Goal: Information Seeking & Learning: Learn about a topic

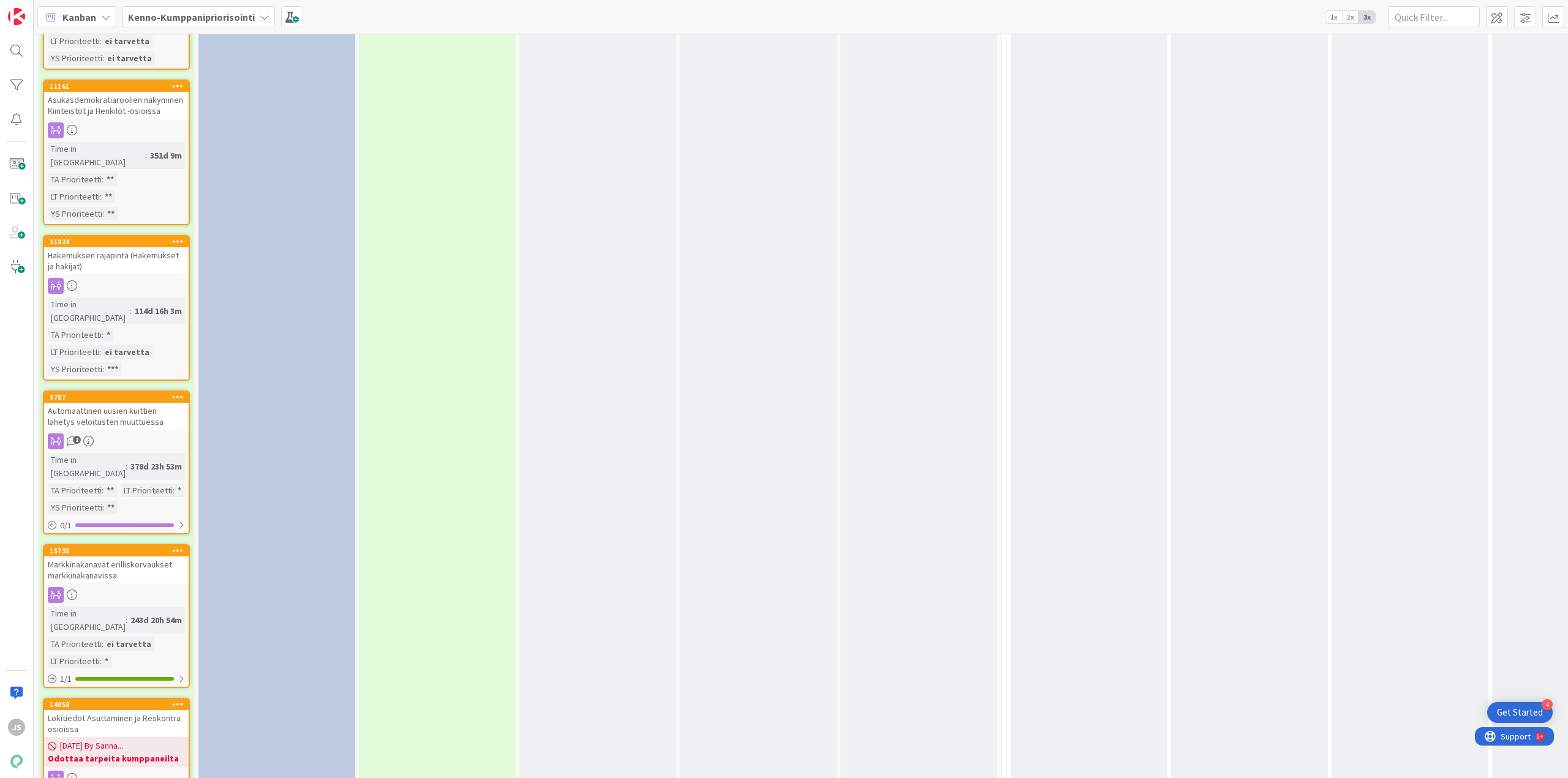
scroll to position [3248, 0]
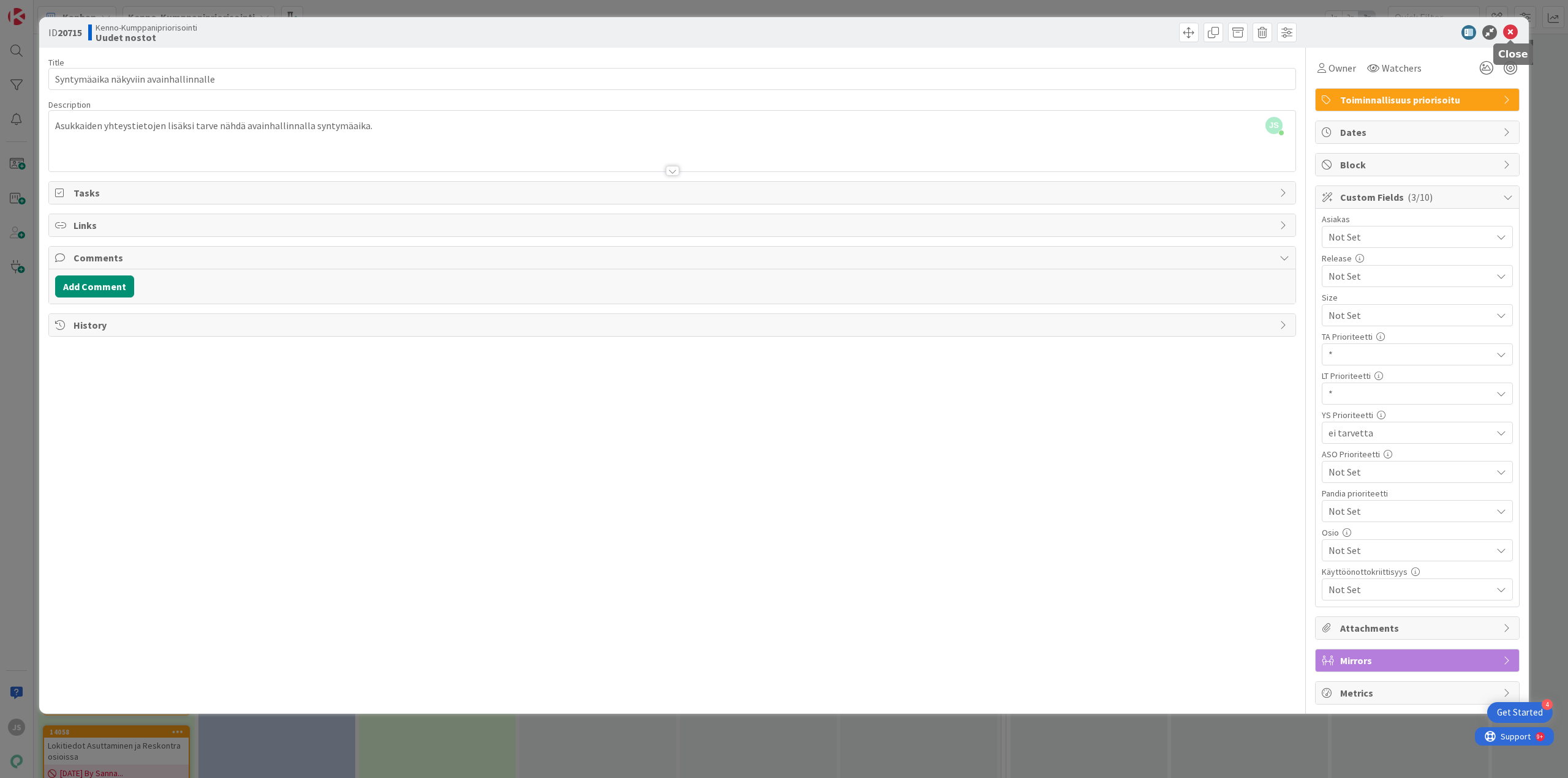
click at [1512, 30] on icon at bounding box center [1511, 33] width 15 height 15
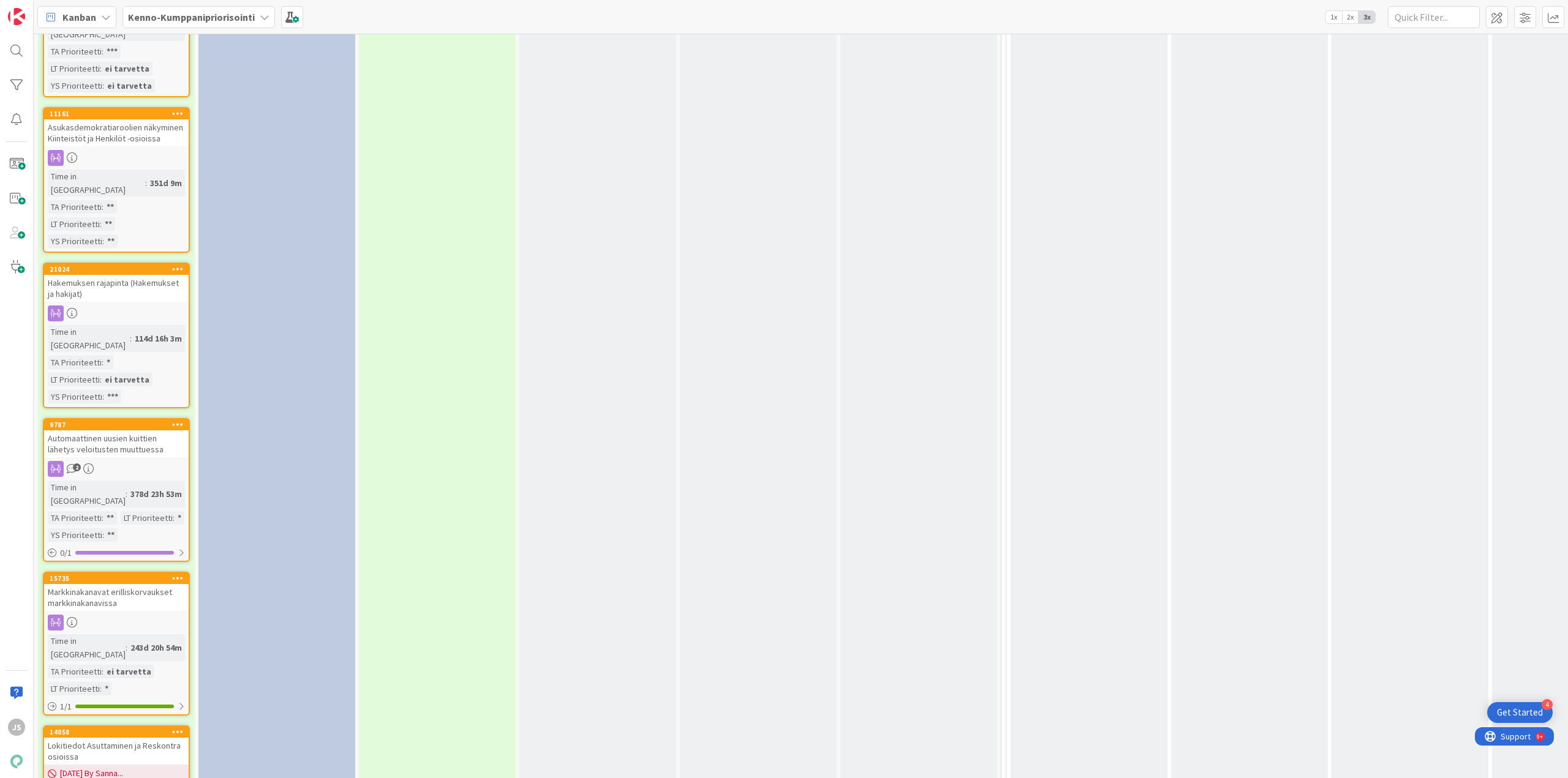
scroll to position [3187, 0]
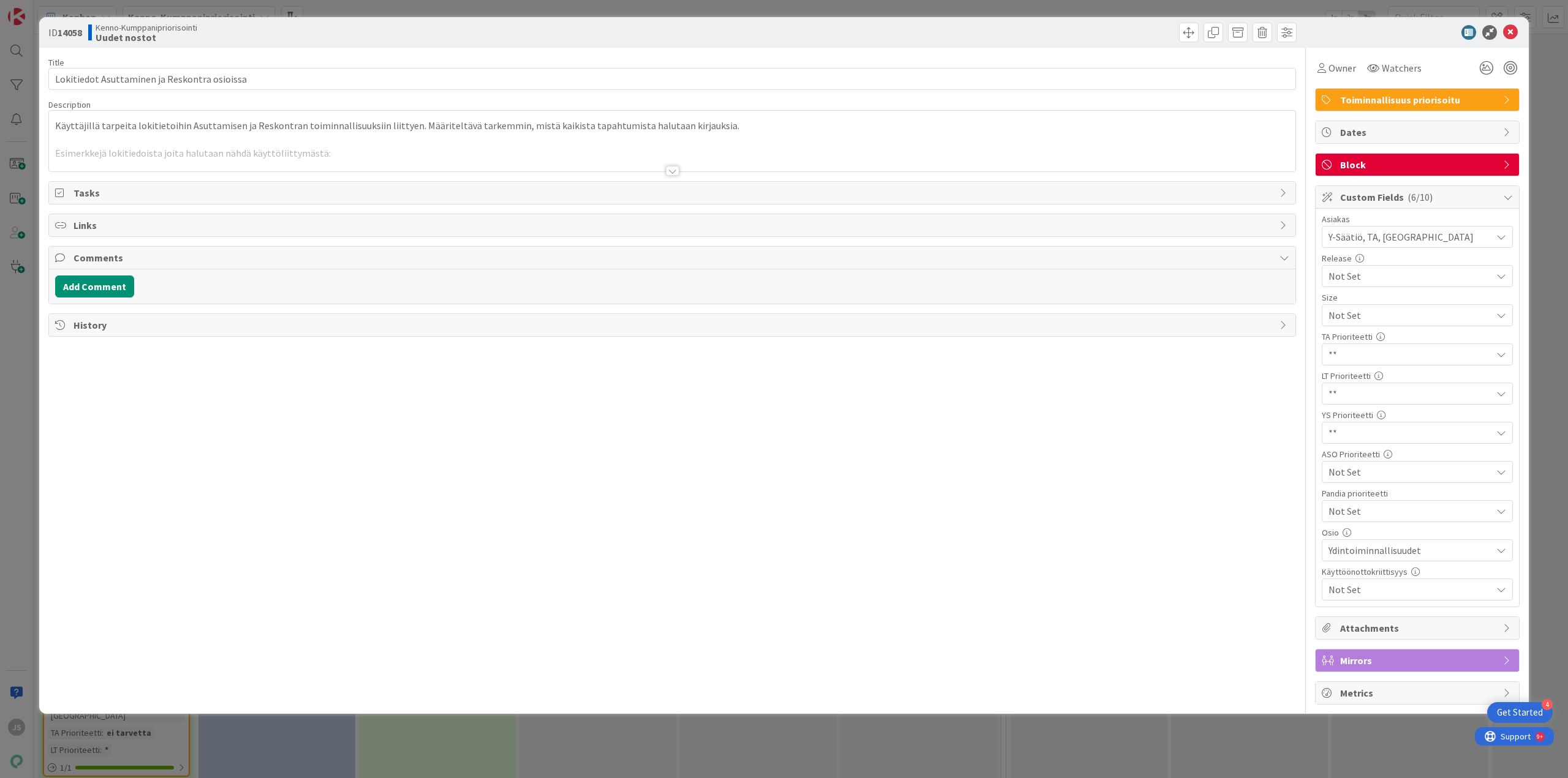
click at [671, 169] on div at bounding box center [673, 171] width 13 height 10
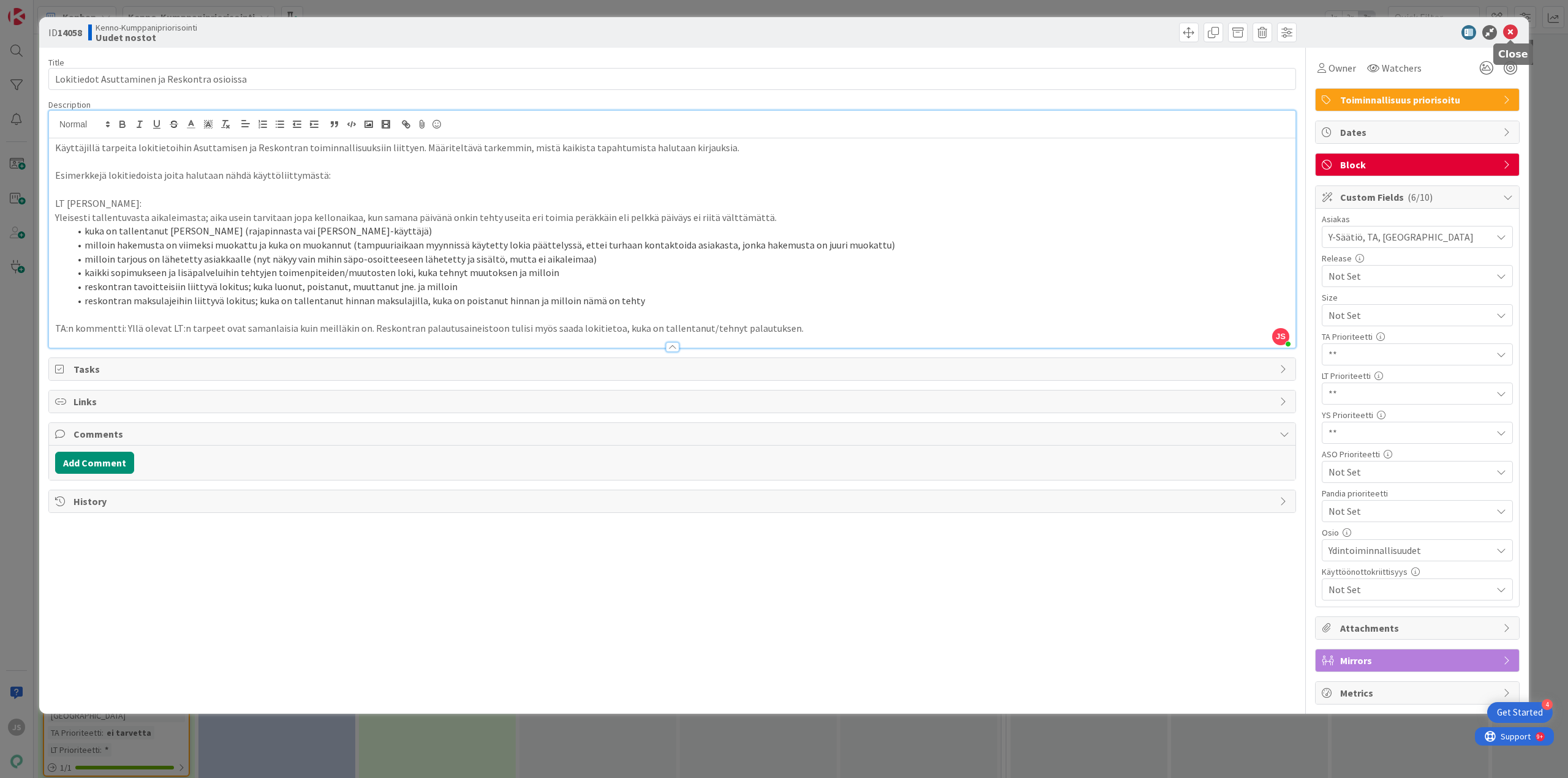
click at [1512, 33] on icon at bounding box center [1511, 33] width 15 height 15
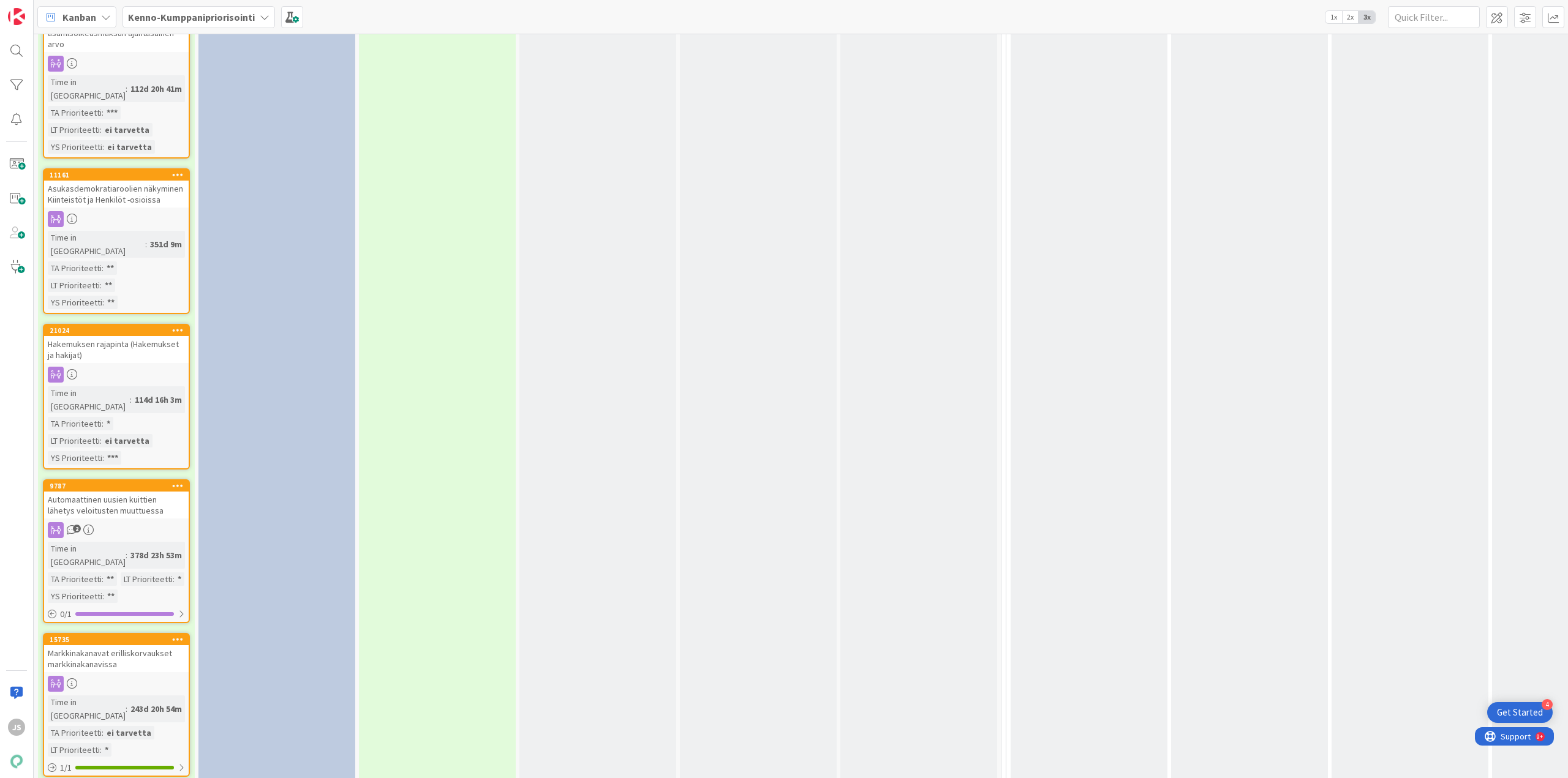
click at [82, 646] on div "Markkinakanavat erilliskorvaukset markkinakanavissa" at bounding box center [116, 659] width 145 height 27
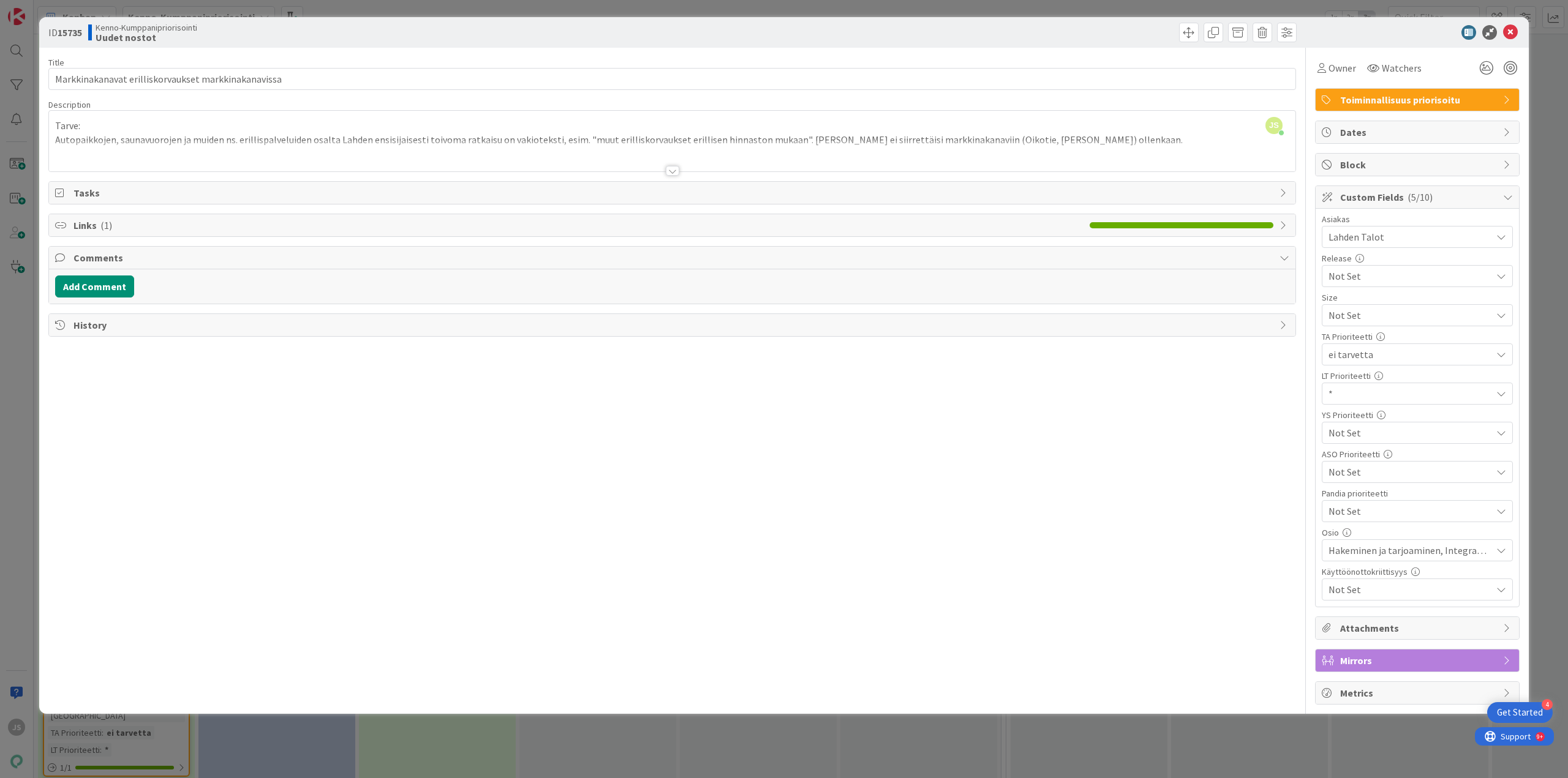
click at [674, 171] on div at bounding box center [673, 171] width 13 height 10
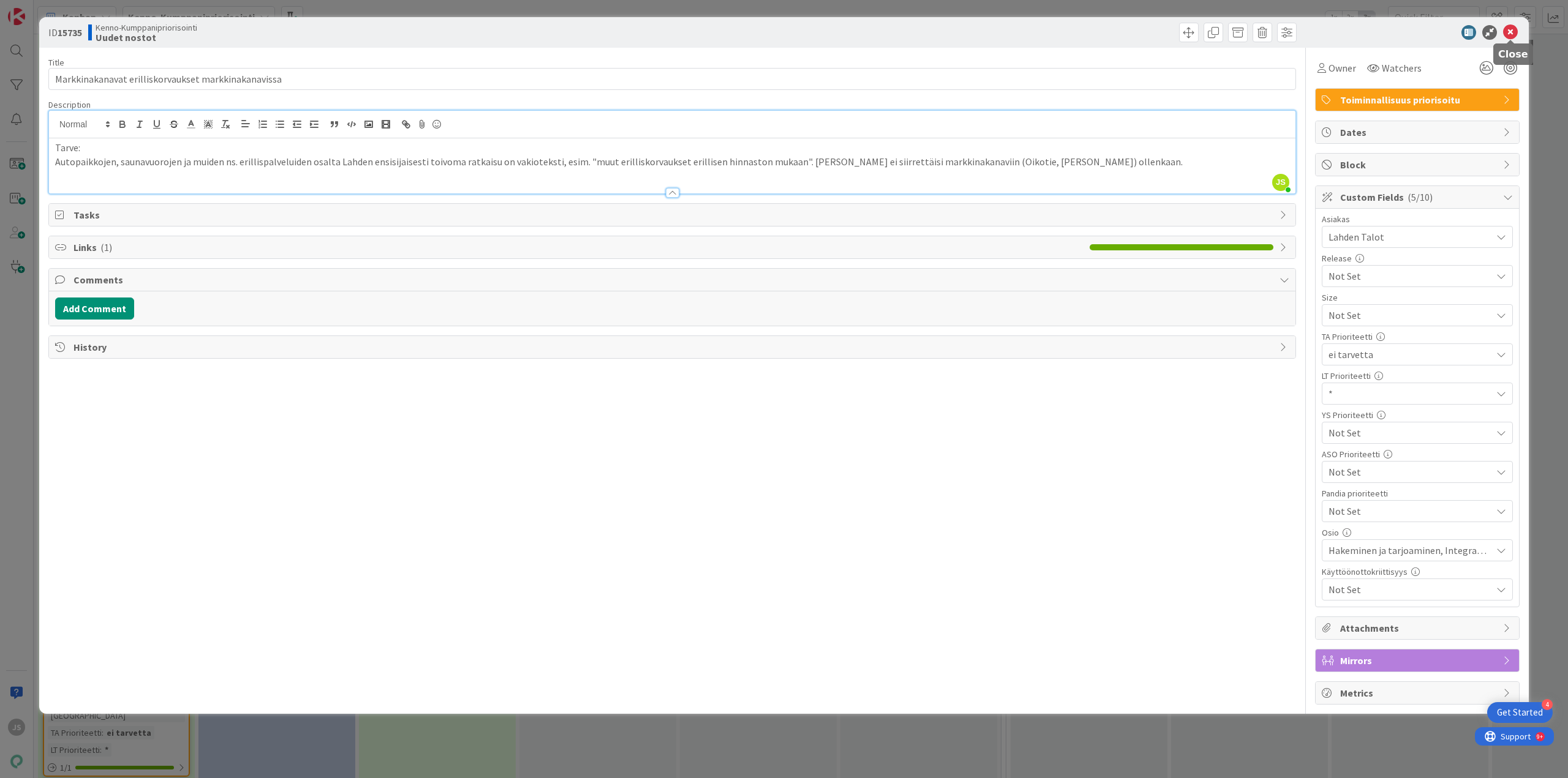
click at [1507, 28] on icon at bounding box center [1511, 33] width 15 height 15
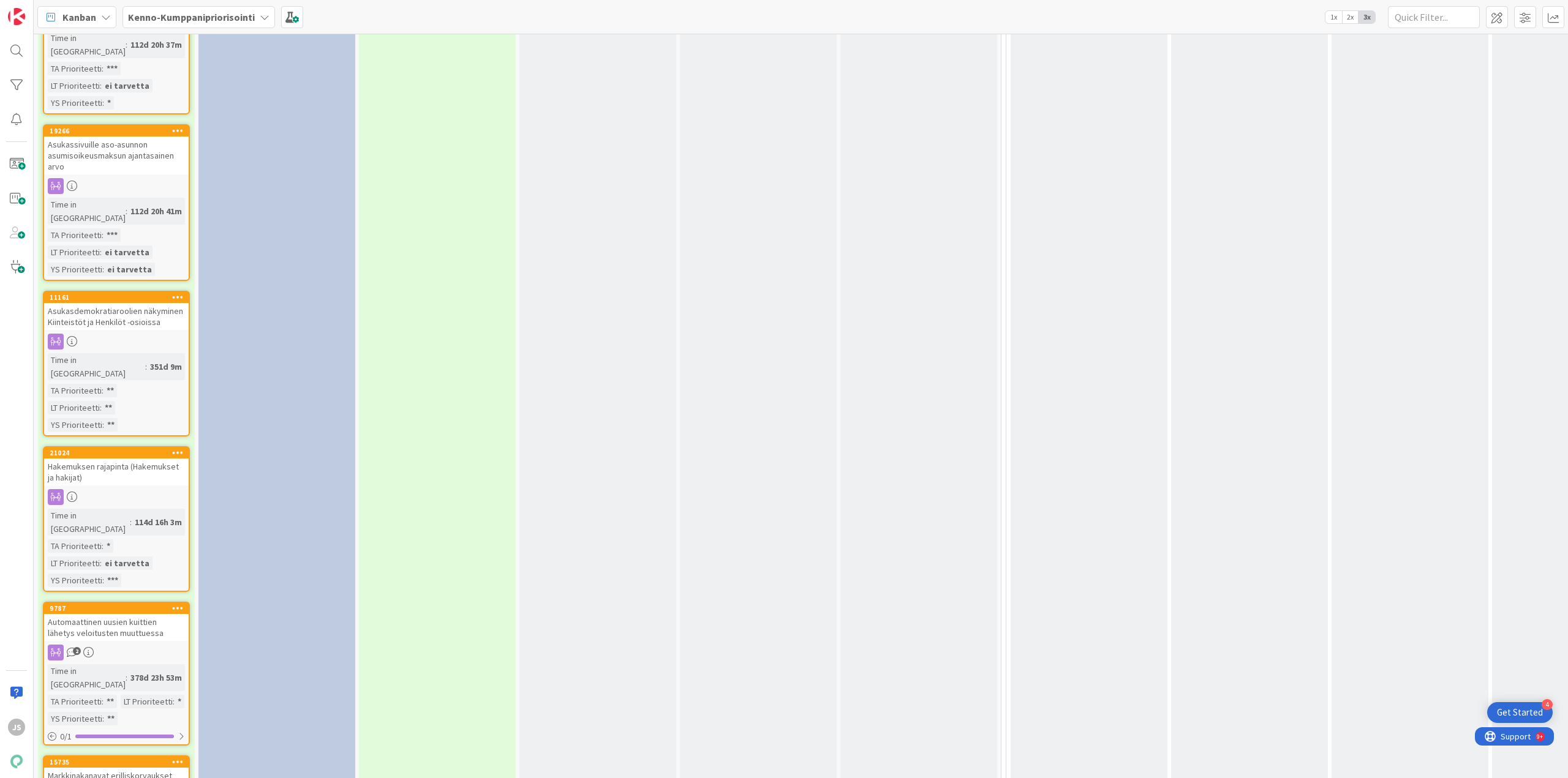
scroll to position [3004, 0]
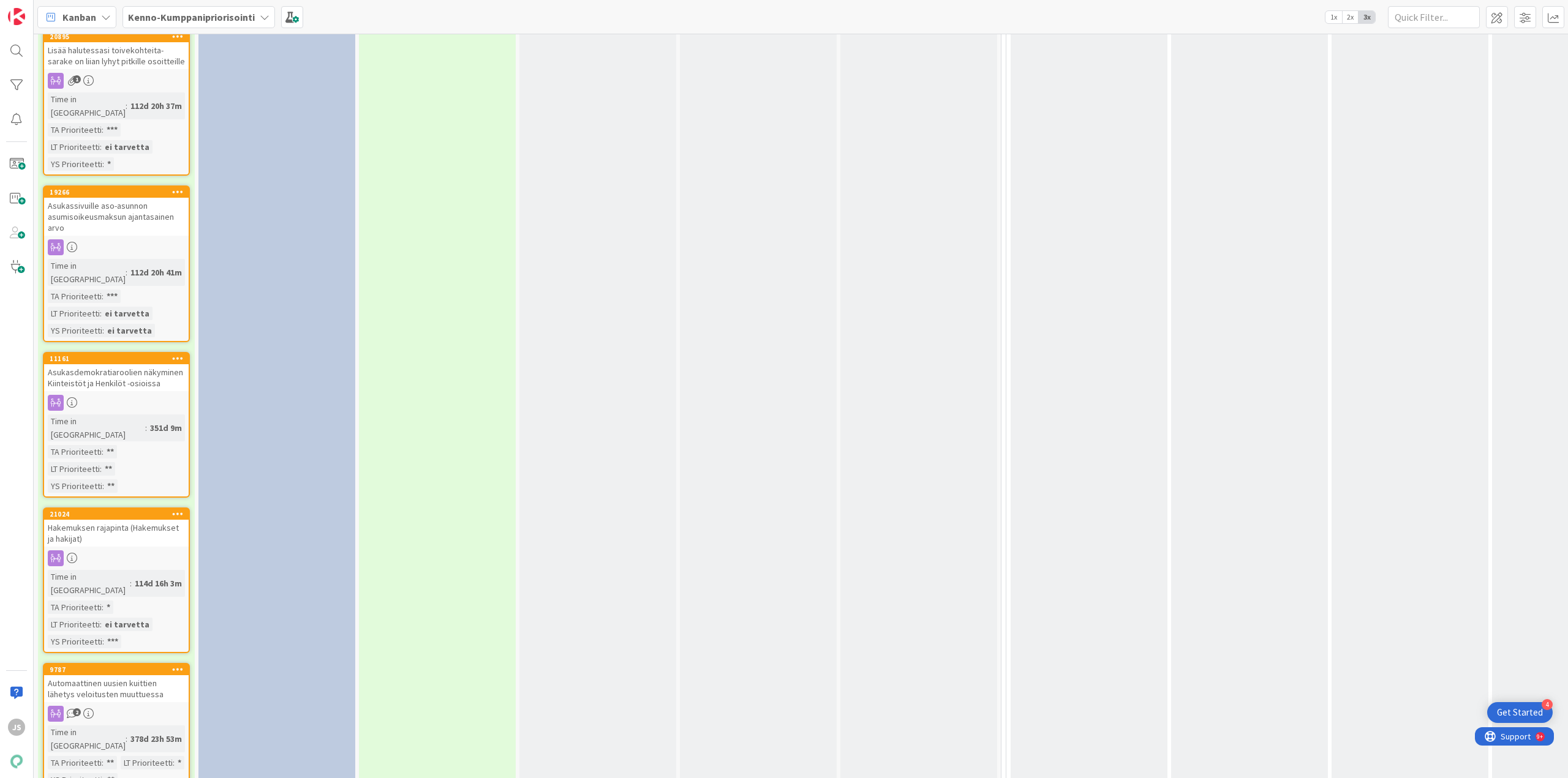
click at [106, 676] on div "Automaattinen uusien kuittien lähetys veloitusten muuttuessa" at bounding box center [116, 689] width 145 height 27
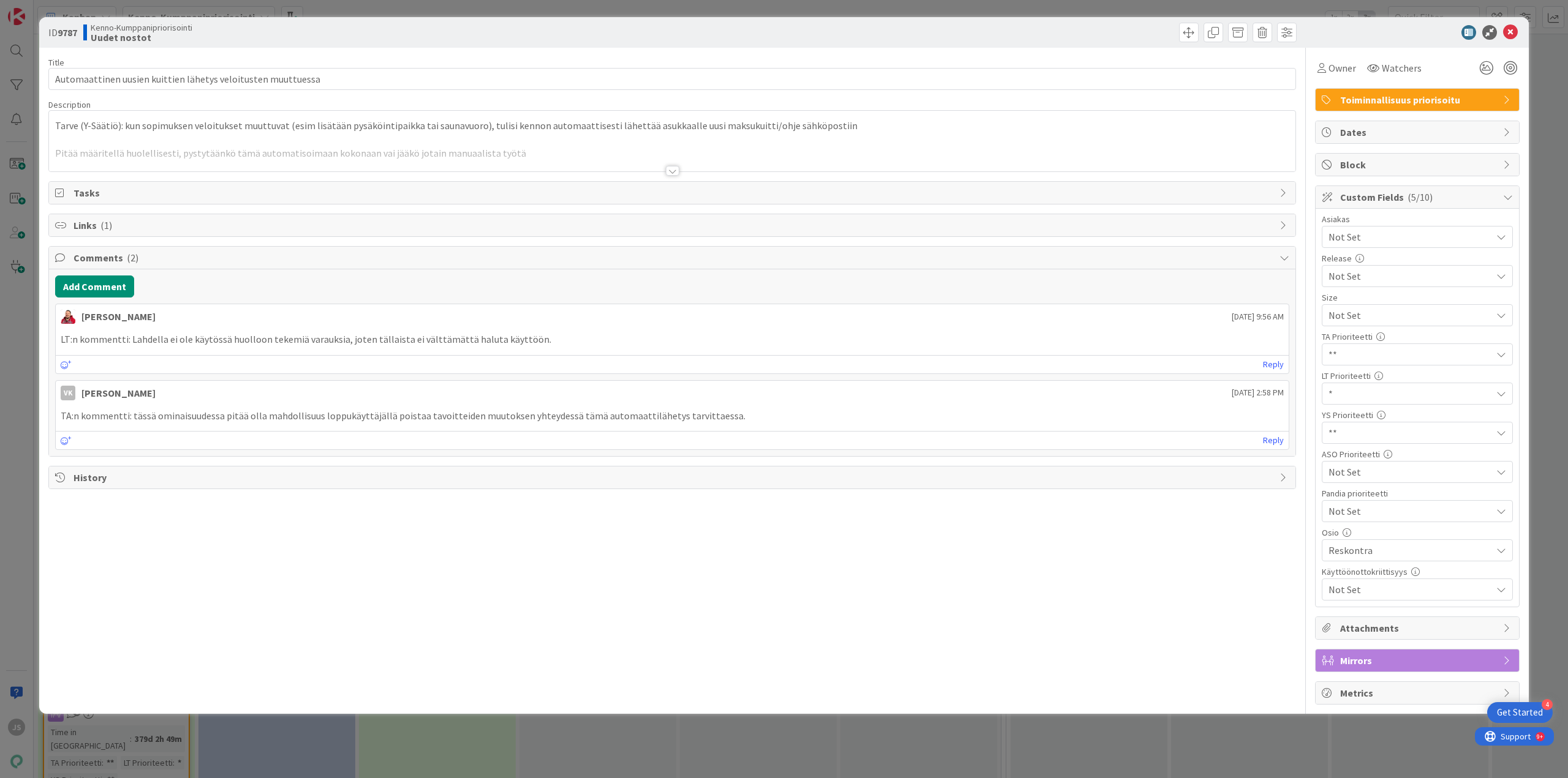
click at [672, 167] on div at bounding box center [673, 171] width 13 height 10
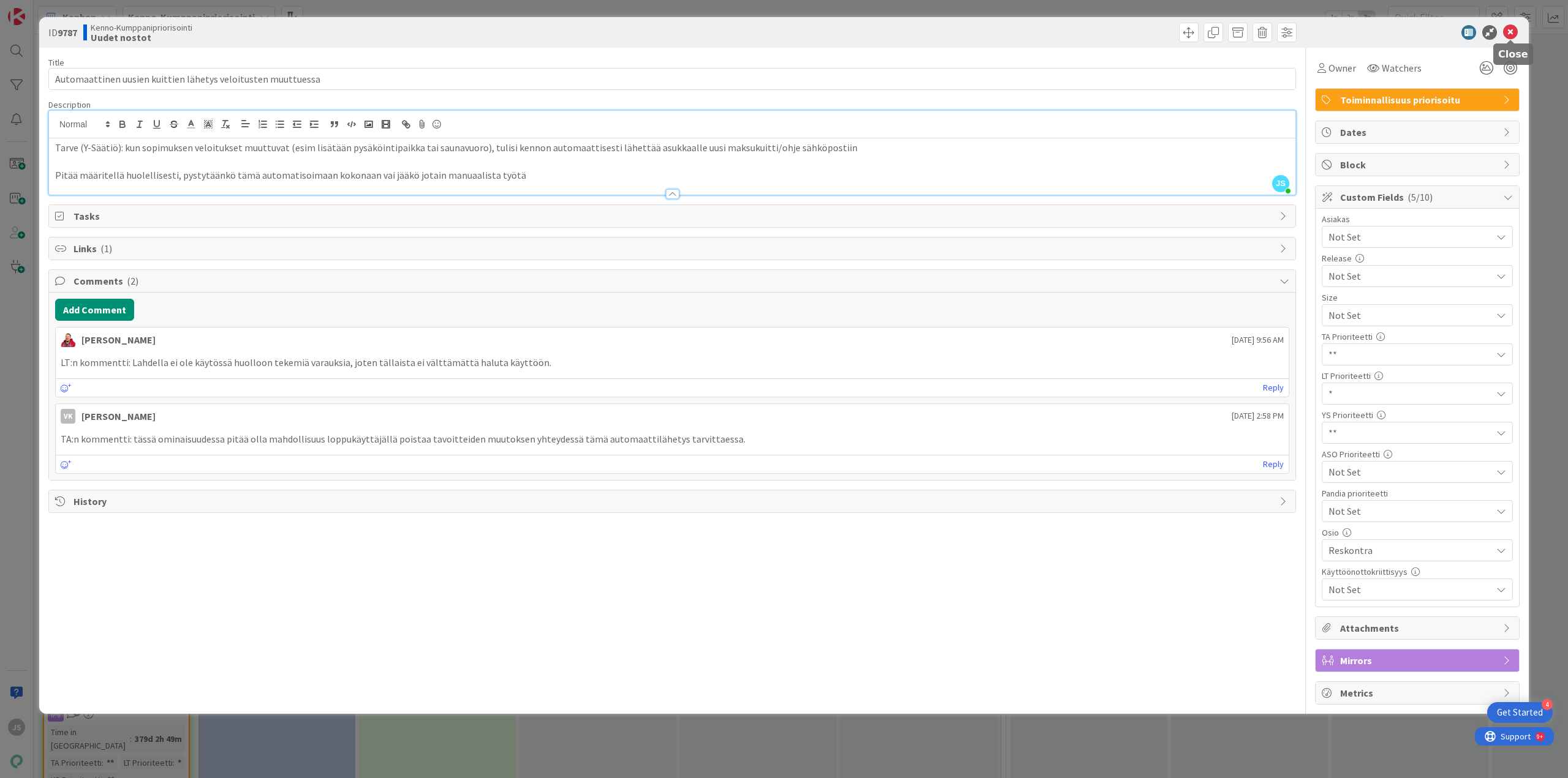
click at [1512, 30] on icon at bounding box center [1511, 33] width 15 height 15
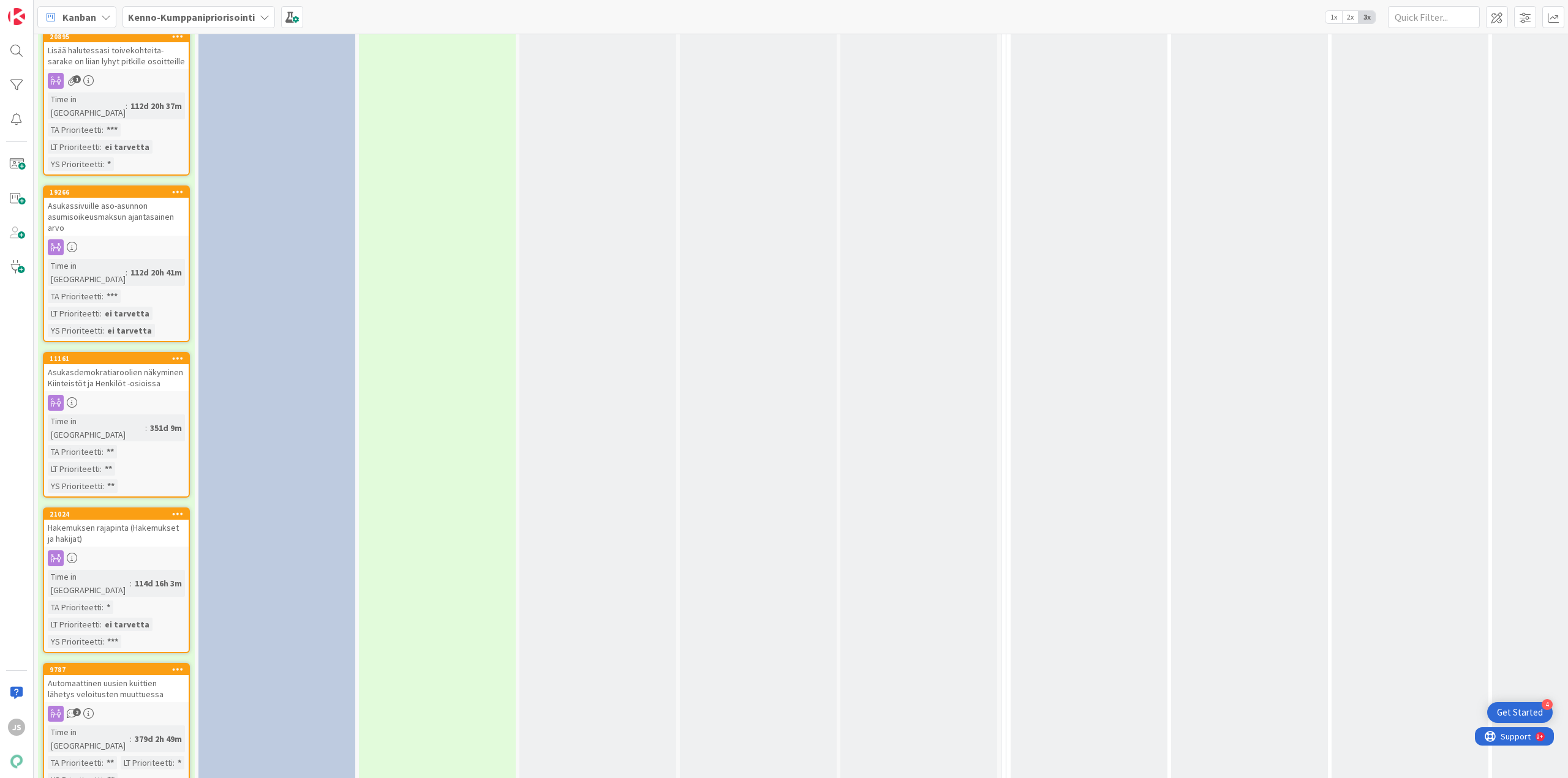
click at [101, 520] on div "Hakemuksen rajapinta (Hakemukset ja hakijat)" at bounding box center [116, 533] width 145 height 27
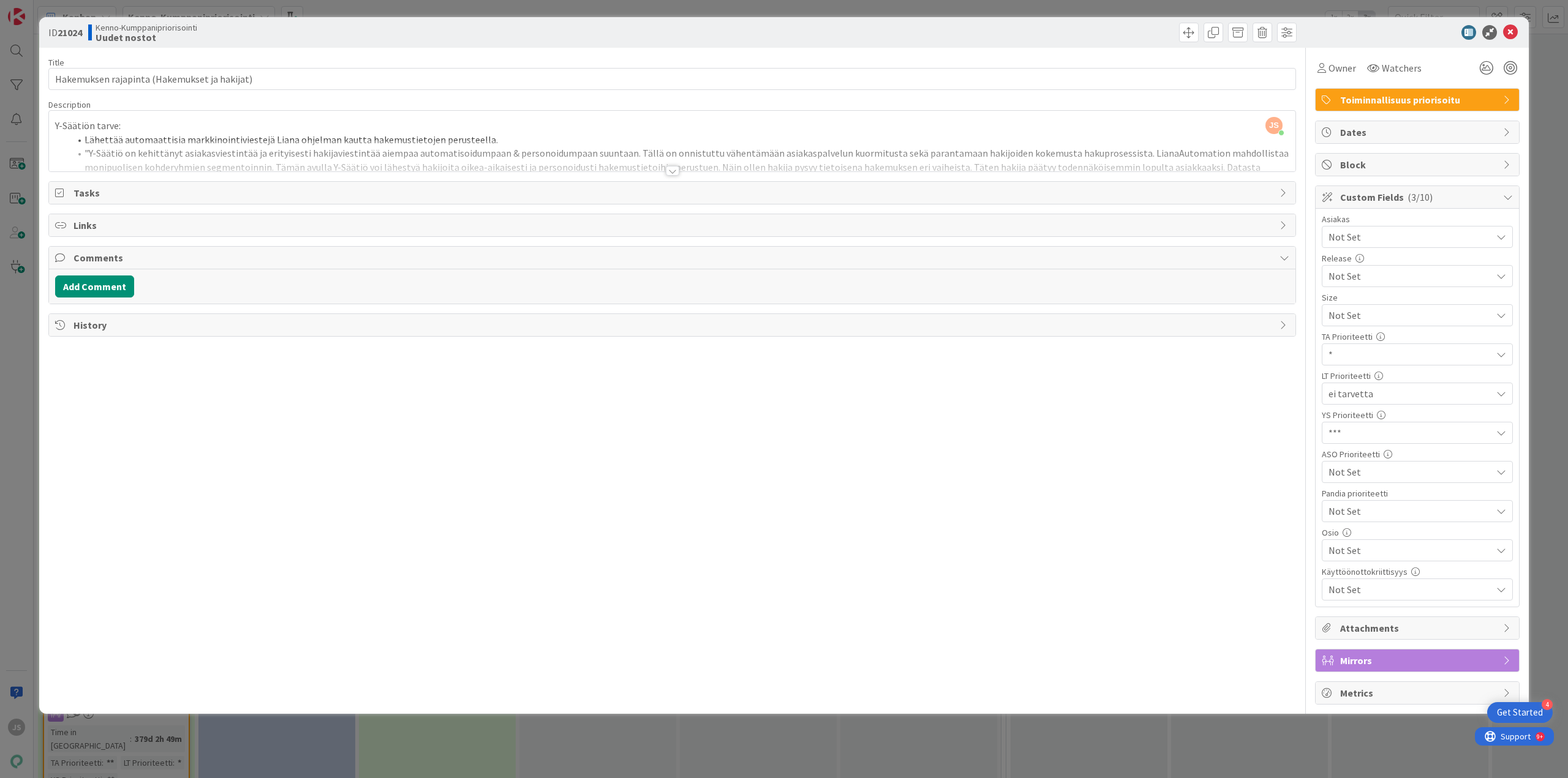
click at [671, 171] on div at bounding box center [673, 171] width 13 height 10
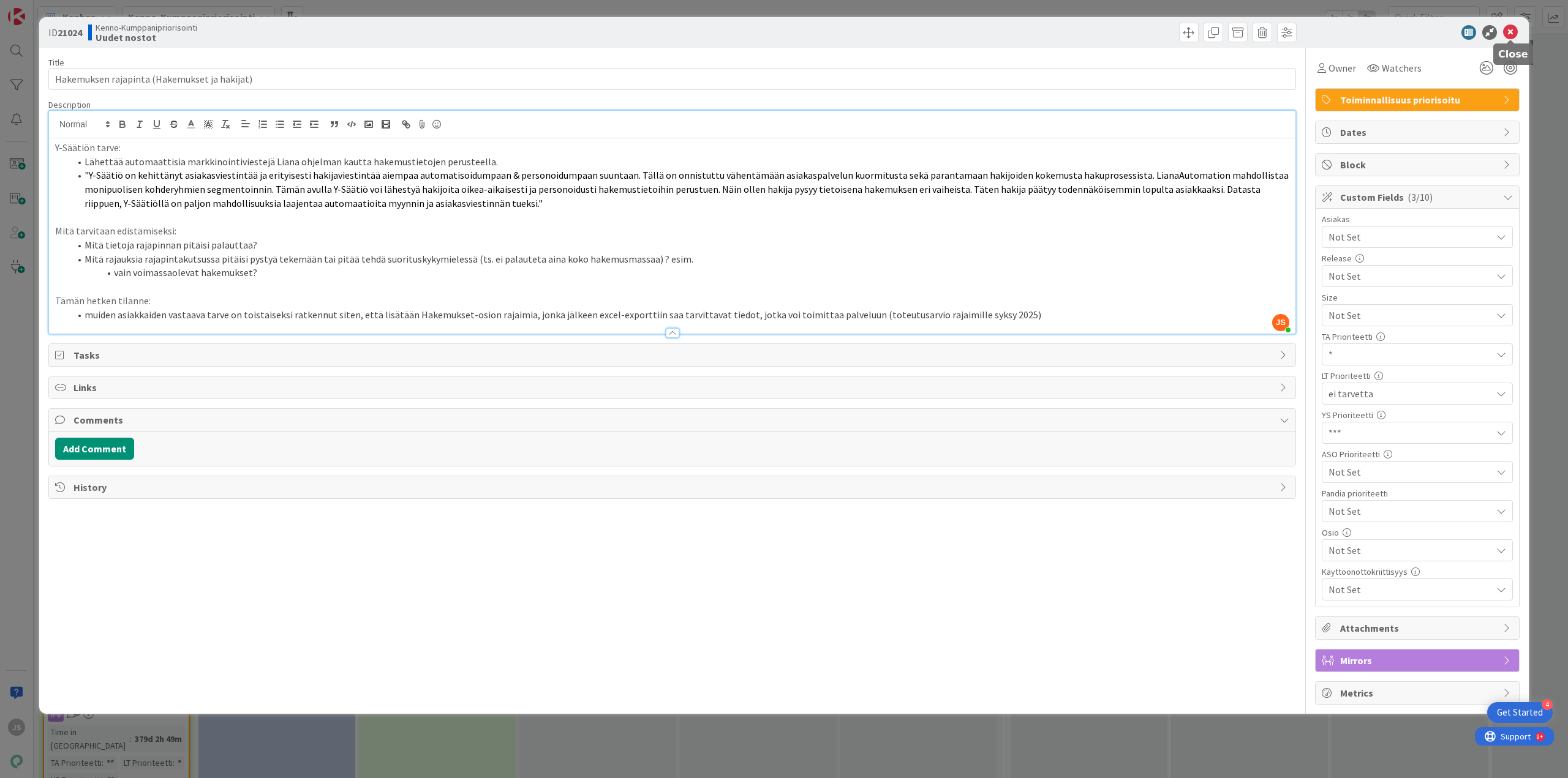
click at [1510, 34] on icon at bounding box center [1511, 33] width 15 height 15
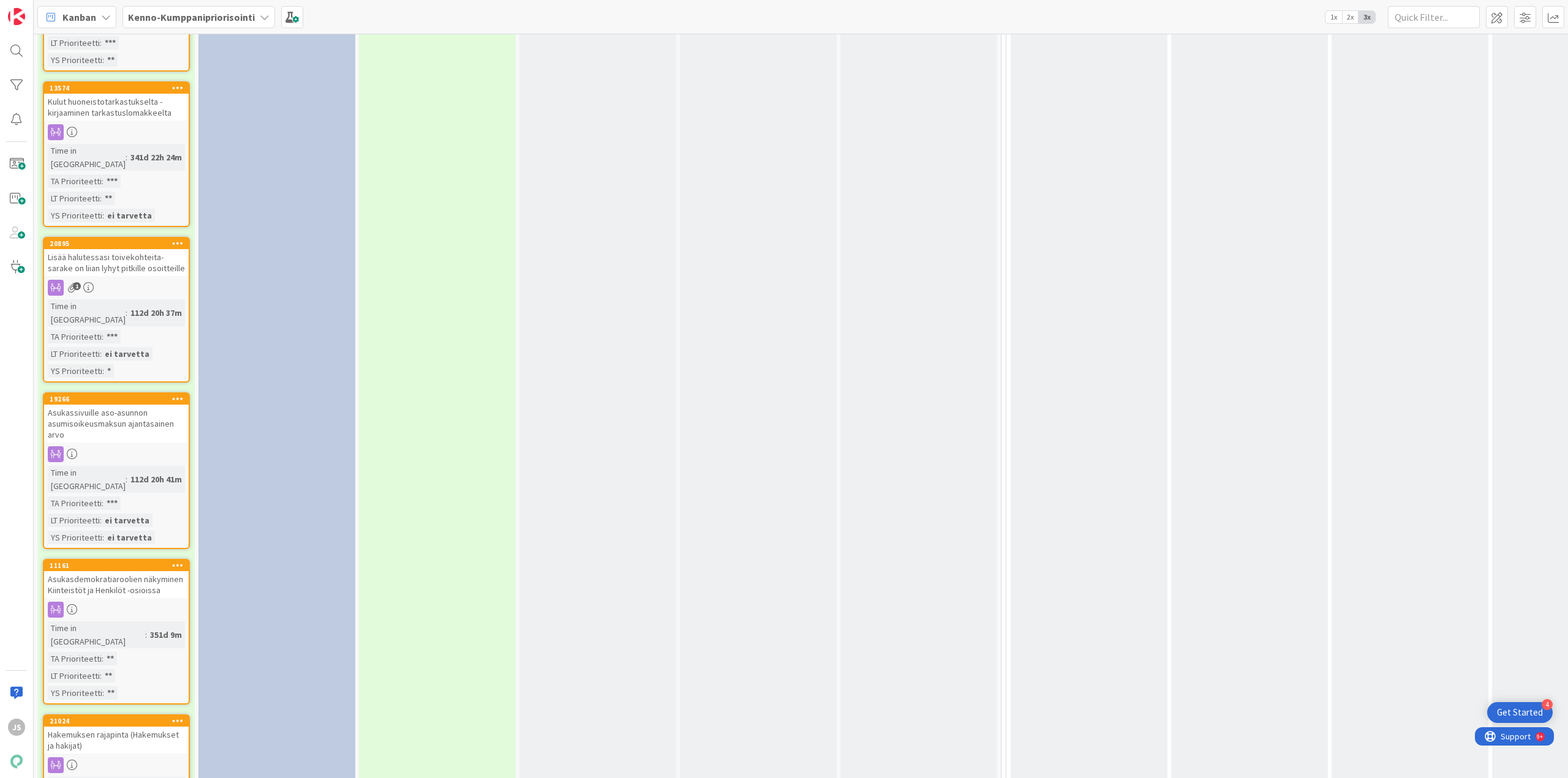
scroll to position [2759, 0]
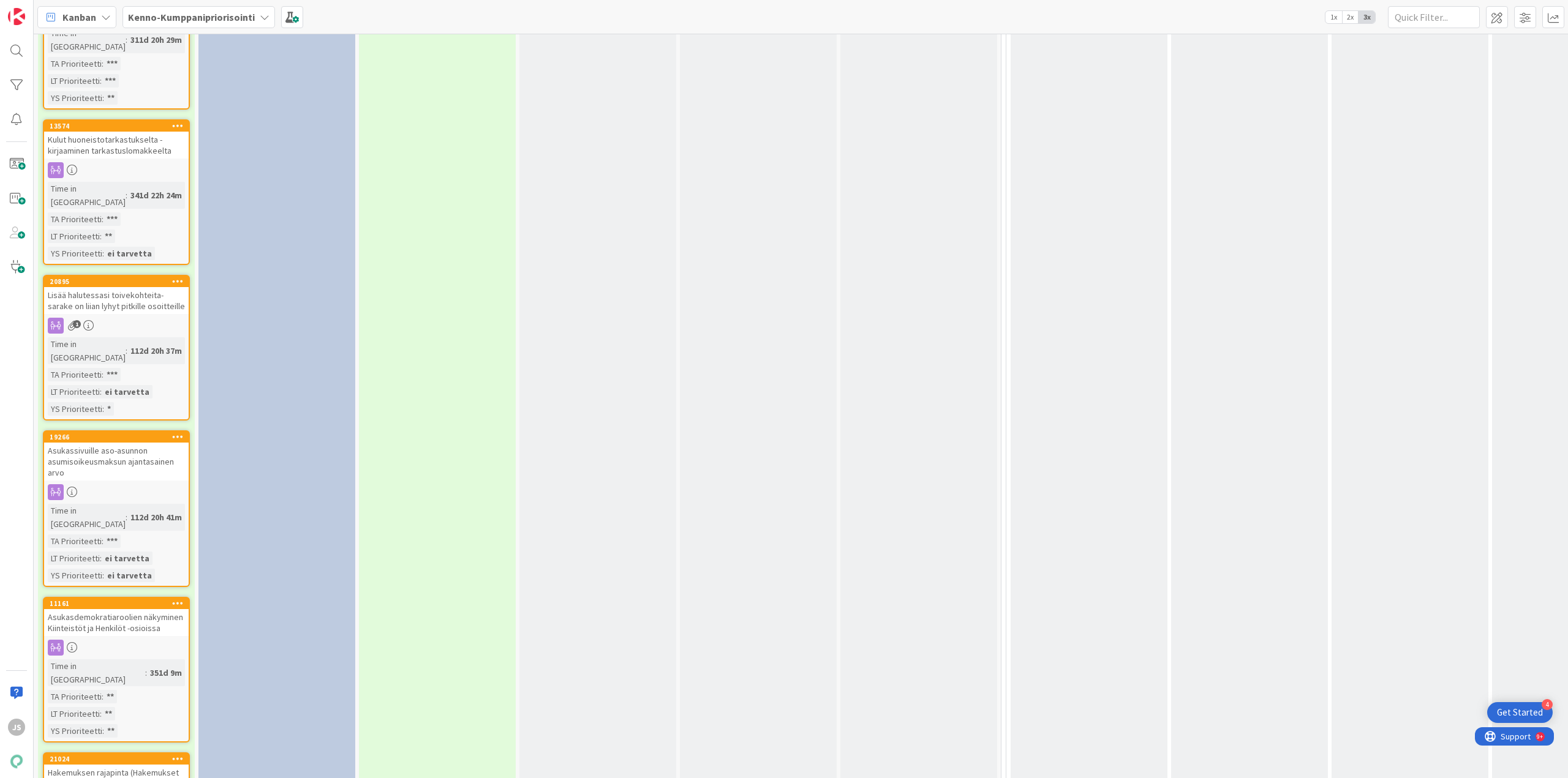
click at [107, 610] on div "Asukasdemokratiaroolien näkyminen Kiinteistöt ja Henkilöt -osioissa" at bounding box center [116, 623] width 145 height 27
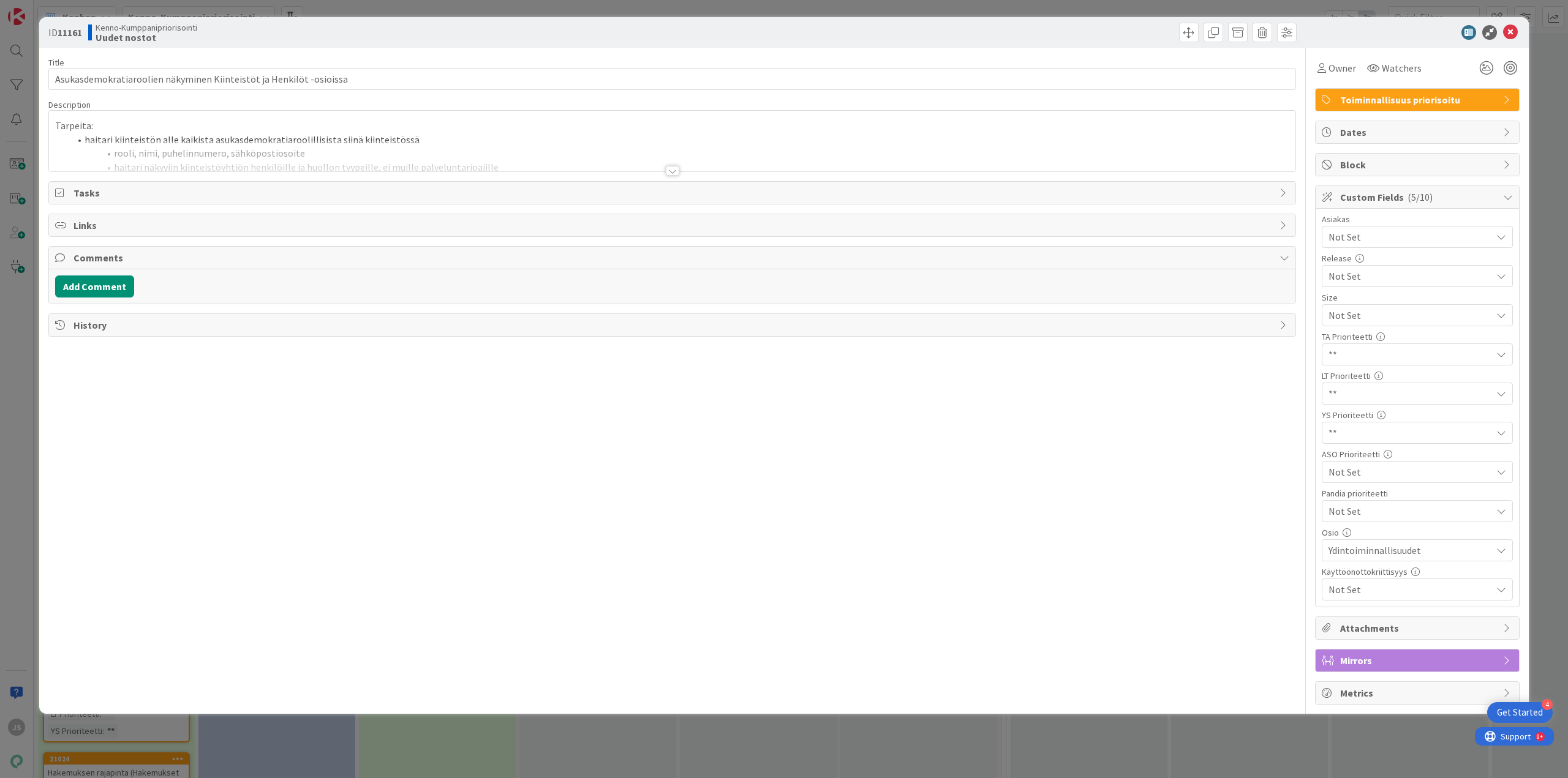
click at [669, 171] on div at bounding box center [673, 171] width 13 height 10
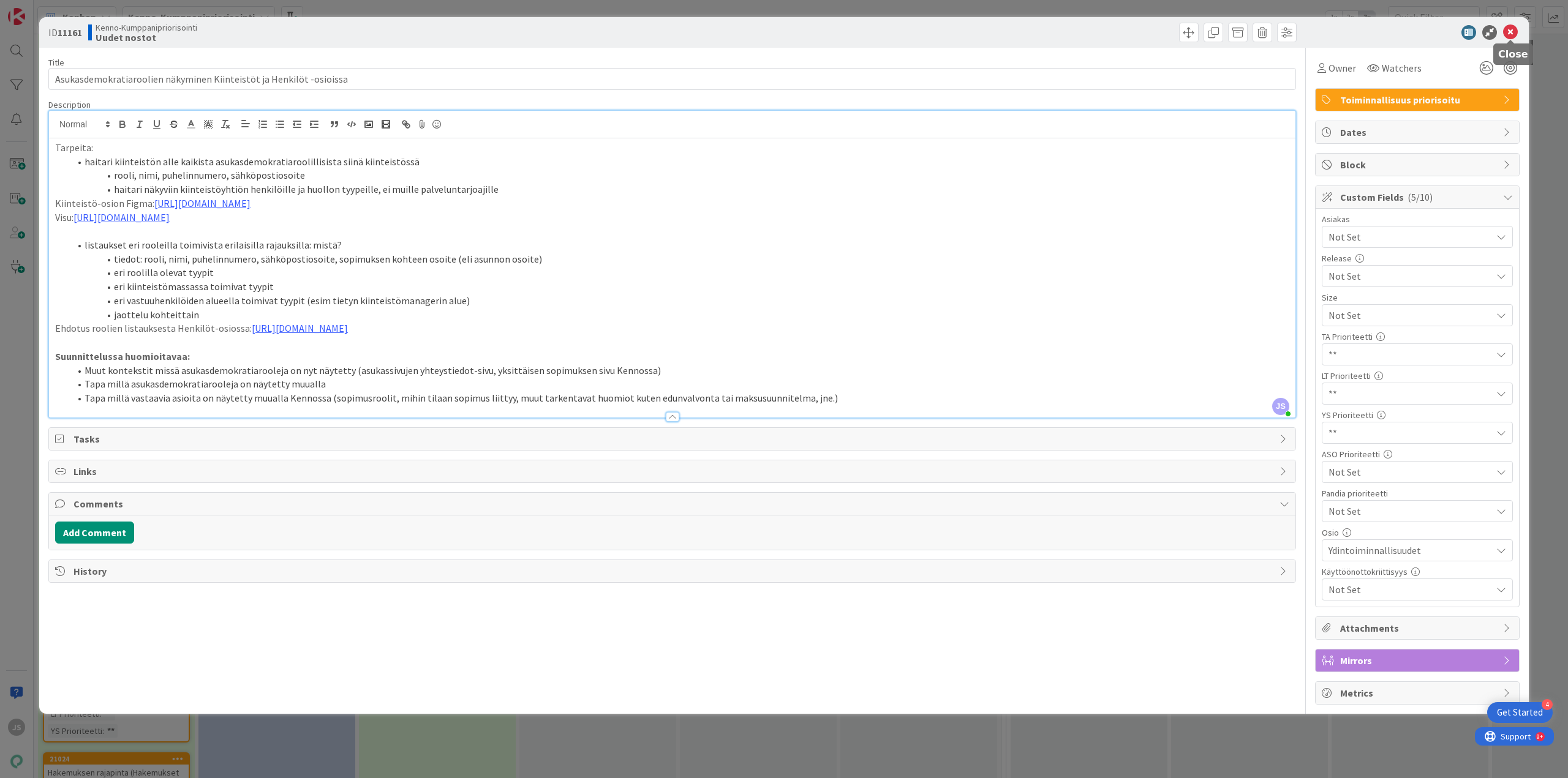
click at [1511, 30] on icon at bounding box center [1511, 33] width 15 height 15
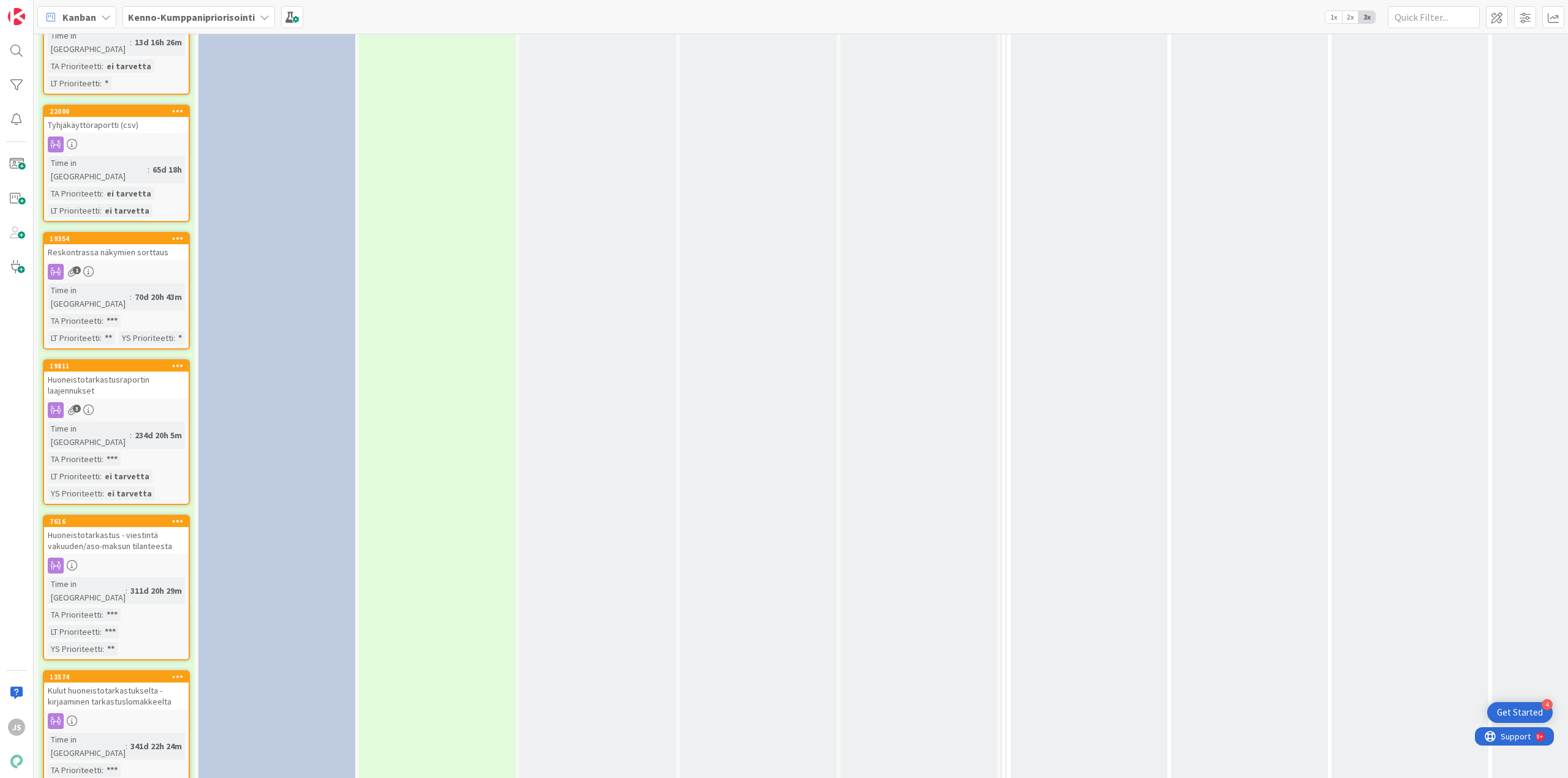
scroll to position [2146, 0]
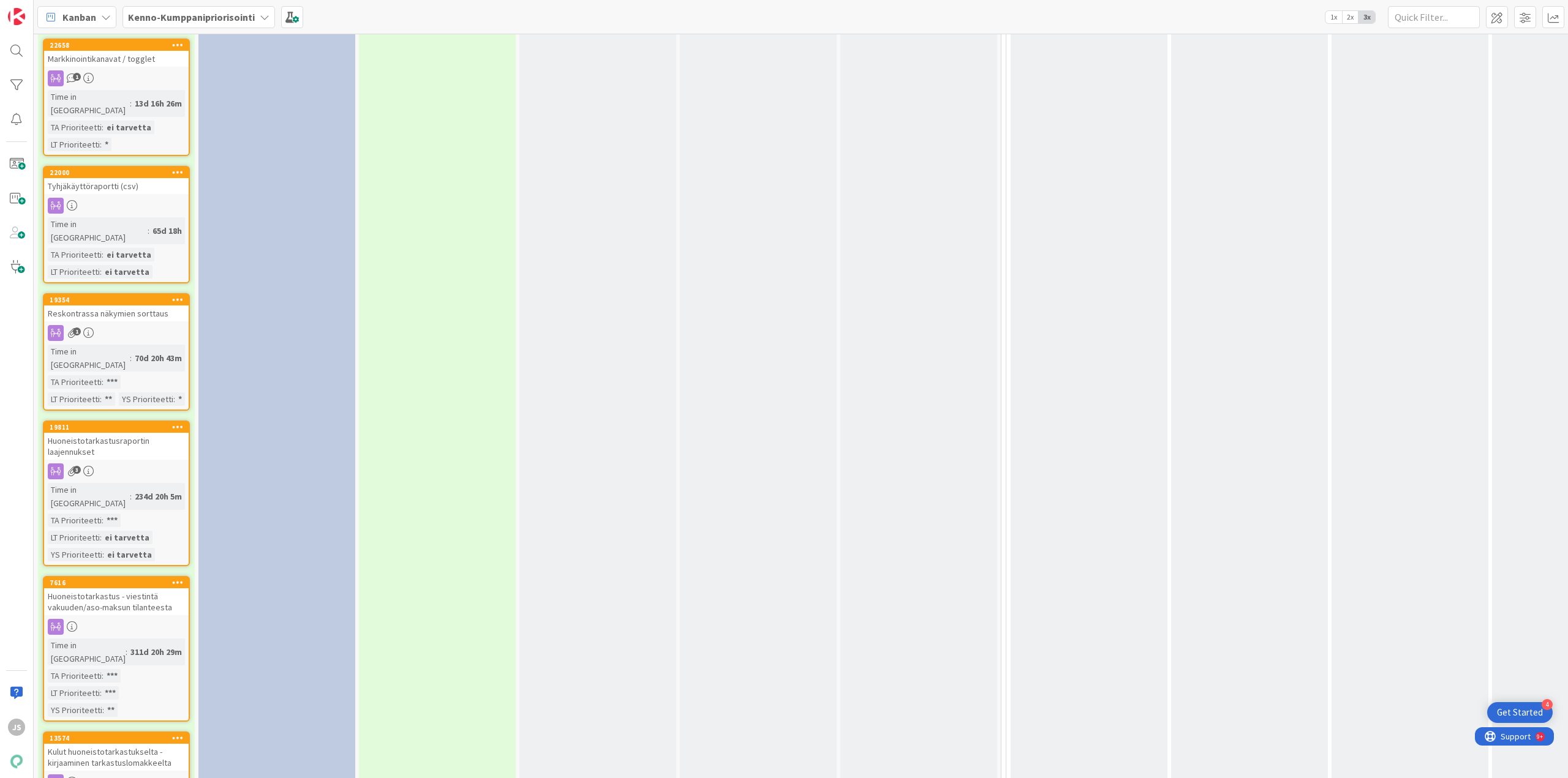
click at [104, 744] on div "Kulut huoneistotarkastukselta - kirjaaminen tarkastuslomakkeelta" at bounding box center [116, 757] width 145 height 27
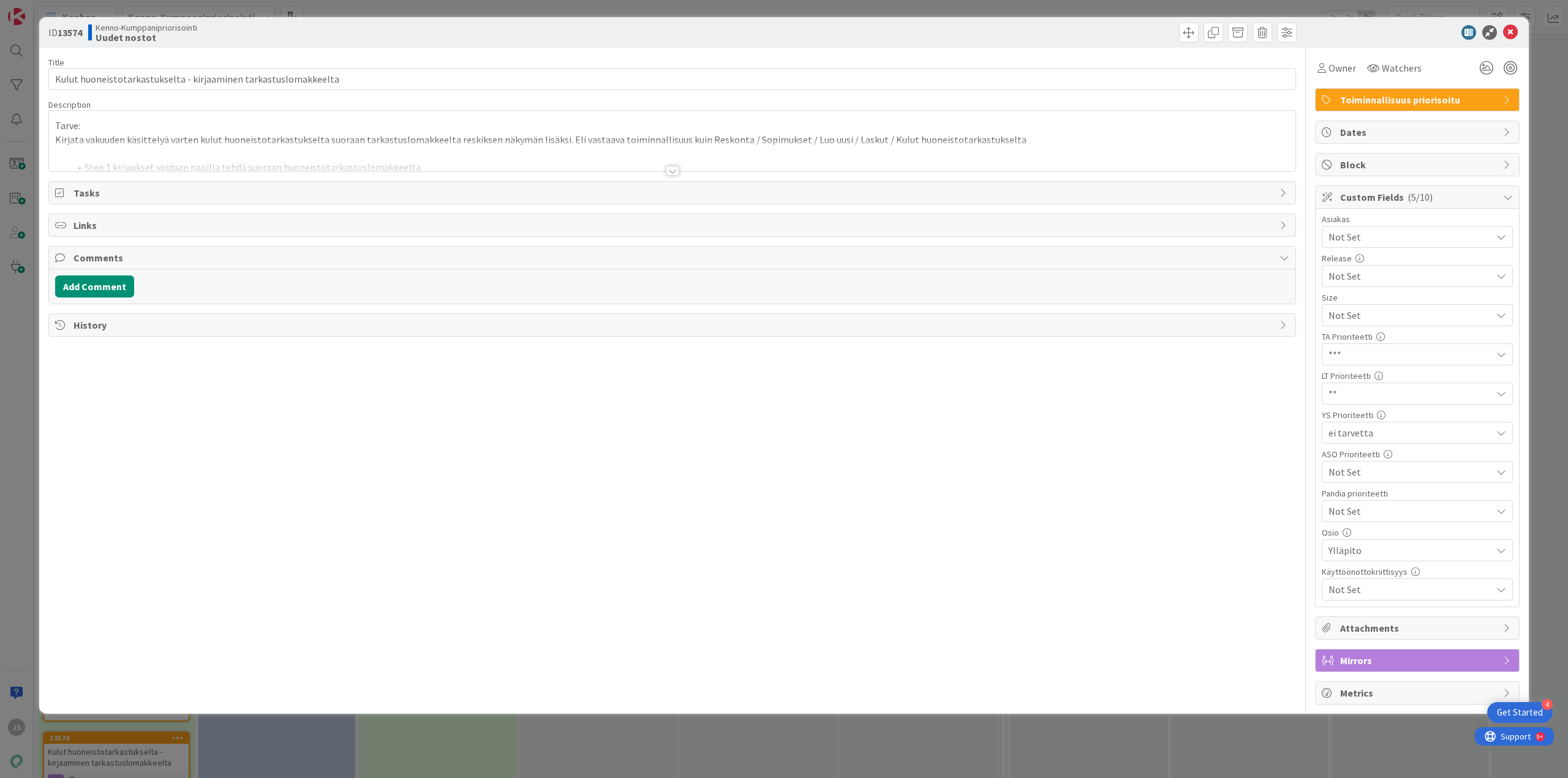
click at [670, 172] on div at bounding box center [673, 171] width 13 height 10
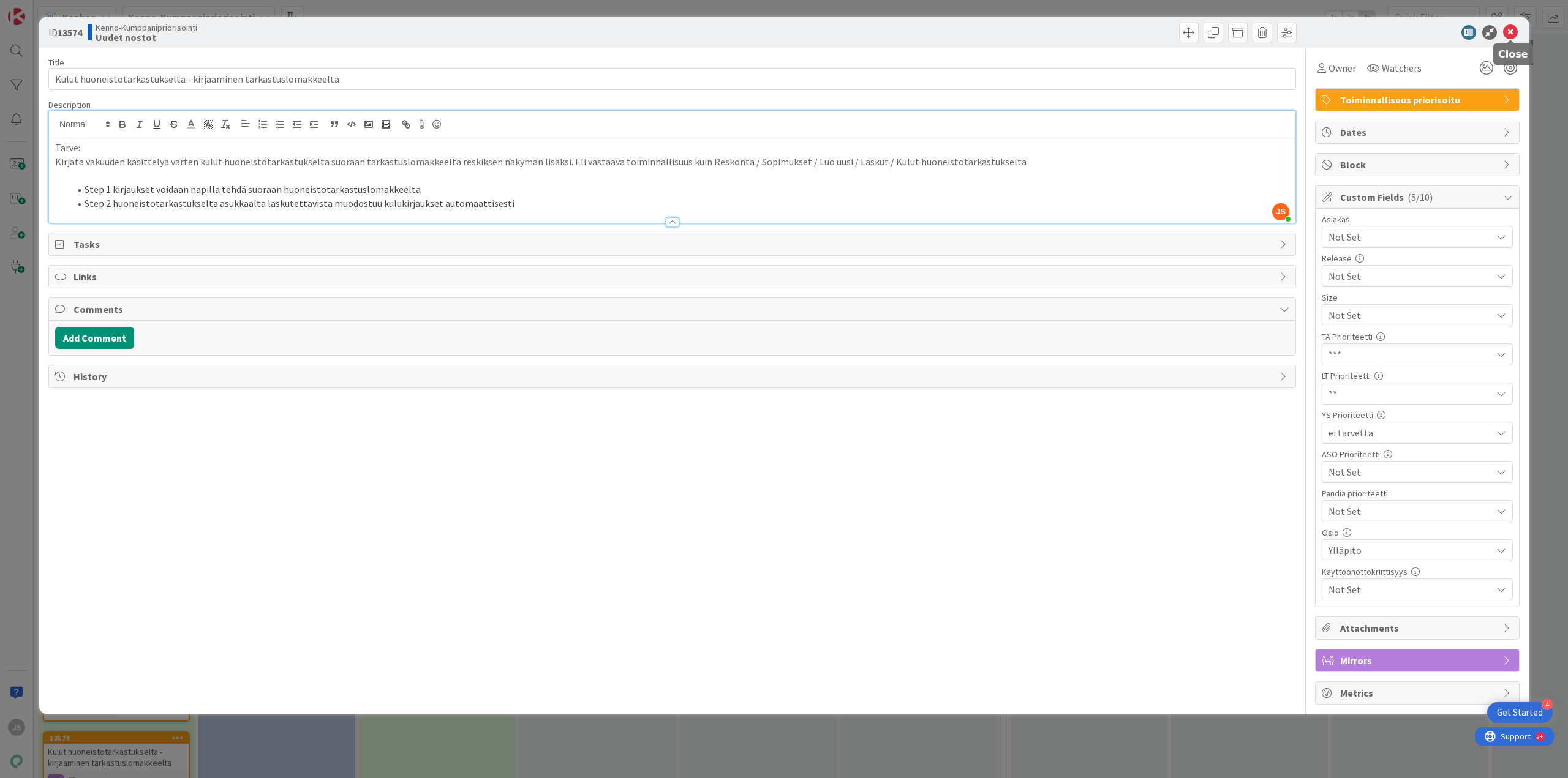
drag, startPoint x: 1512, startPoint y: 29, endPoint x: 1499, endPoint y: 34, distance: 13.9
click at [1512, 29] on icon at bounding box center [1511, 33] width 15 height 15
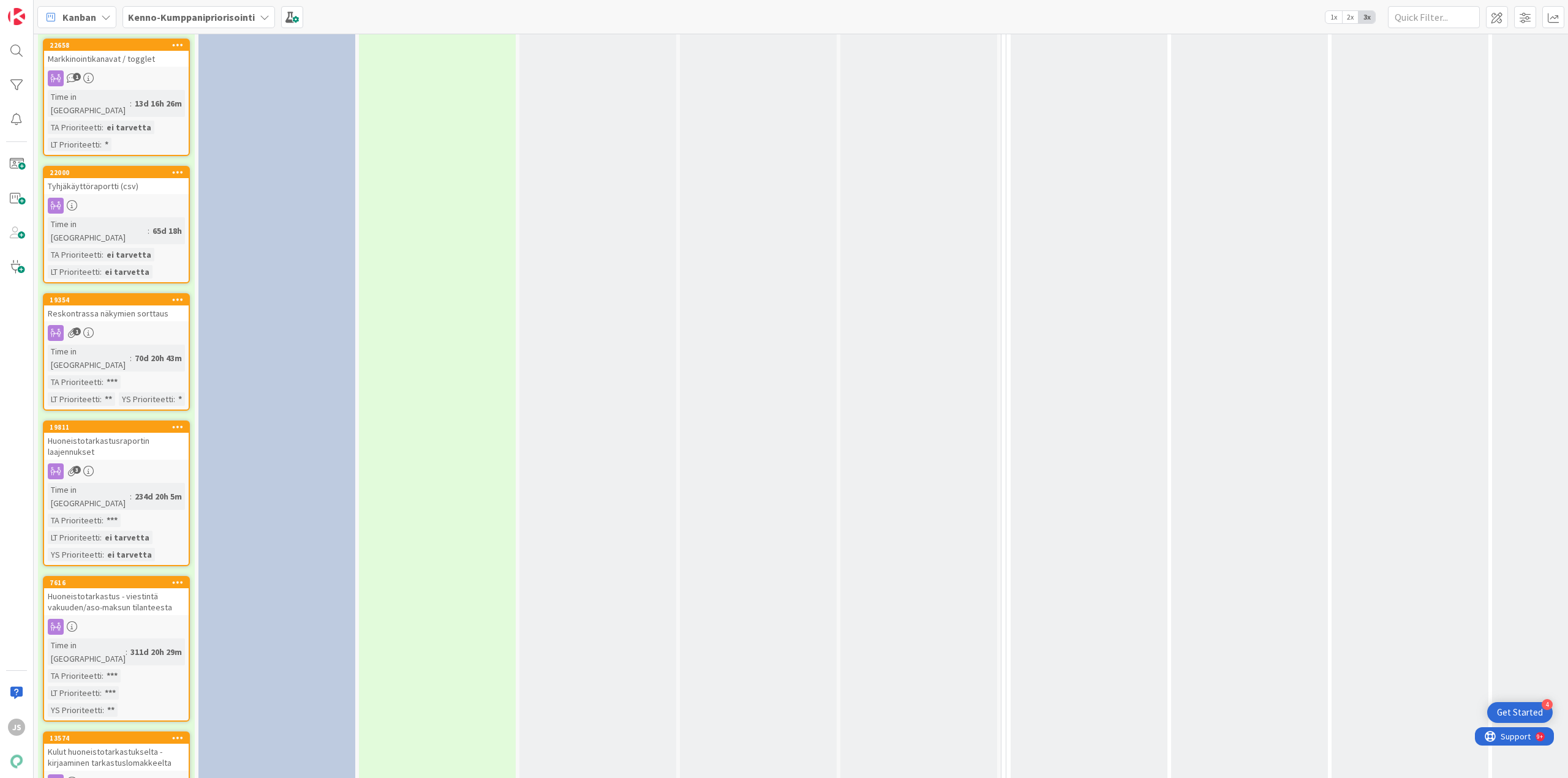
click at [87, 588] on div "Huoneistotarkastus - viestintä vakuuden/aso-maksun tilanteesta" at bounding box center [116, 601] width 145 height 27
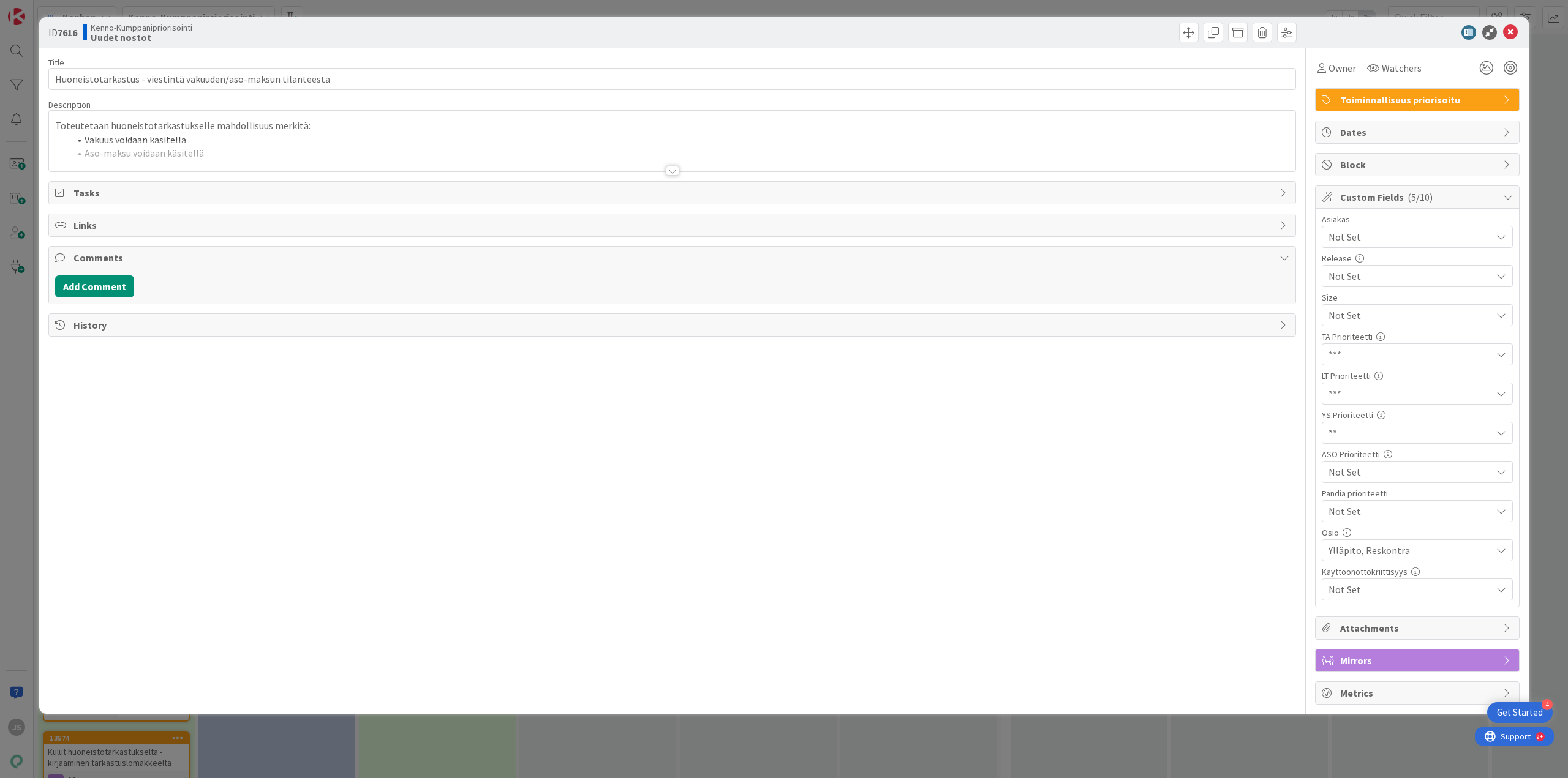
click at [674, 172] on div at bounding box center [673, 171] width 13 height 10
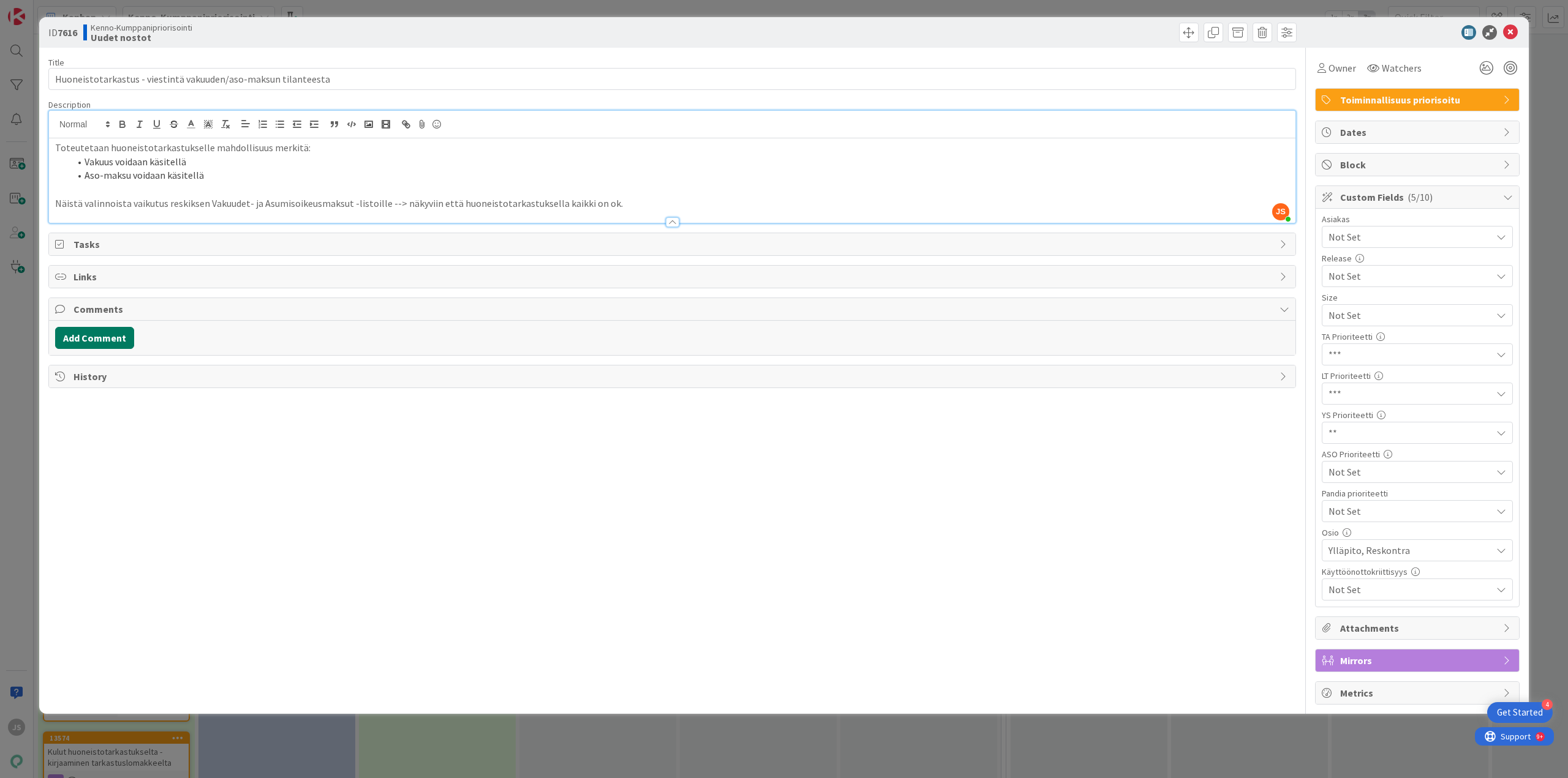
click at [96, 337] on button "Add Comment" at bounding box center [94, 338] width 79 height 22
click at [280, 382] on p at bounding box center [672, 378] width 1223 height 14
click at [762, 378] on p "Tähän tarvitsisi todennäköisesti useamman eri valinnan, mitä halutaan viestiä e…" at bounding box center [672, 378] width 1223 height 14
click at [1178, 379] on p "Tähän tarvitsisi todennäköisesti useamman eri valinnan, mitä halutaan viestiä e…" at bounding box center [672, 378] width 1223 height 14
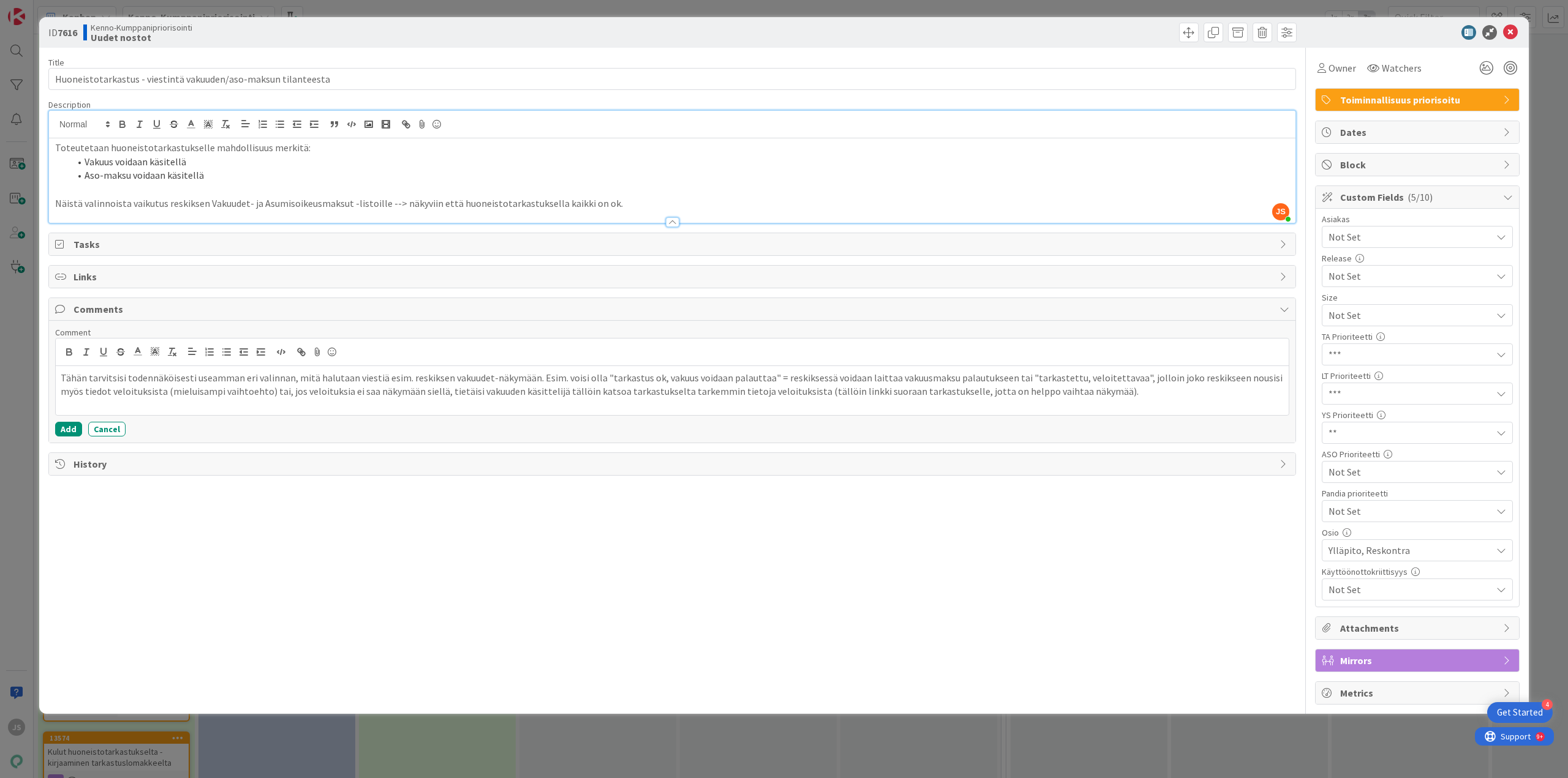
click at [553, 378] on p "Tähän tarvitsisi todennäköisesti useamman eri valinnan, mitä halutaan viestiä e…" at bounding box center [672, 385] width 1223 height 28
click at [69, 427] on button "Add" at bounding box center [68, 429] width 27 height 15
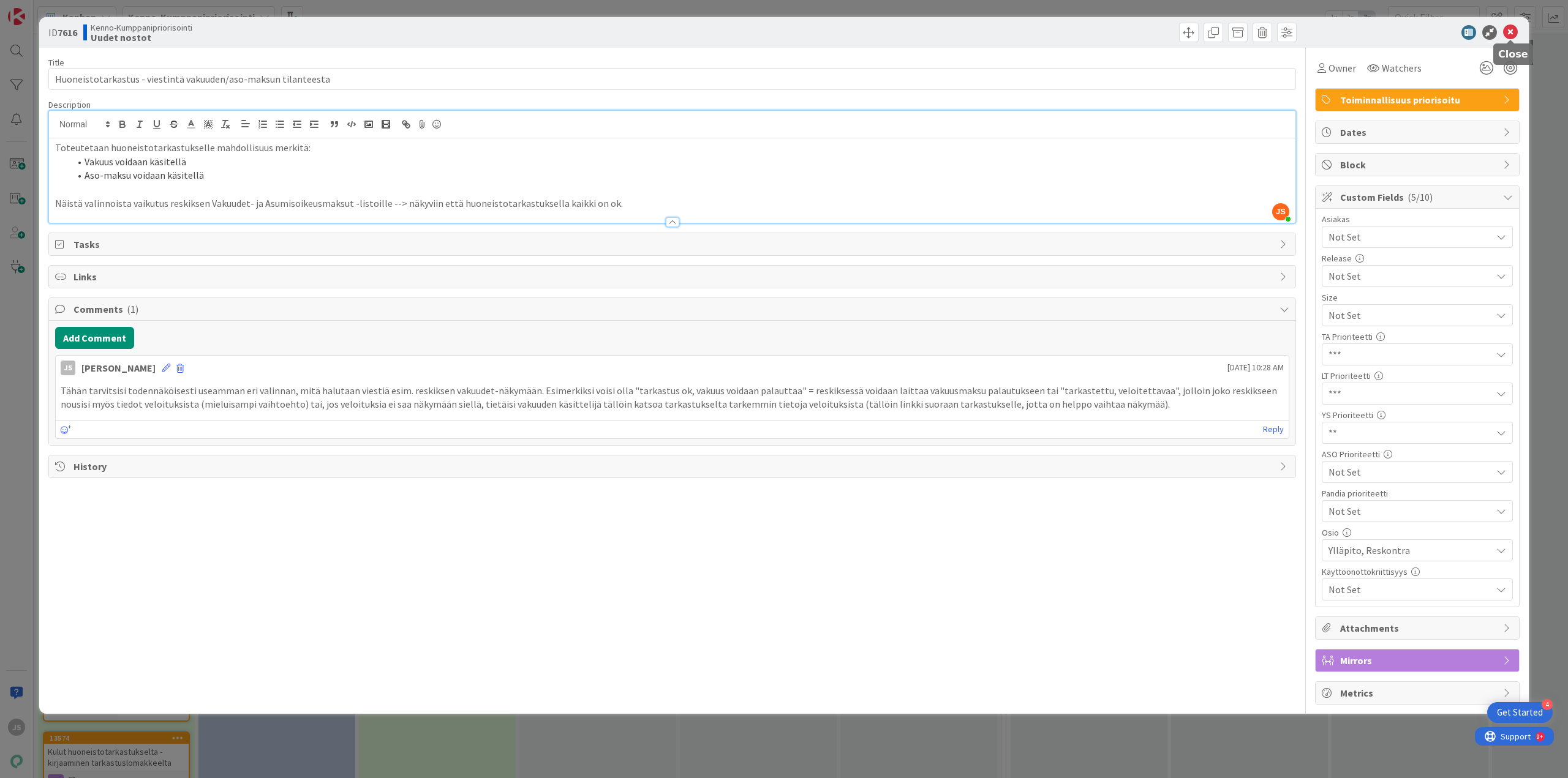
click at [1506, 25] on icon at bounding box center [1511, 33] width 15 height 15
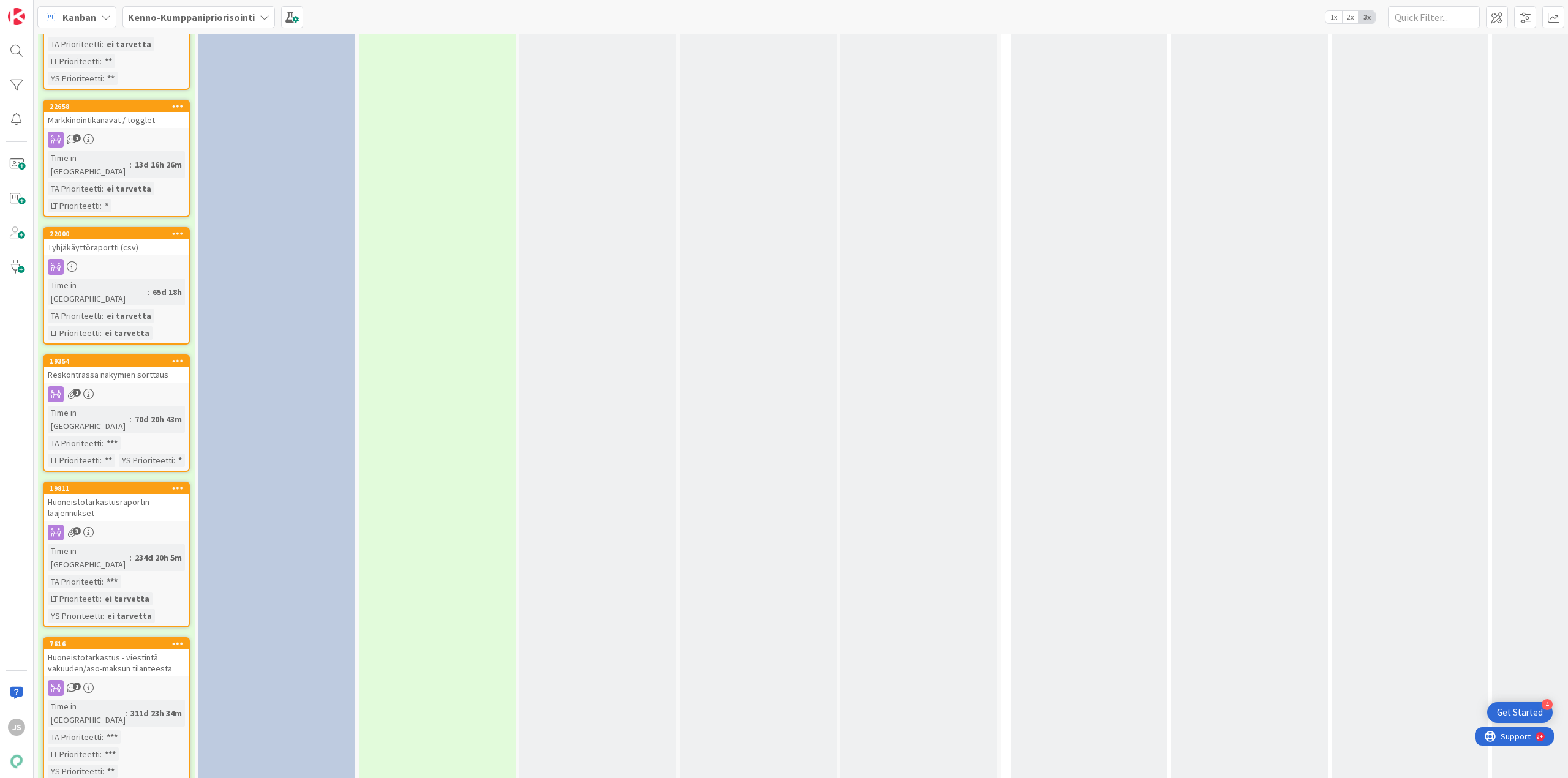
click at [109, 494] on div "Huoneistotarkastusraportin laajennukset" at bounding box center [116, 507] width 145 height 27
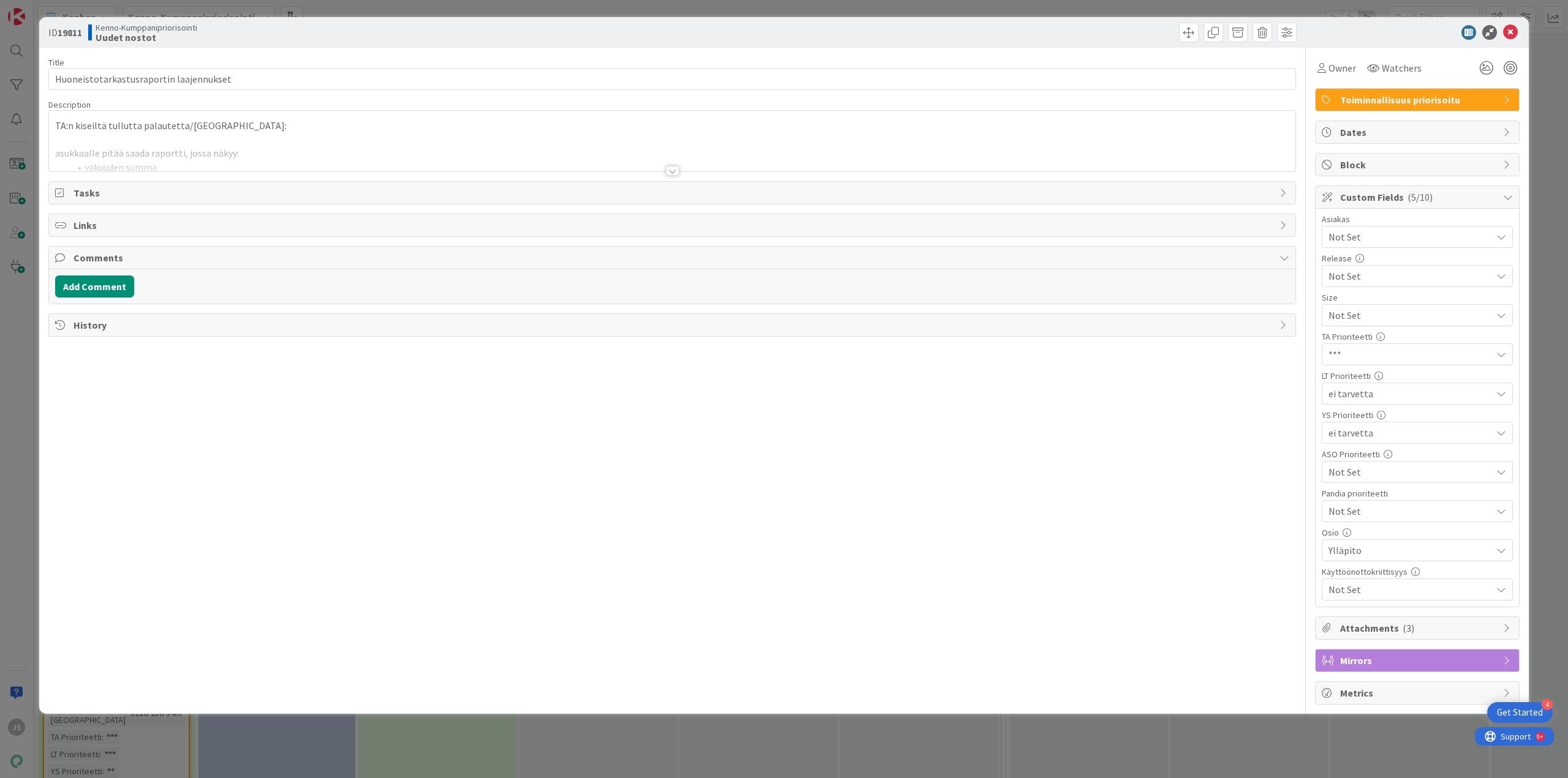
click at [669, 170] on div at bounding box center [673, 171] width 13 height 10
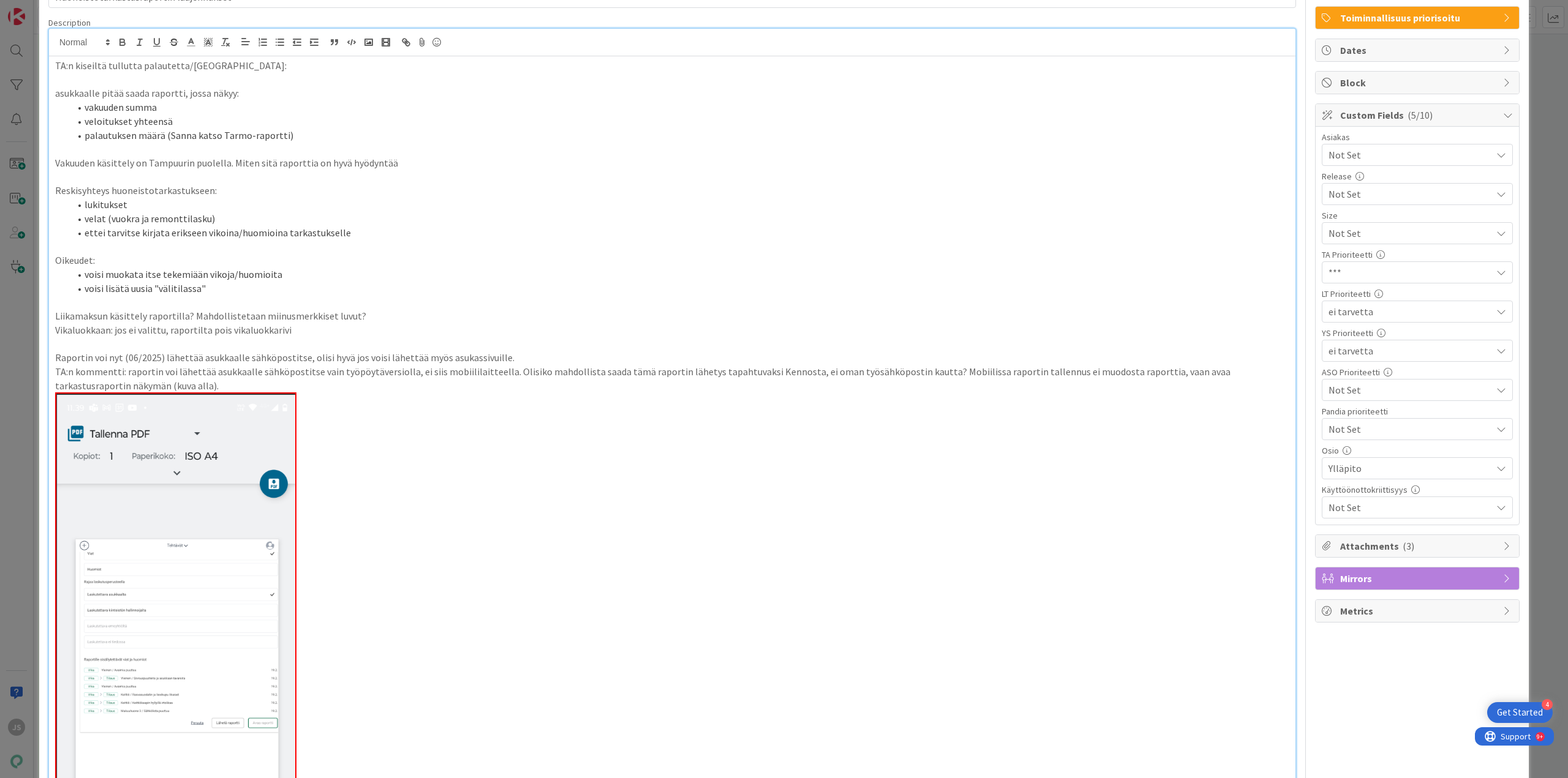
scroll to position [61, 0]
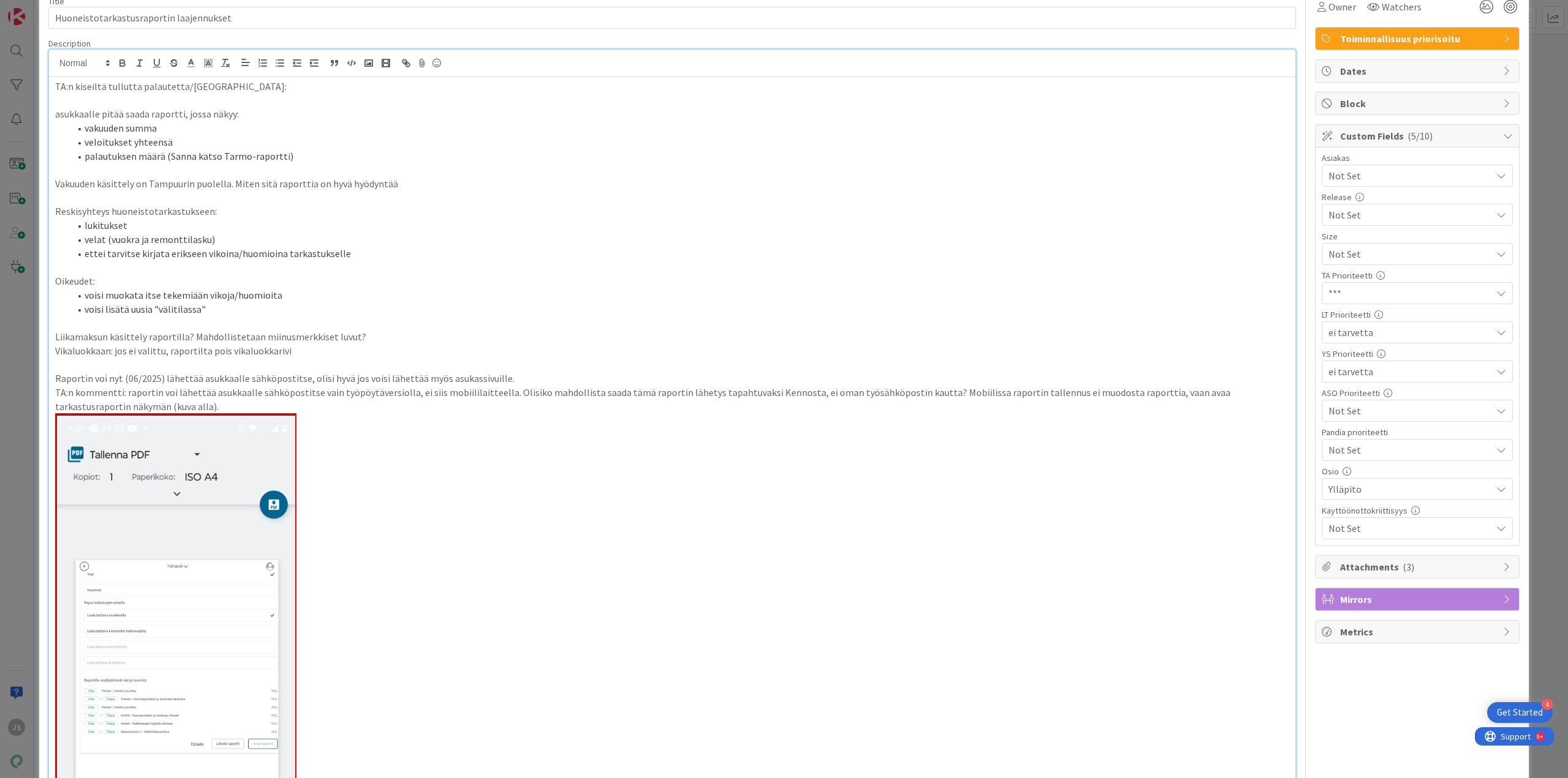
click at [1351, 262] on span "ei tarvetta" at bounding box center [1407, 253] width 157 height 17
click at [1346, 427] on span "**" at bounding box center [1426, 428] width 160 height 18
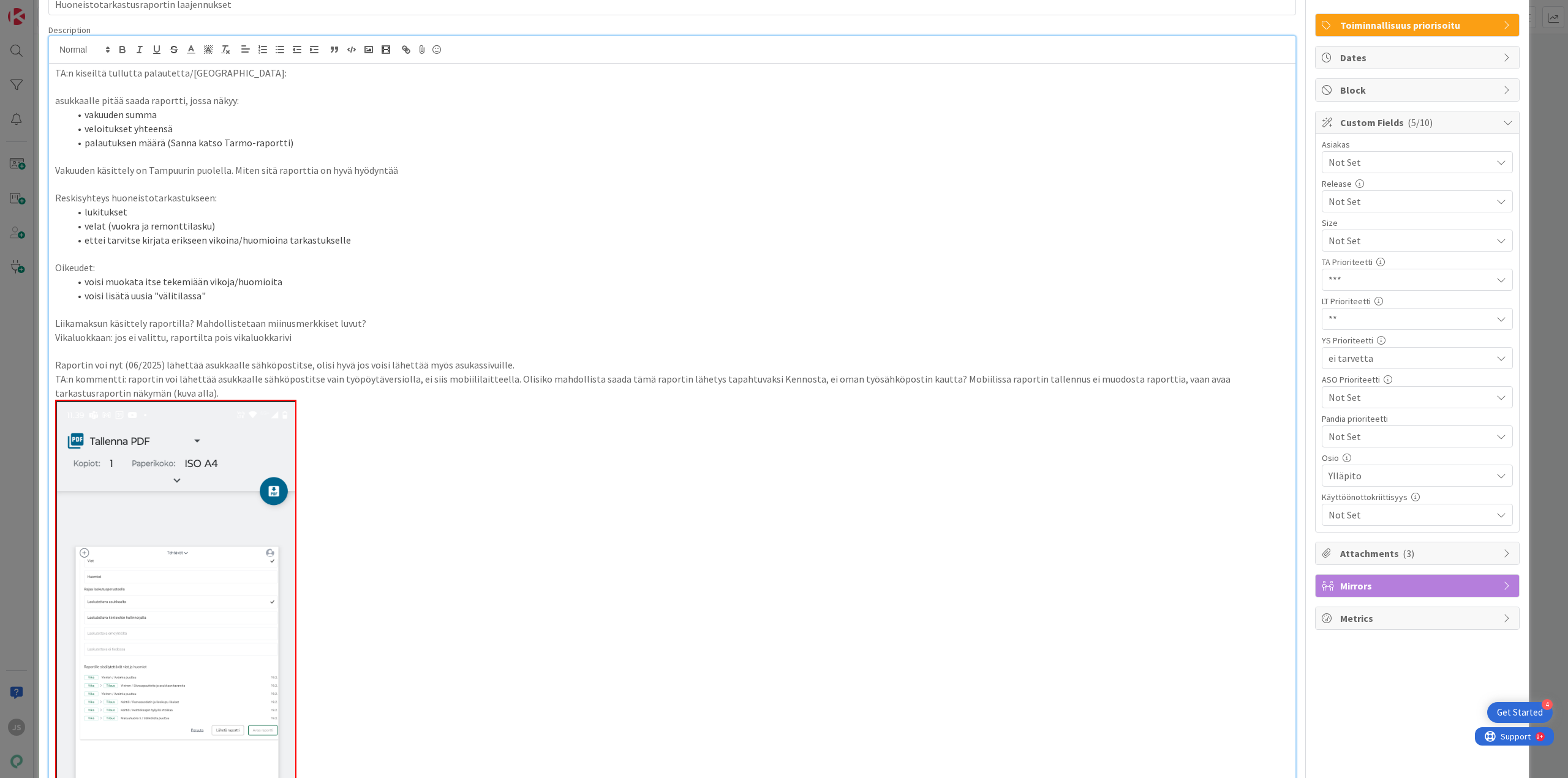
scroll to position [0, 0]
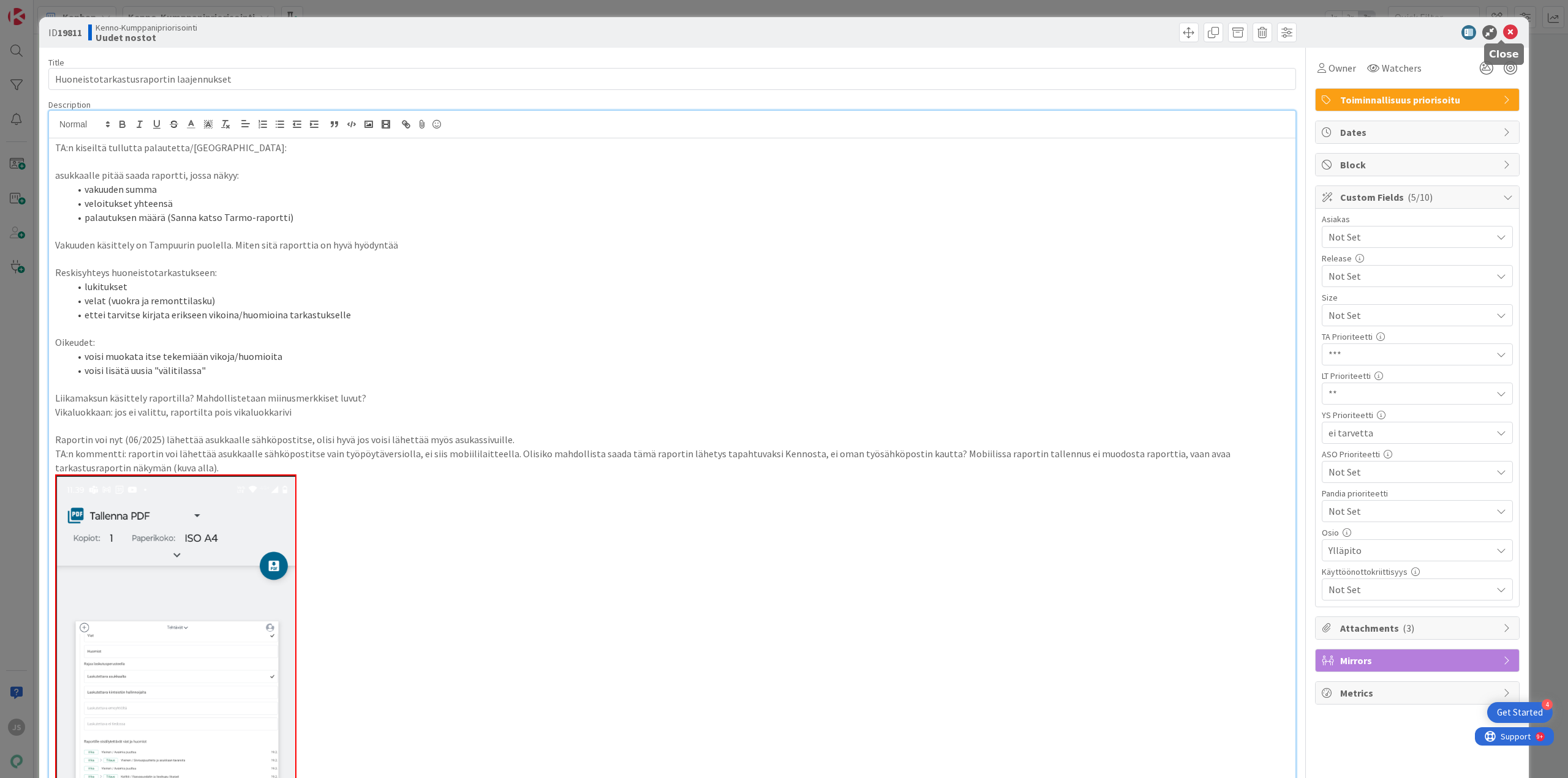
click at [1503, 34] on icon at bounding box center [1511, 33] width 15 height 15
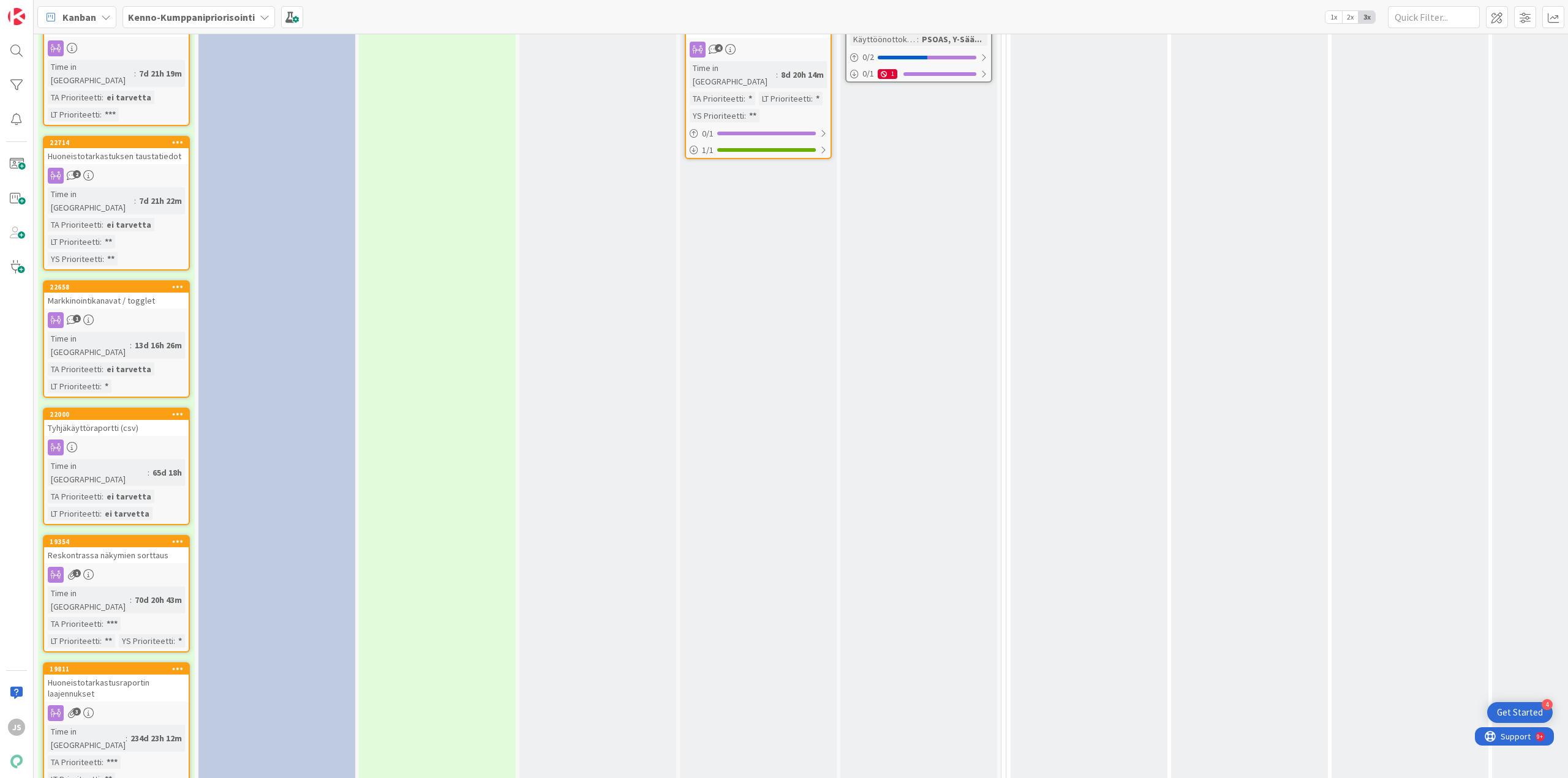
scroll to position [1902, 0]
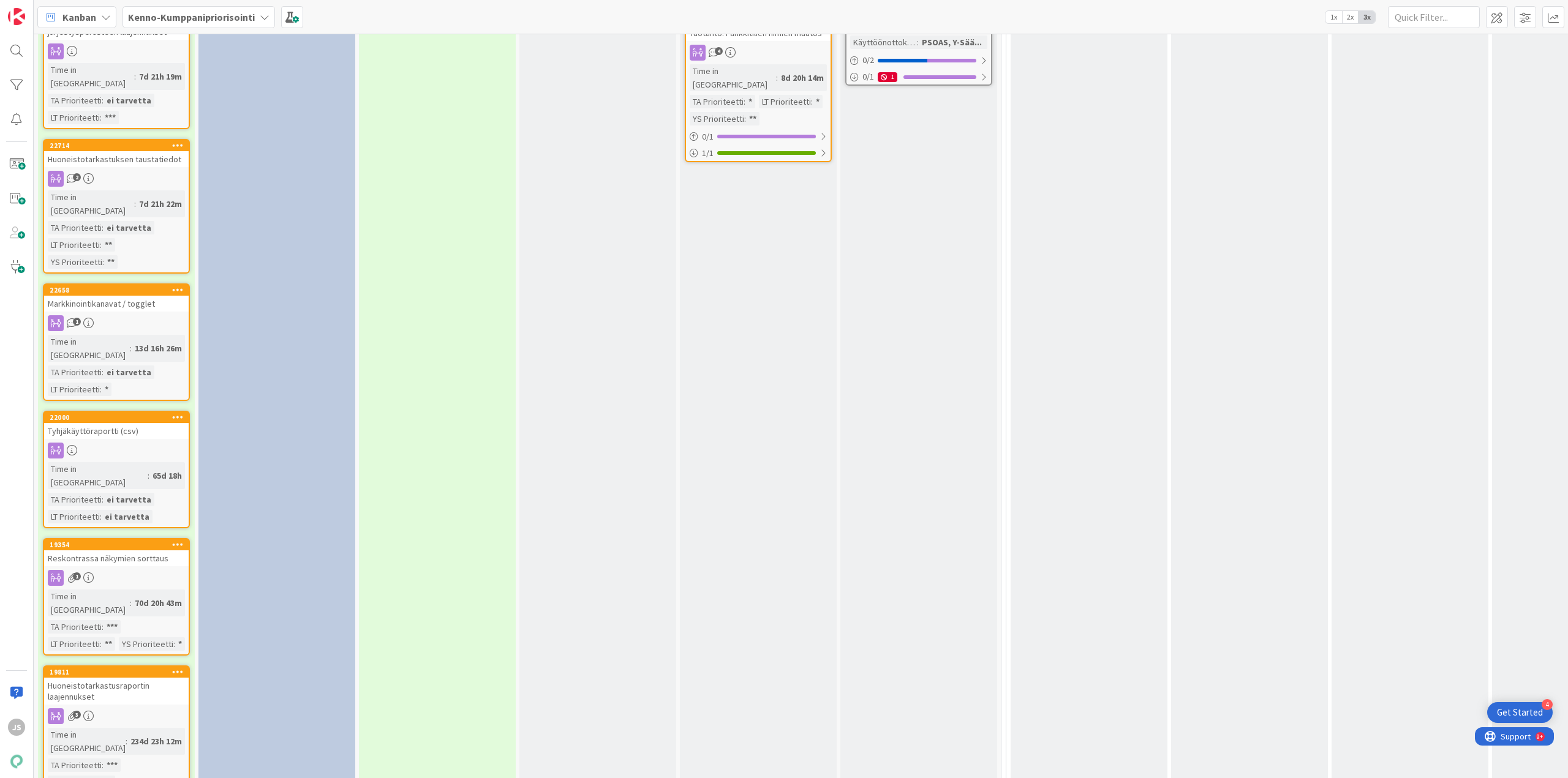
click at [99, 551] on div "Reskontrassa näkymien sorttaus" at bounding box center [116, 558] width 145 height 16
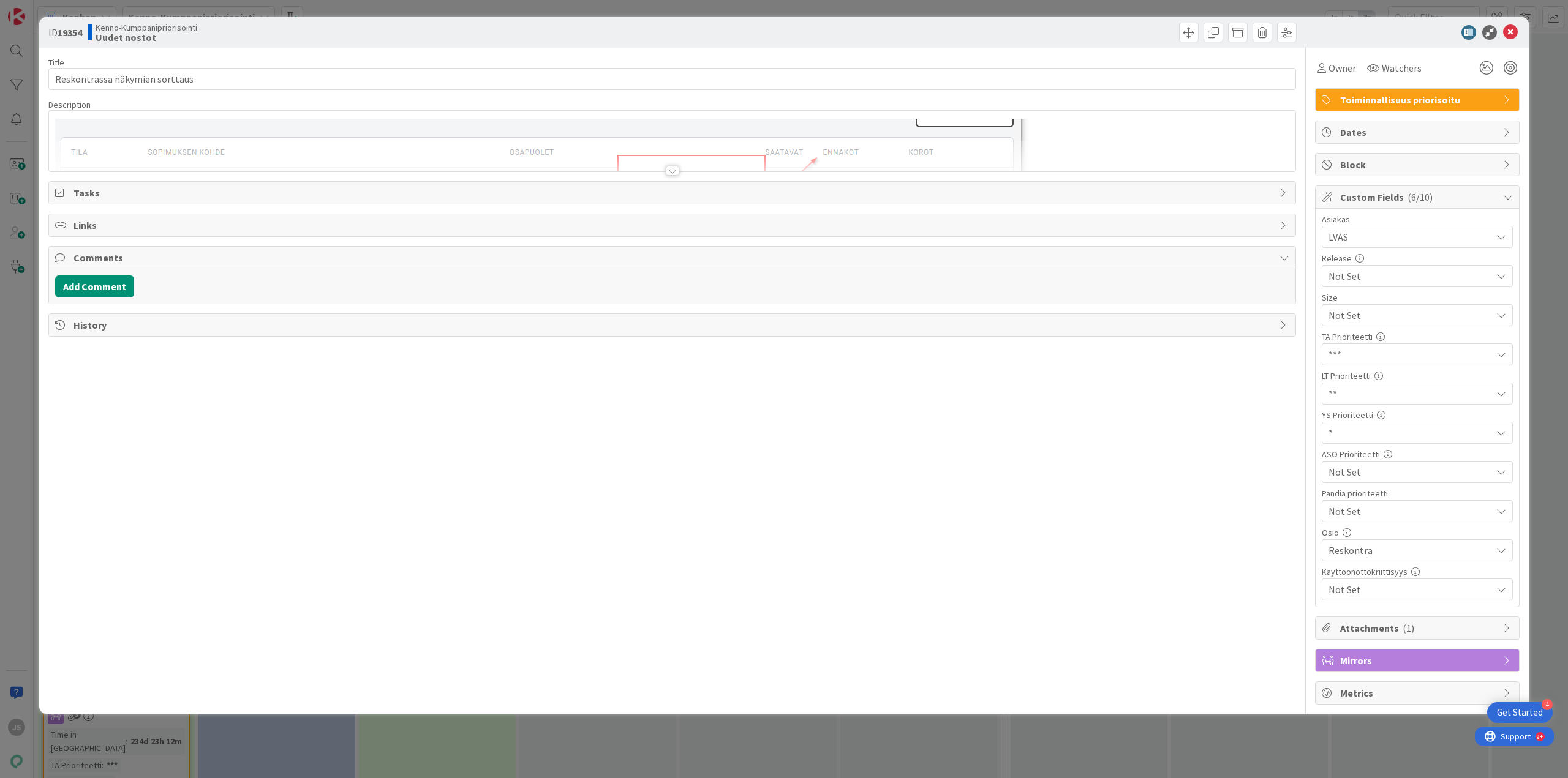
click at [674, 172] on div at bounding box center [673, 171] width 13 height 10
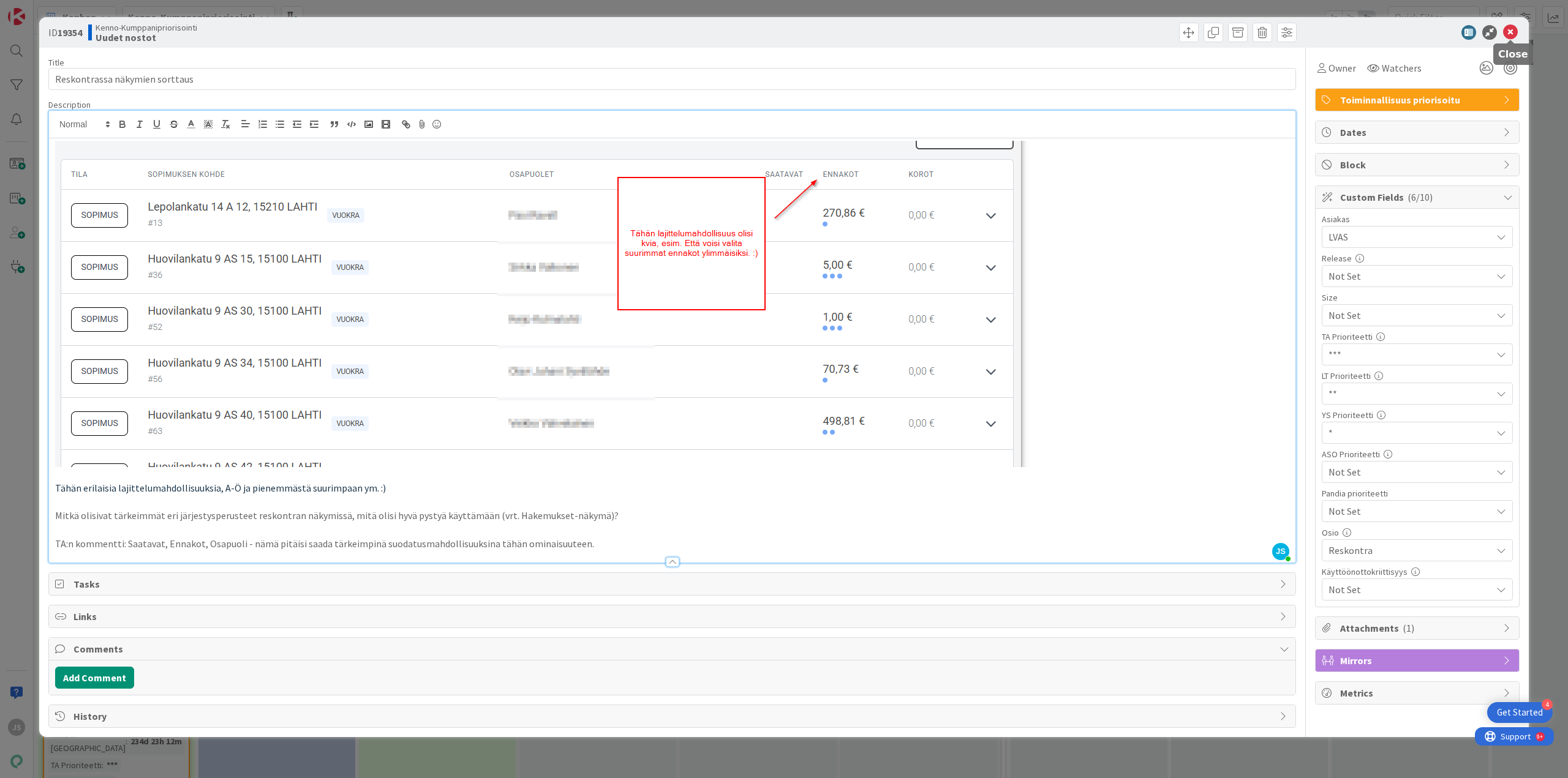
click at [1512, 30] on icon at bounding box center [1511, 33] width 15 height 15
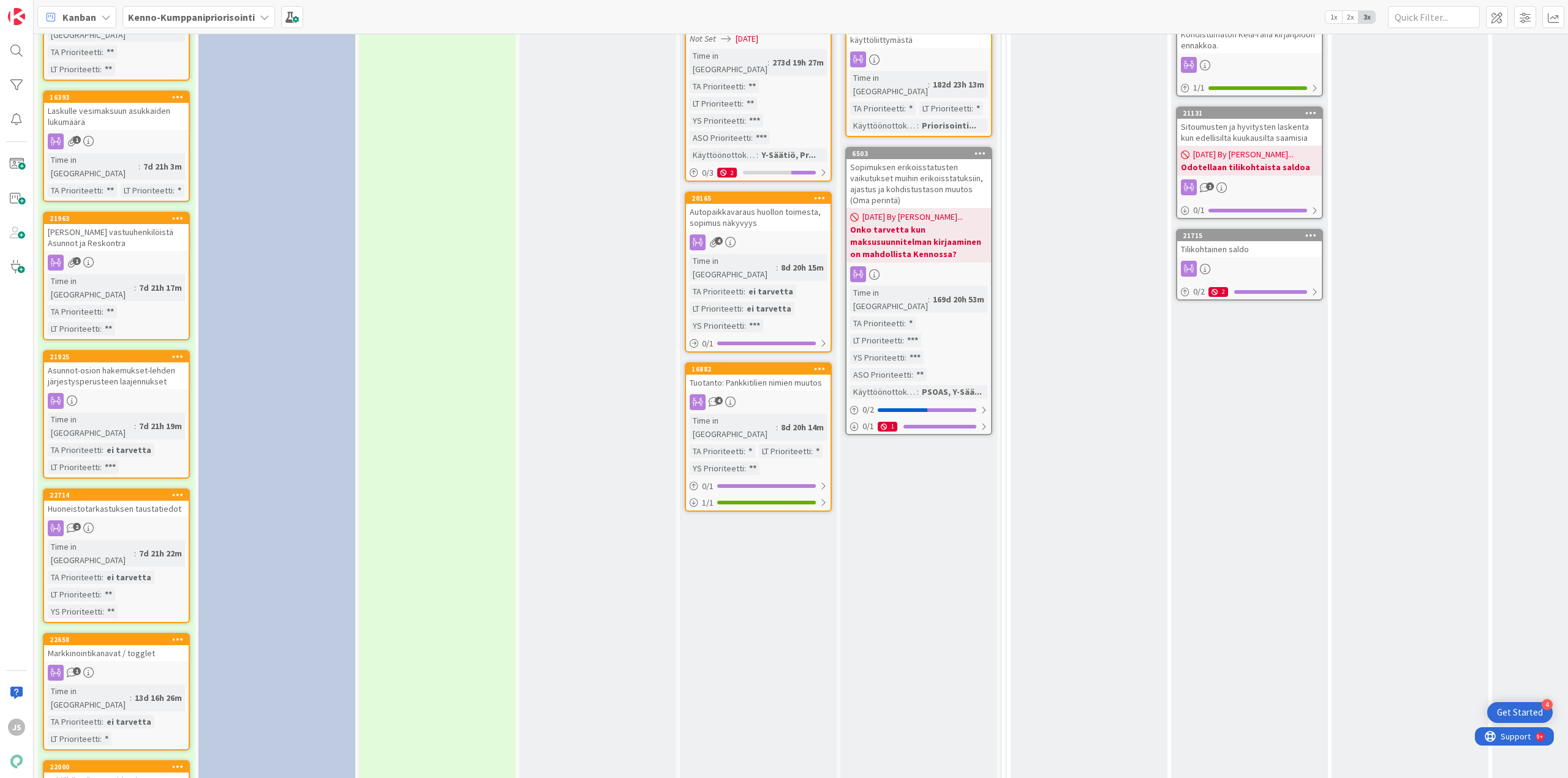
scroll to position [1534, 0]
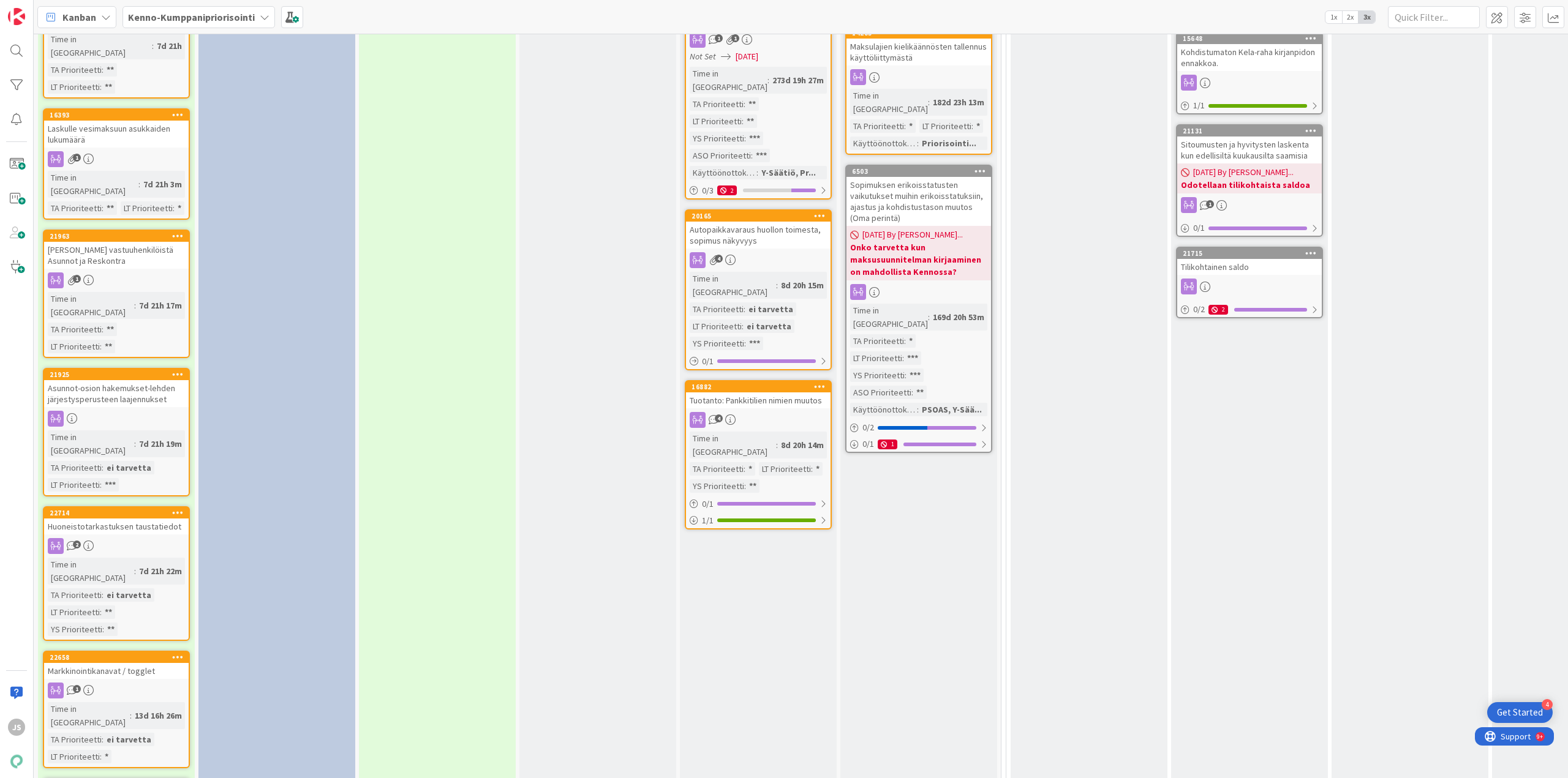
click at [116, 664] on div "Markkinointikanavat / togglet" at bounding box center [116, 671] width 145 height 16
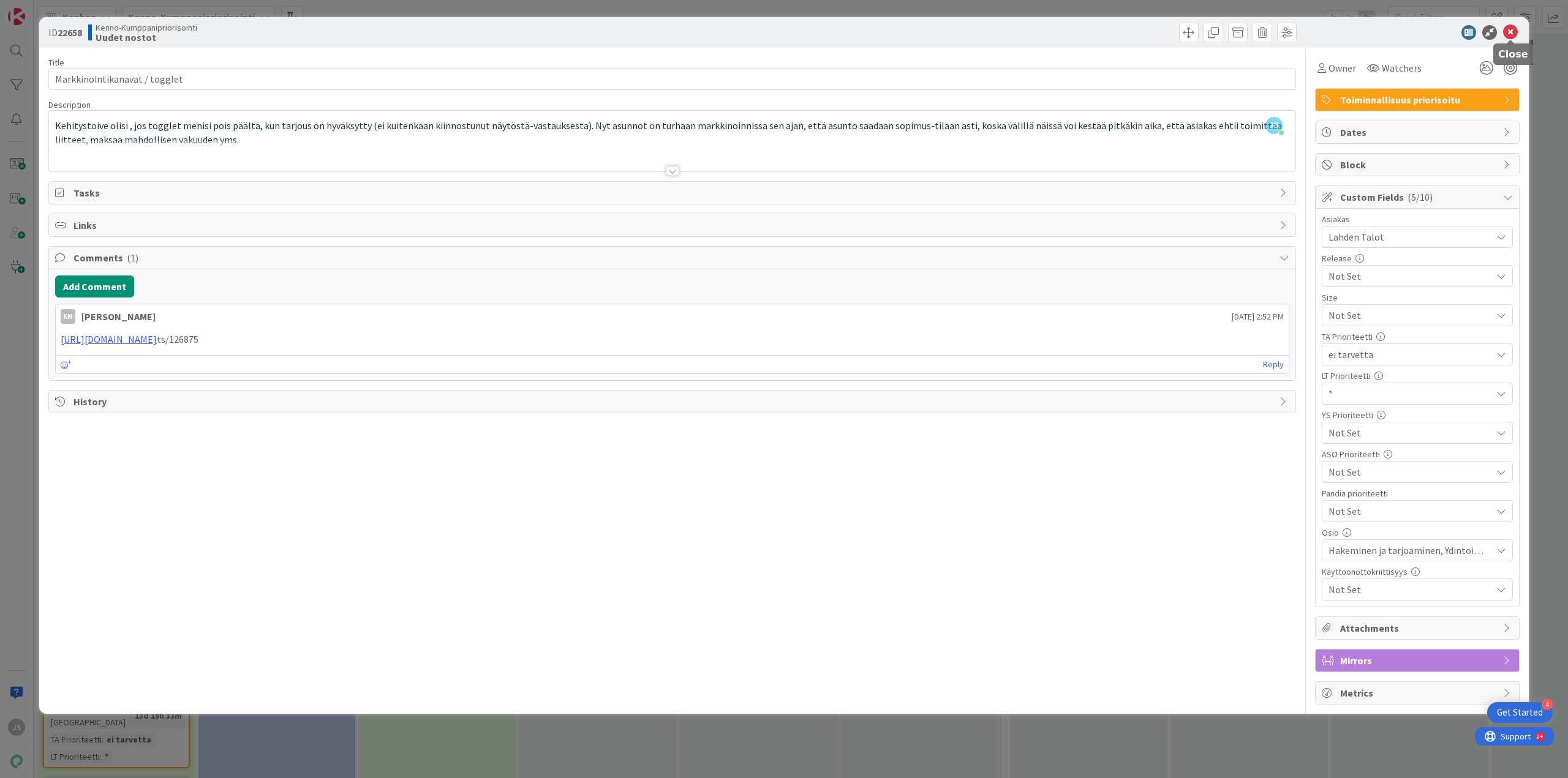
click at [1514, 32] on icon at bounding box center [1511, 33] width 15 height 15
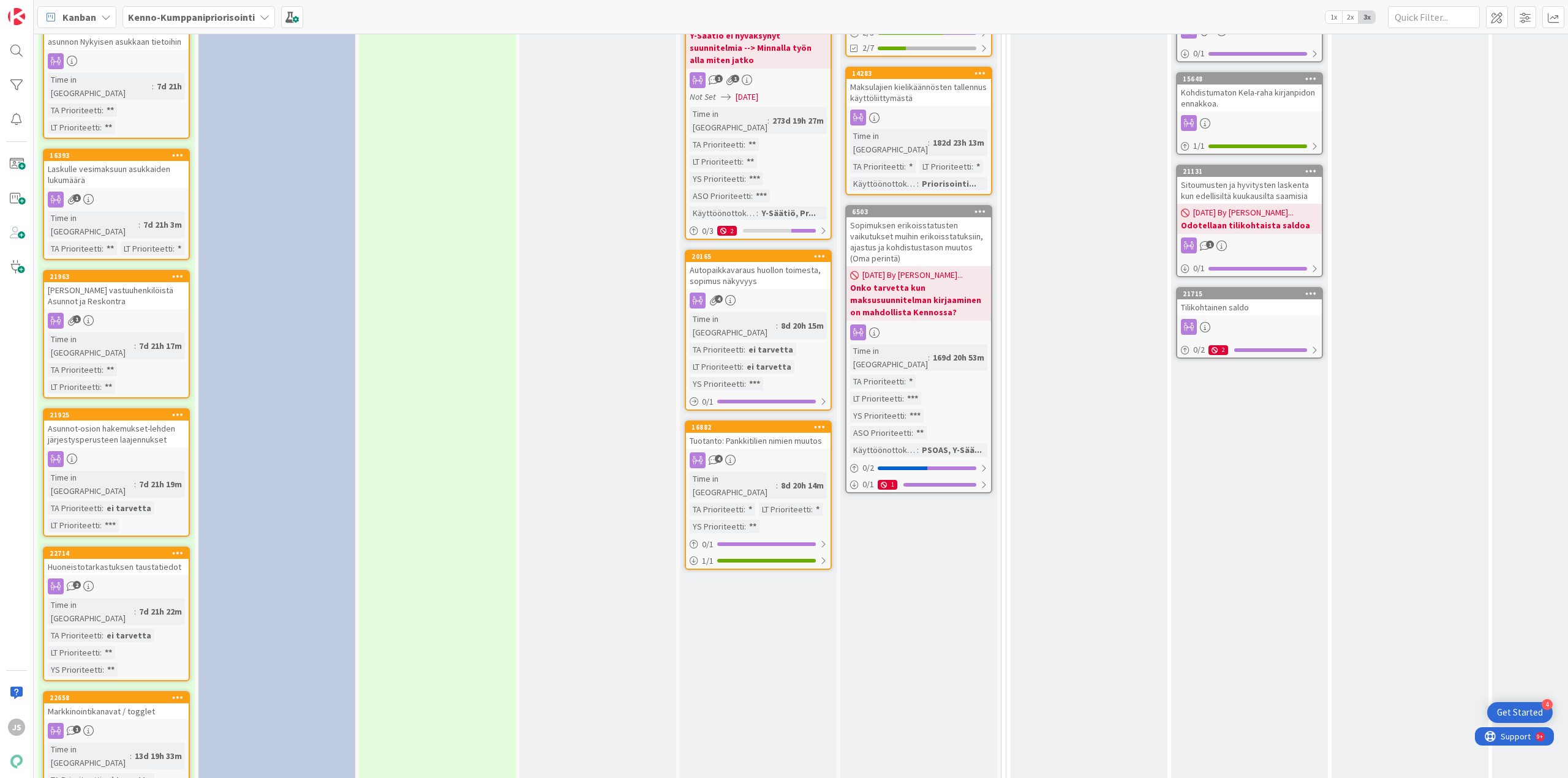
scroll to position [1473, 0]
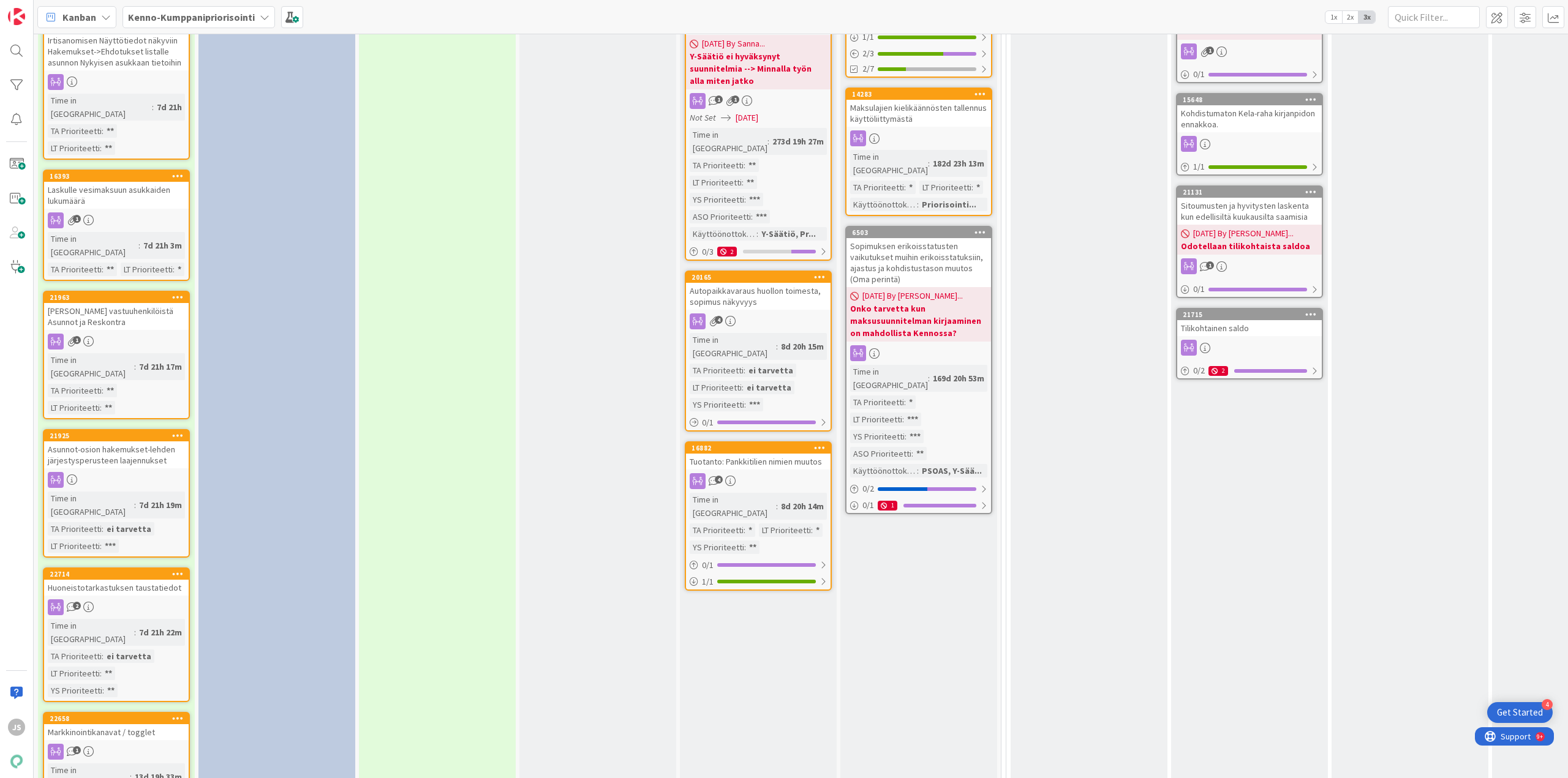
click at [115, 580] on div "Huoneistotarkastuksen taustatiedot" at bounding box center [116, 588] width 145 height 16
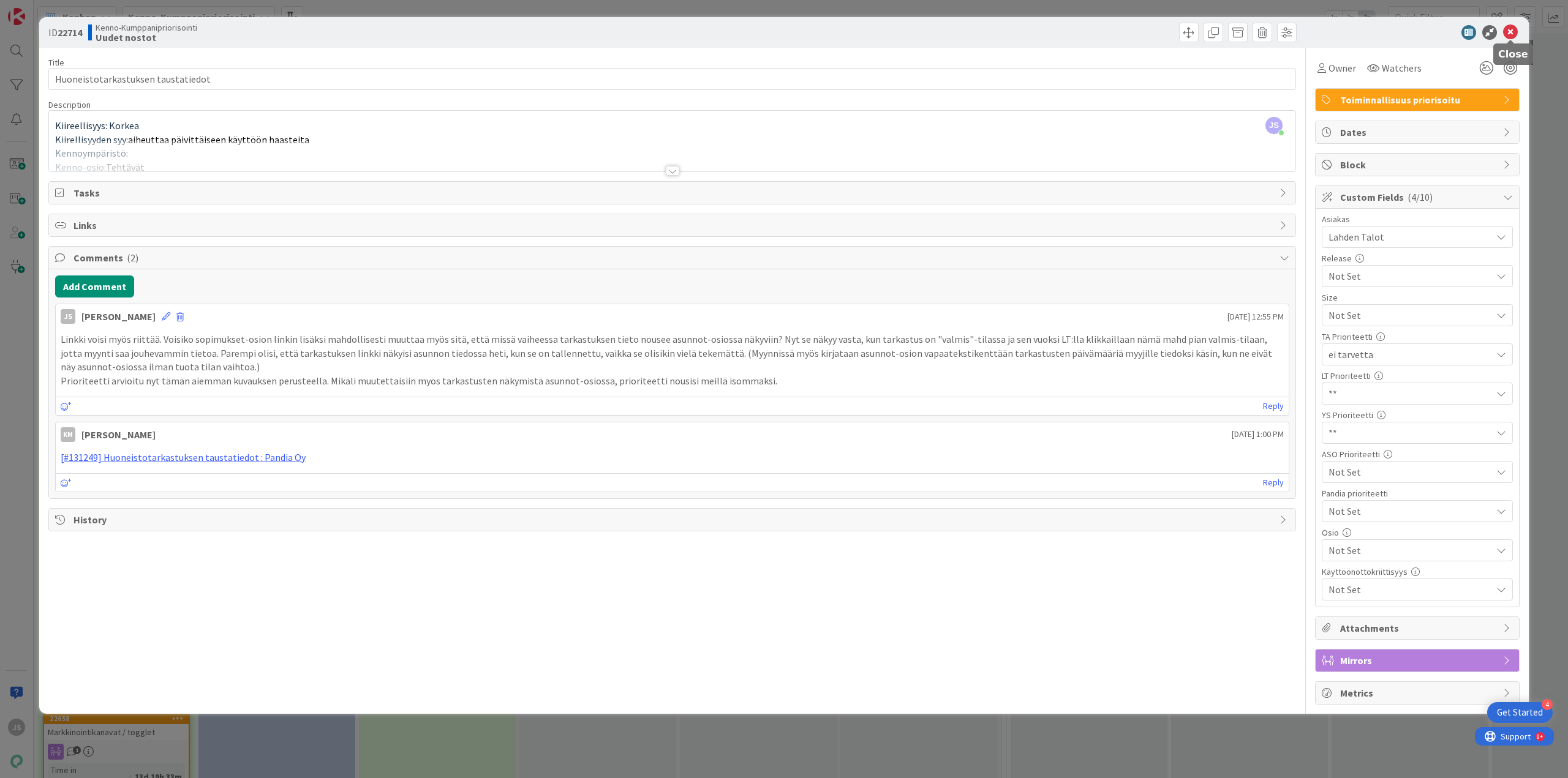
click at [1508, 34] on icon at bounding box center [1511, 33] width 15 height 15
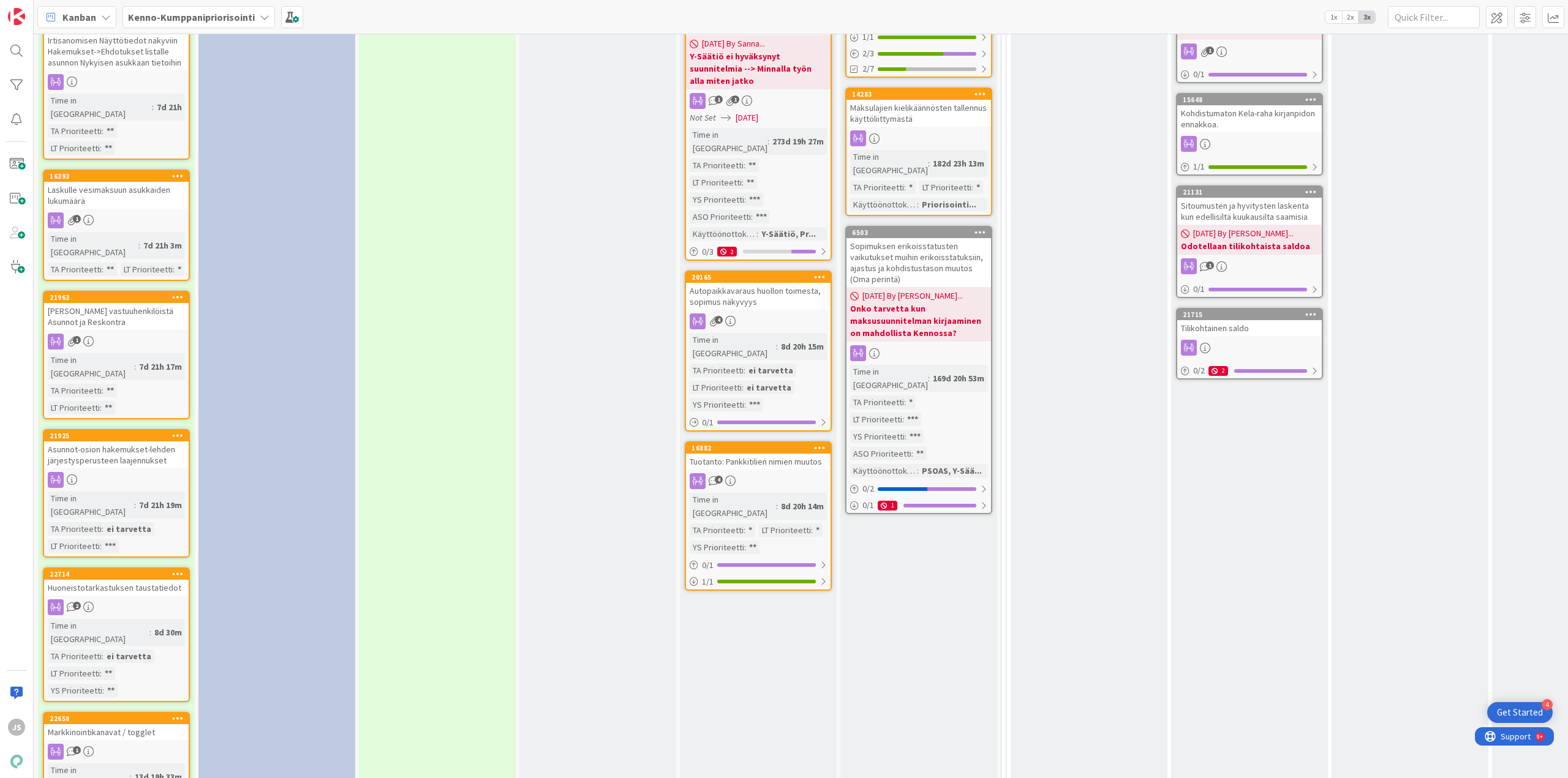
click at [114, 441] on div "Asunnot-osion hakemukset-lehden järjestysperusteen laajennukset" at bounding box center [116, 454] width 145 height 27
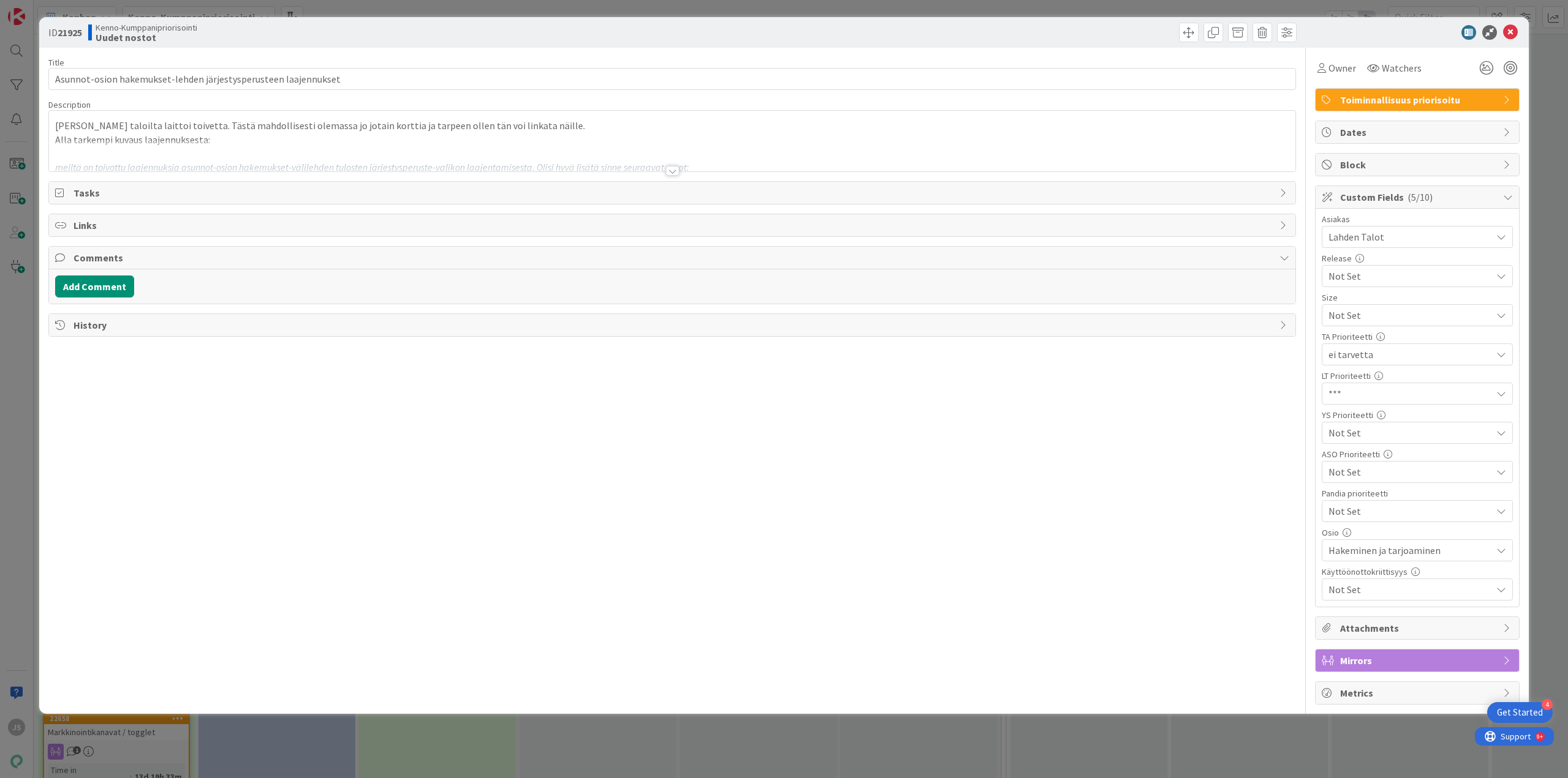
click at [676, 170] on div at bounding box center [673, 171] width 13 height 10
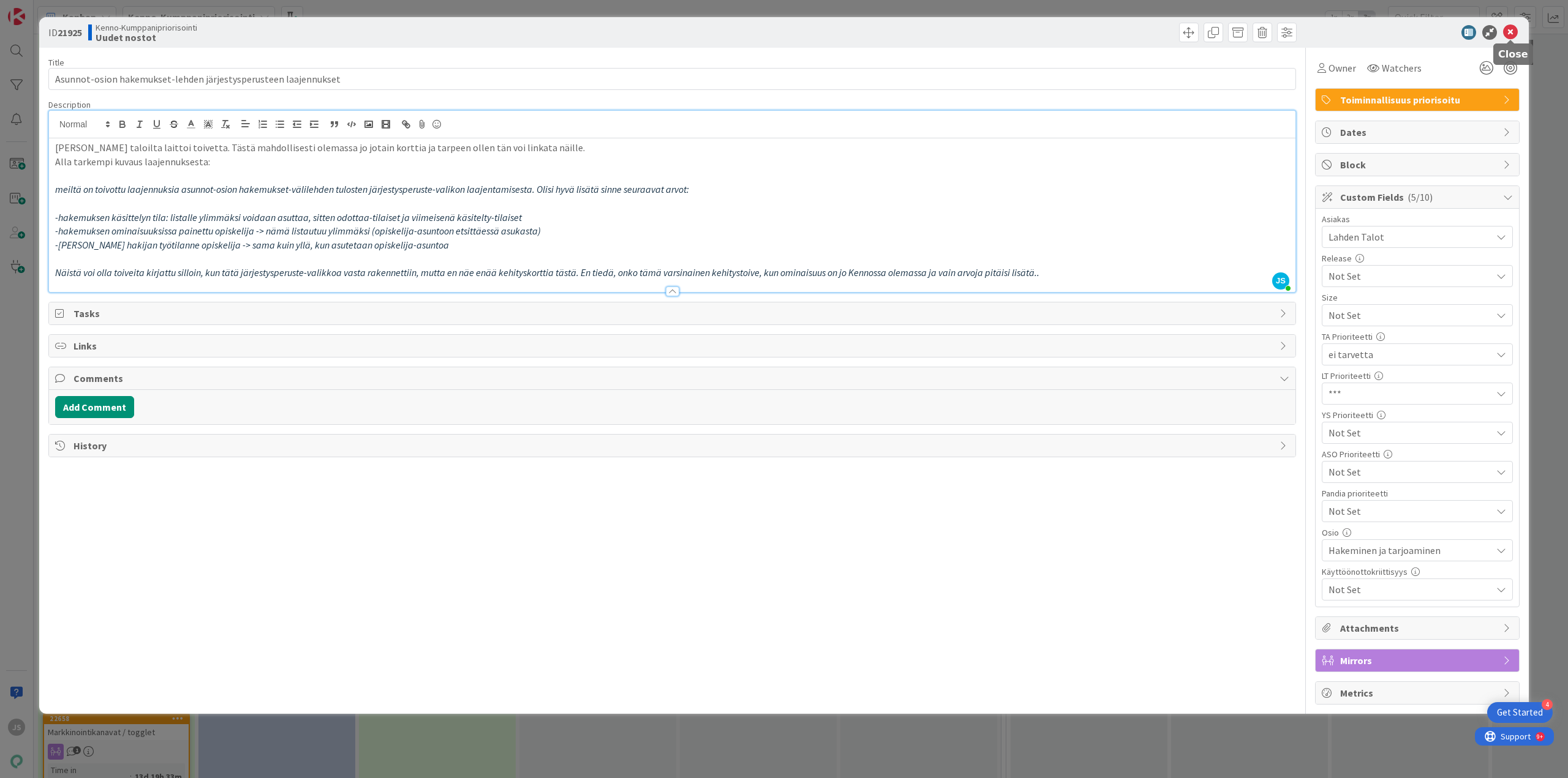
click at [1512, 28] on icon at bounding box center [1511, 33] width 15 height 15
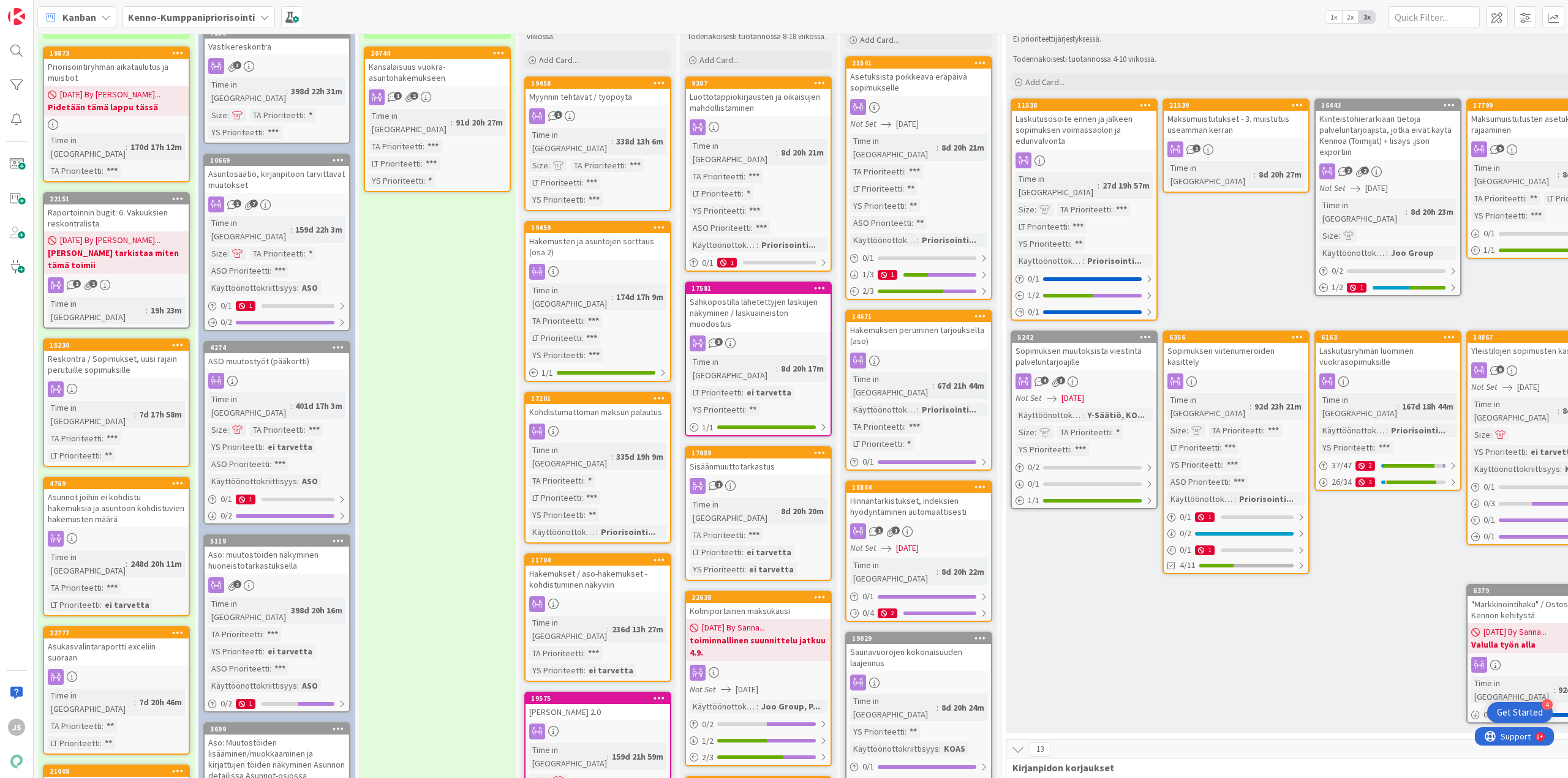
scroll to position [65, 0]
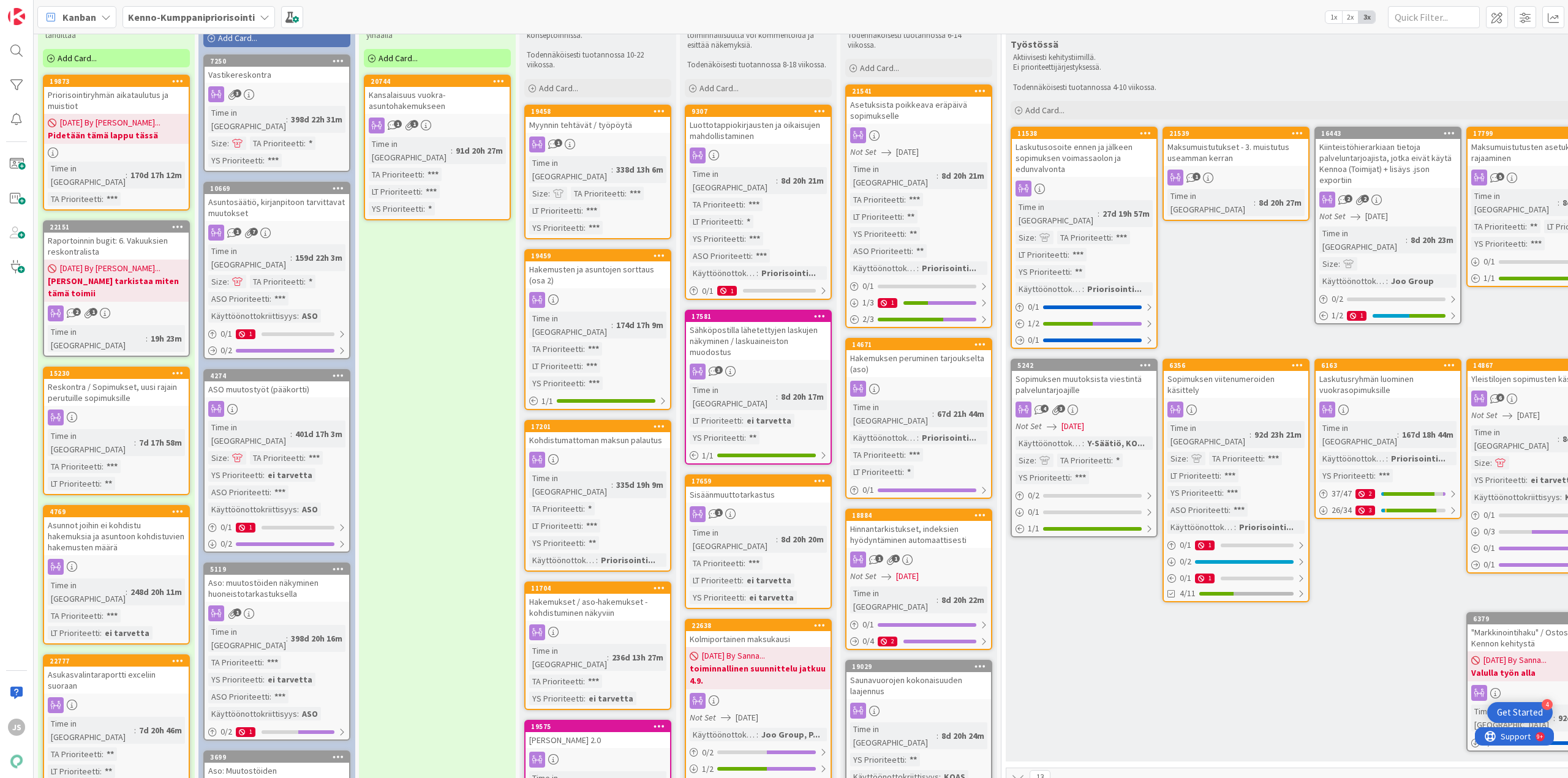
click at [105, 233] on div "Raportoinnin bugit: 6. Vakuuksien reskontralista" at bounding box center [116, 246] width 145 height 27
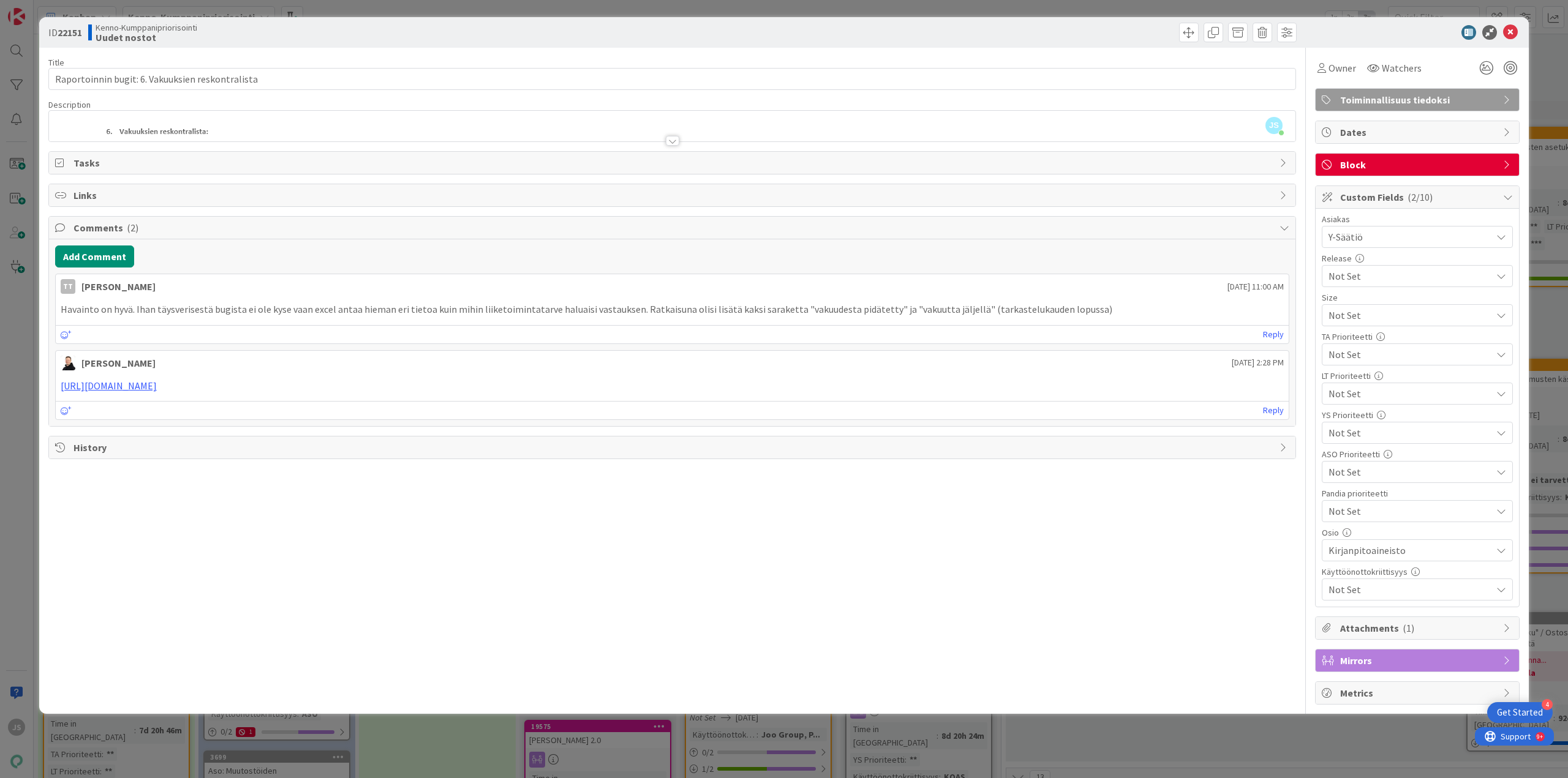
click at [672, 141] on div at bounding box center [673, 141] width 13 height 10
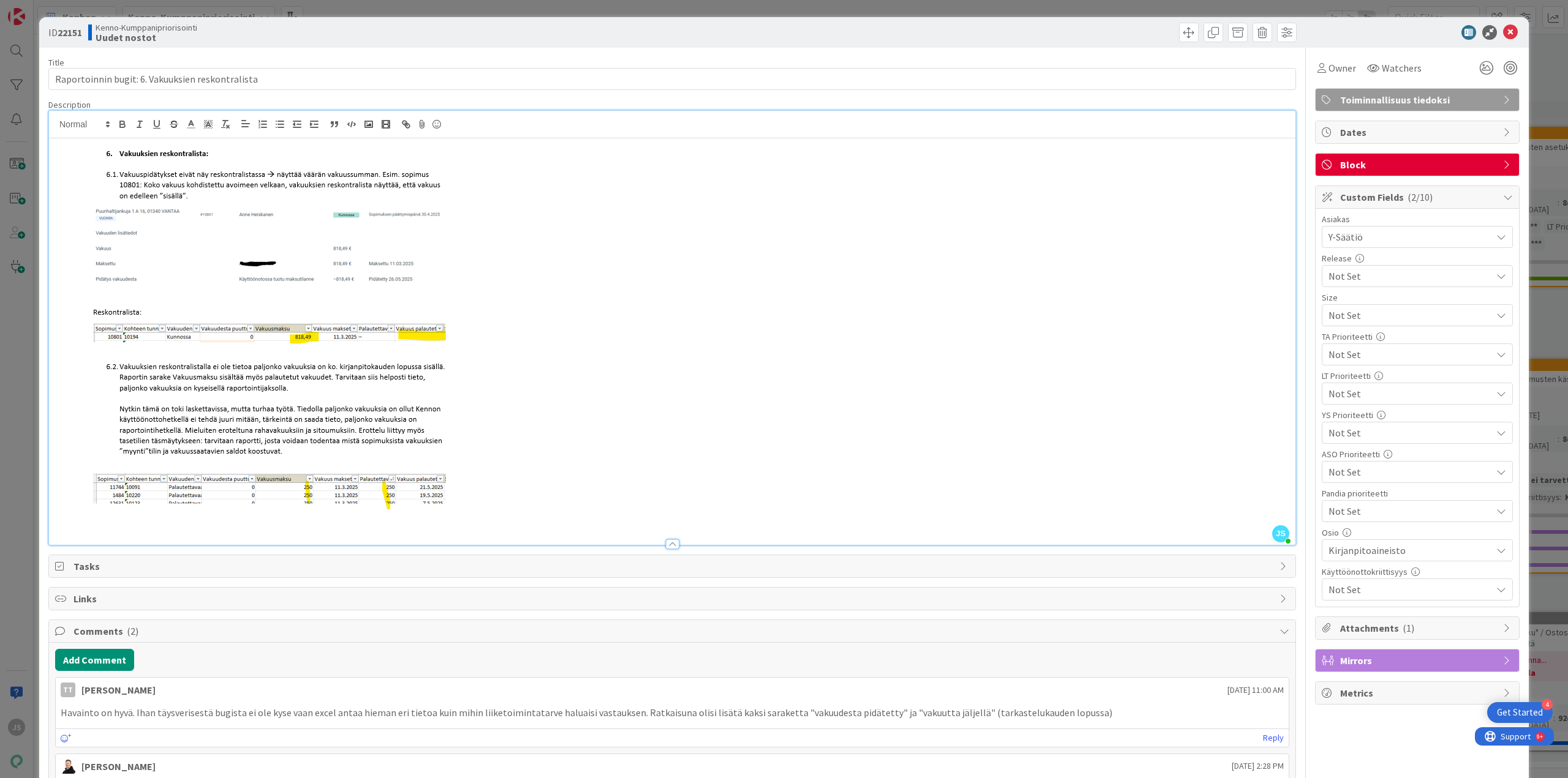
click at [667, 541] on div at bounding box center [673, 544] width 13 height 10
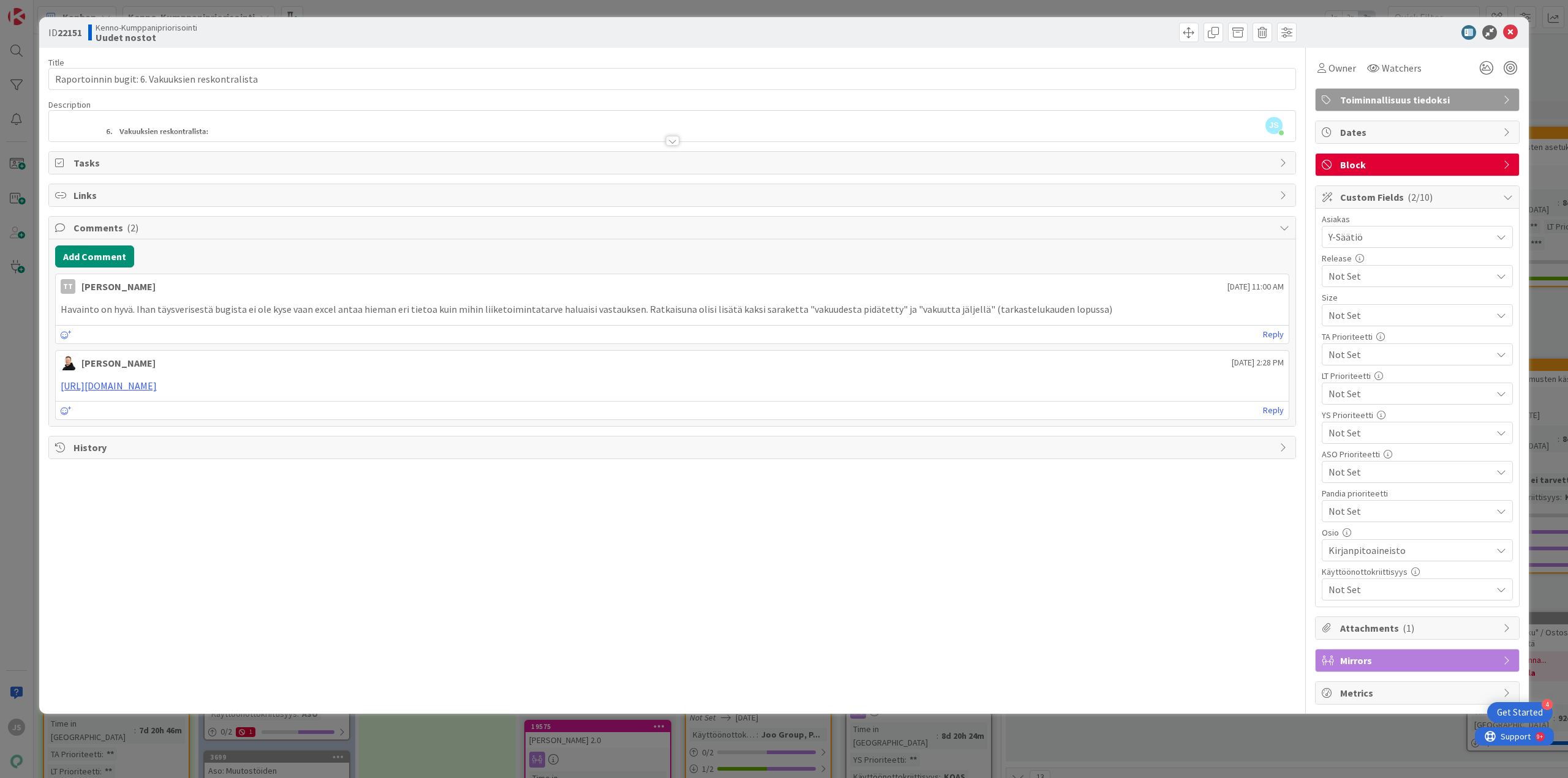
click at [674, 141] on div at bounding box center [673, 141] width 13 height 10
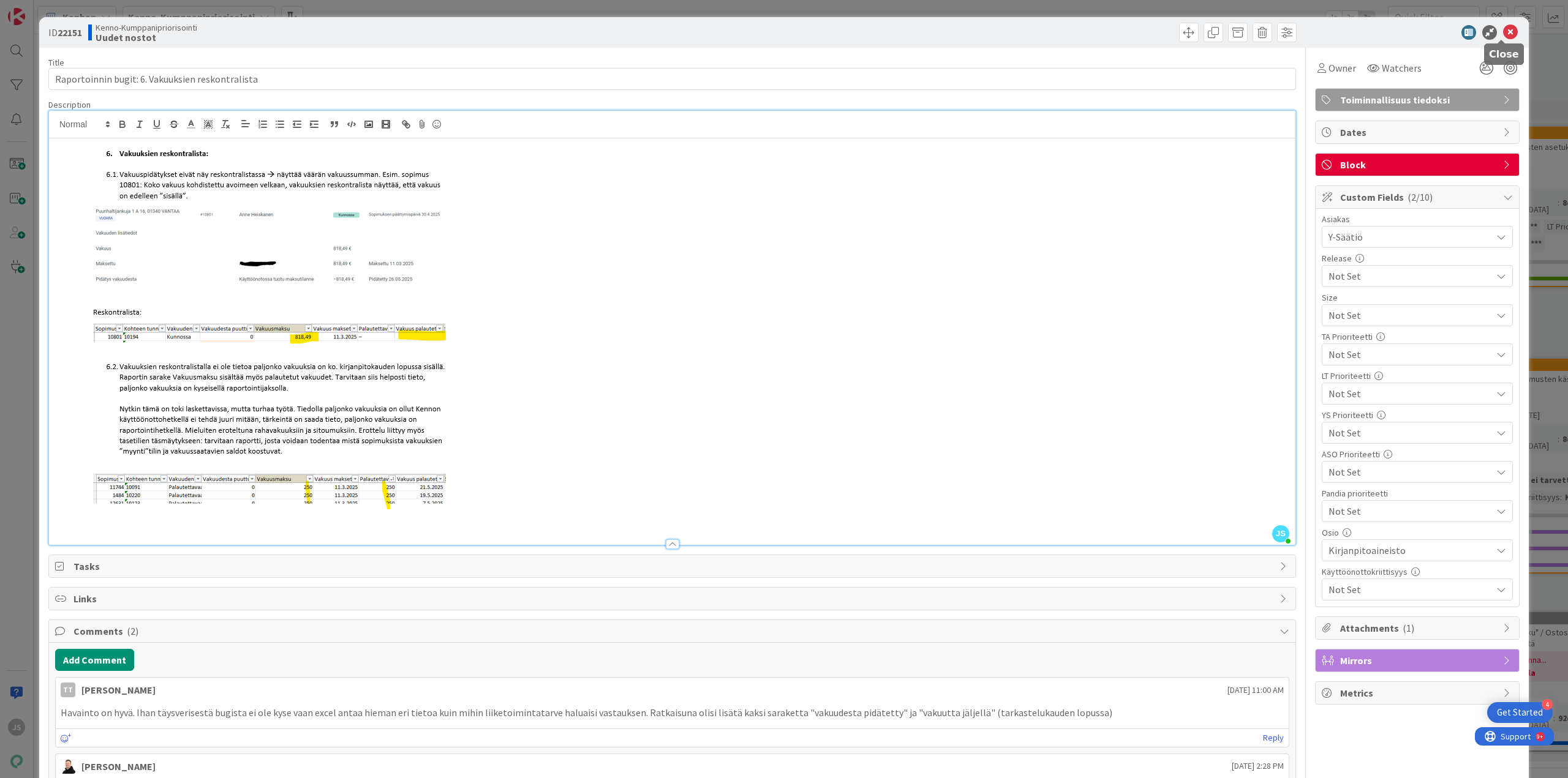
click at [1507, 30] on icon at bounding box center [1511, 33] width 15 height 15
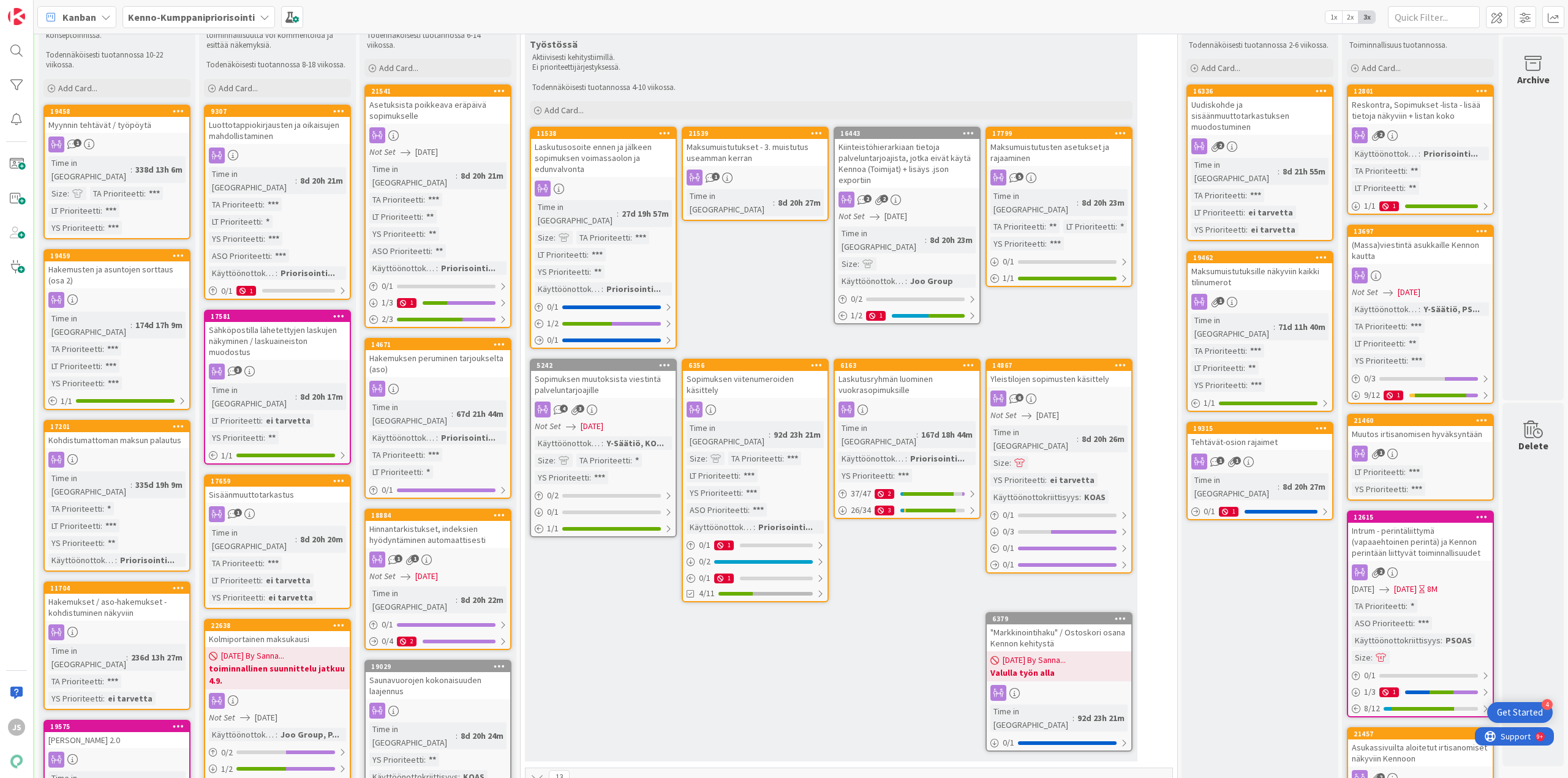
scroll to position [0, 490]
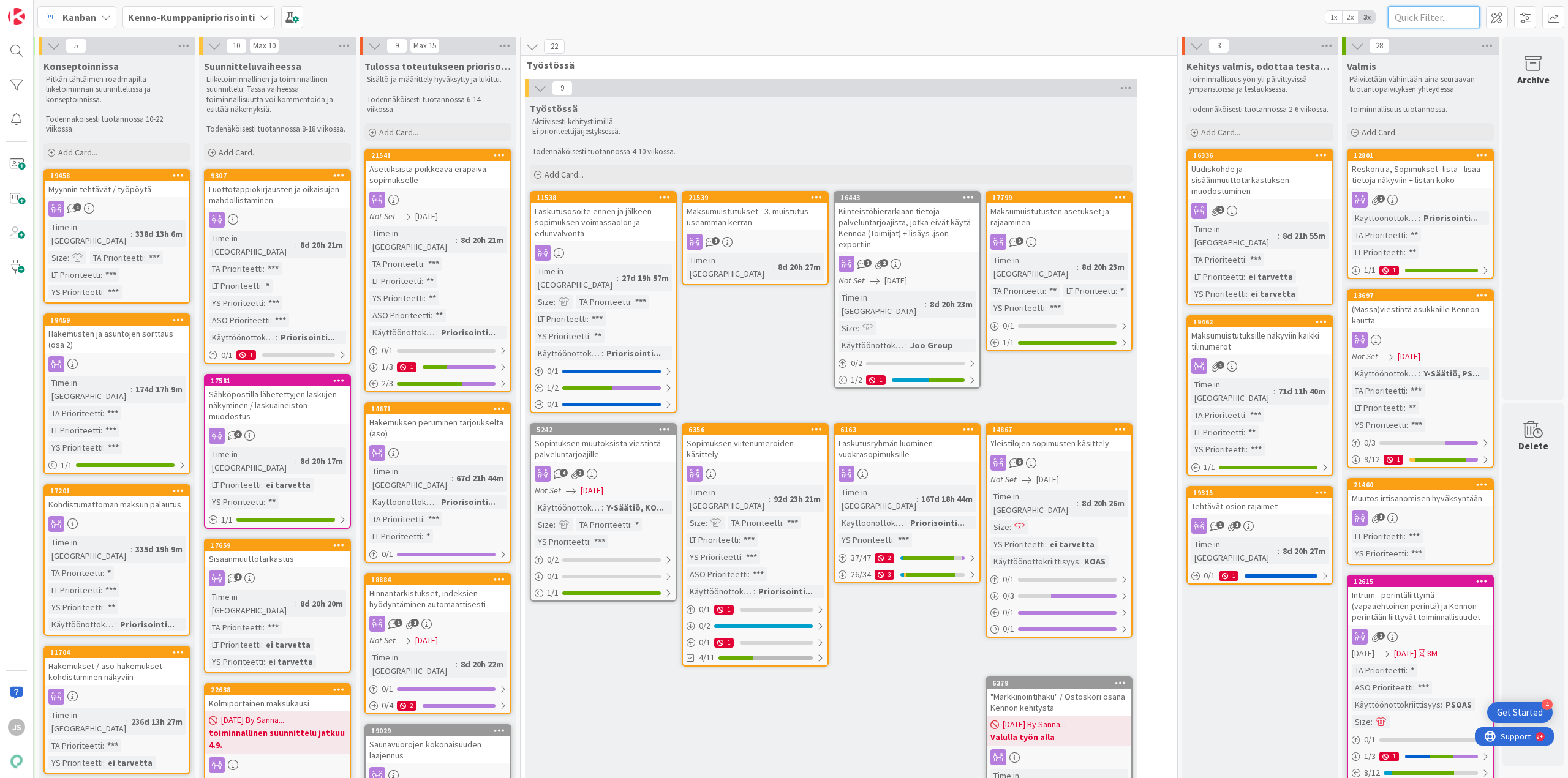
click at [1447, 16] on input "text" at bounding box center [1434, 16] width 92 height 22
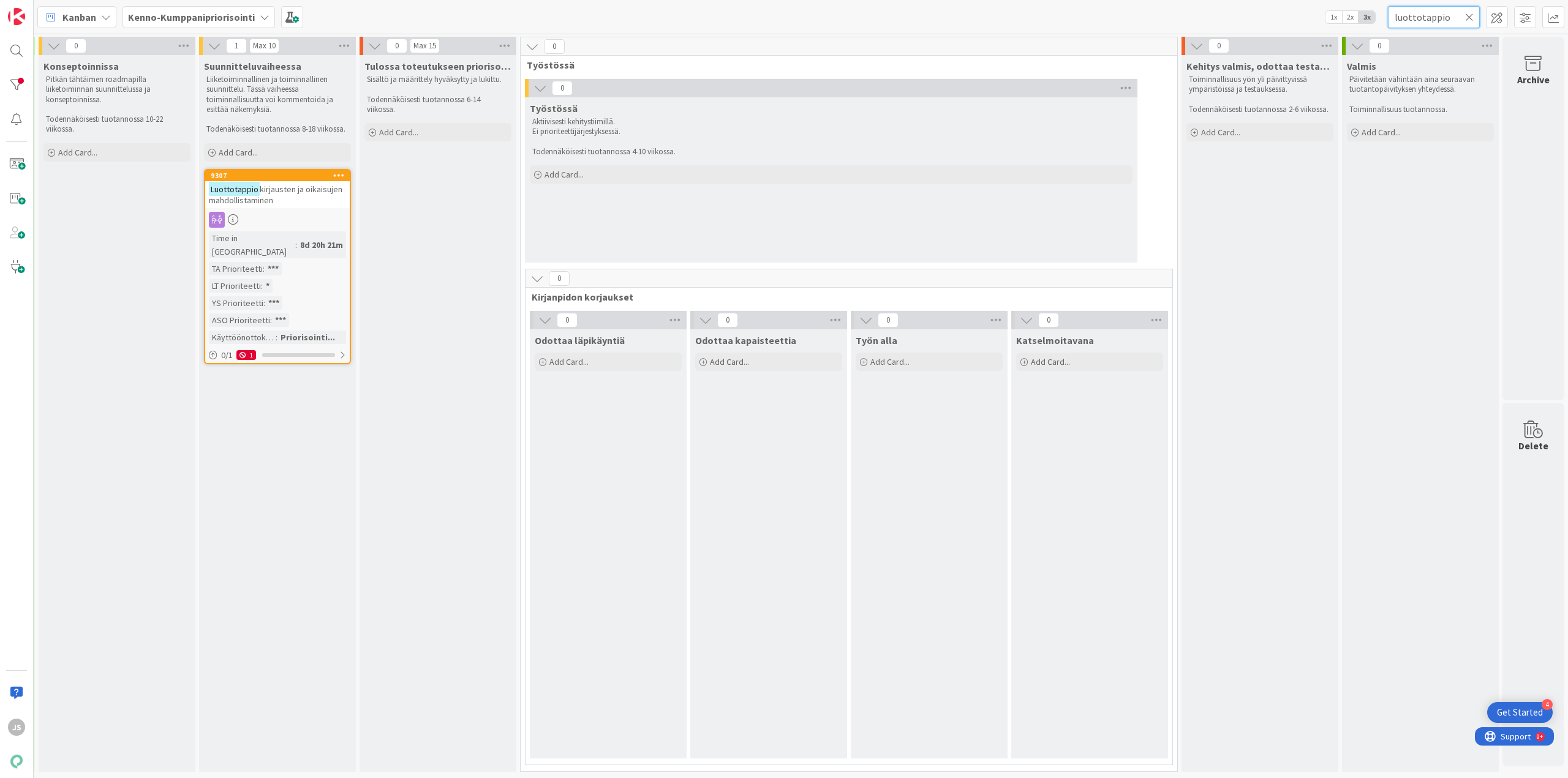
type input "luottotappio"
click at [245, 192] on mark "Luottotappio" at bounding box center [235, 189] width 51 height 14
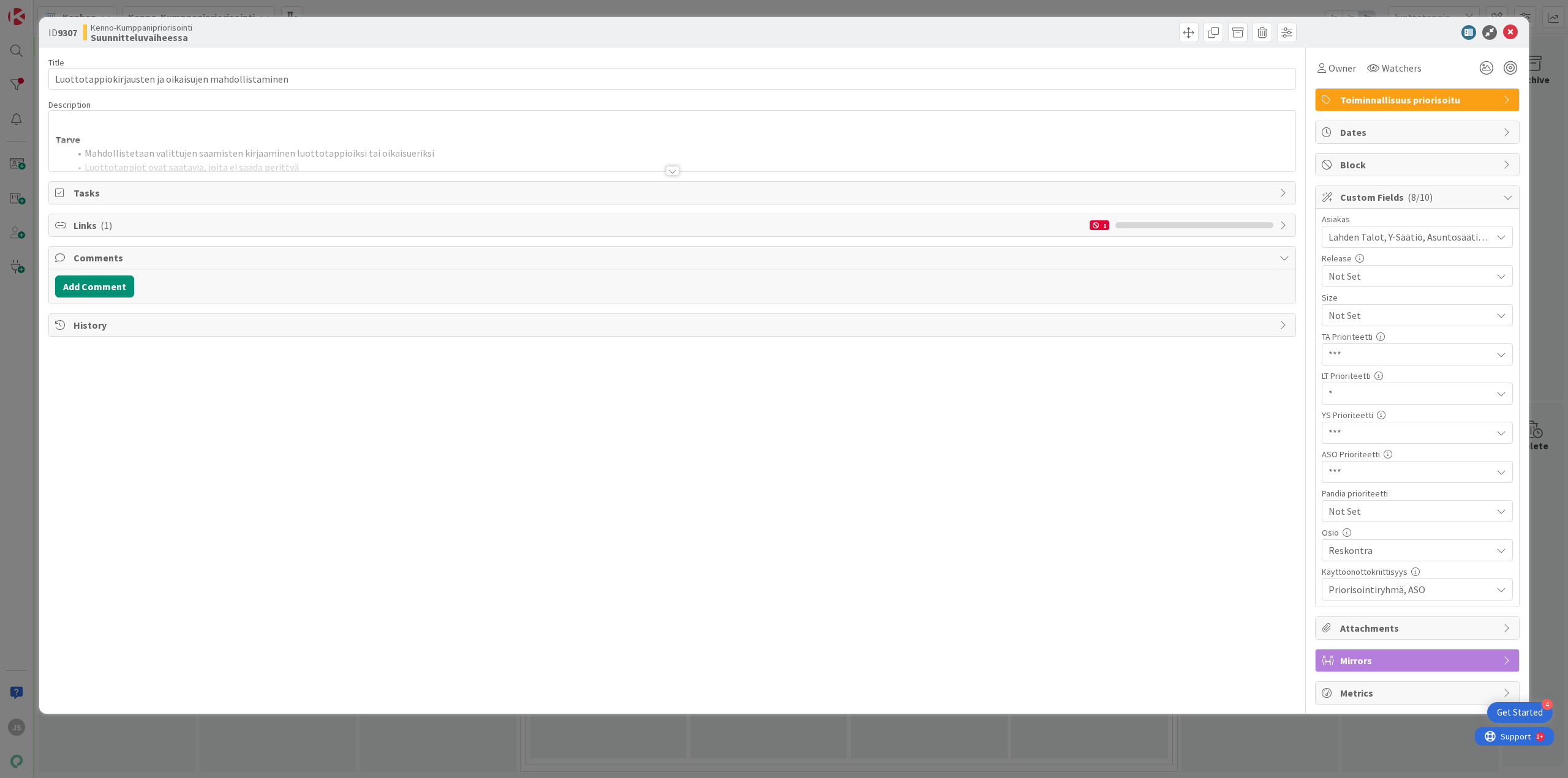
click at [671, 171] on div at bounding box center [673, 171] width 13 height 10
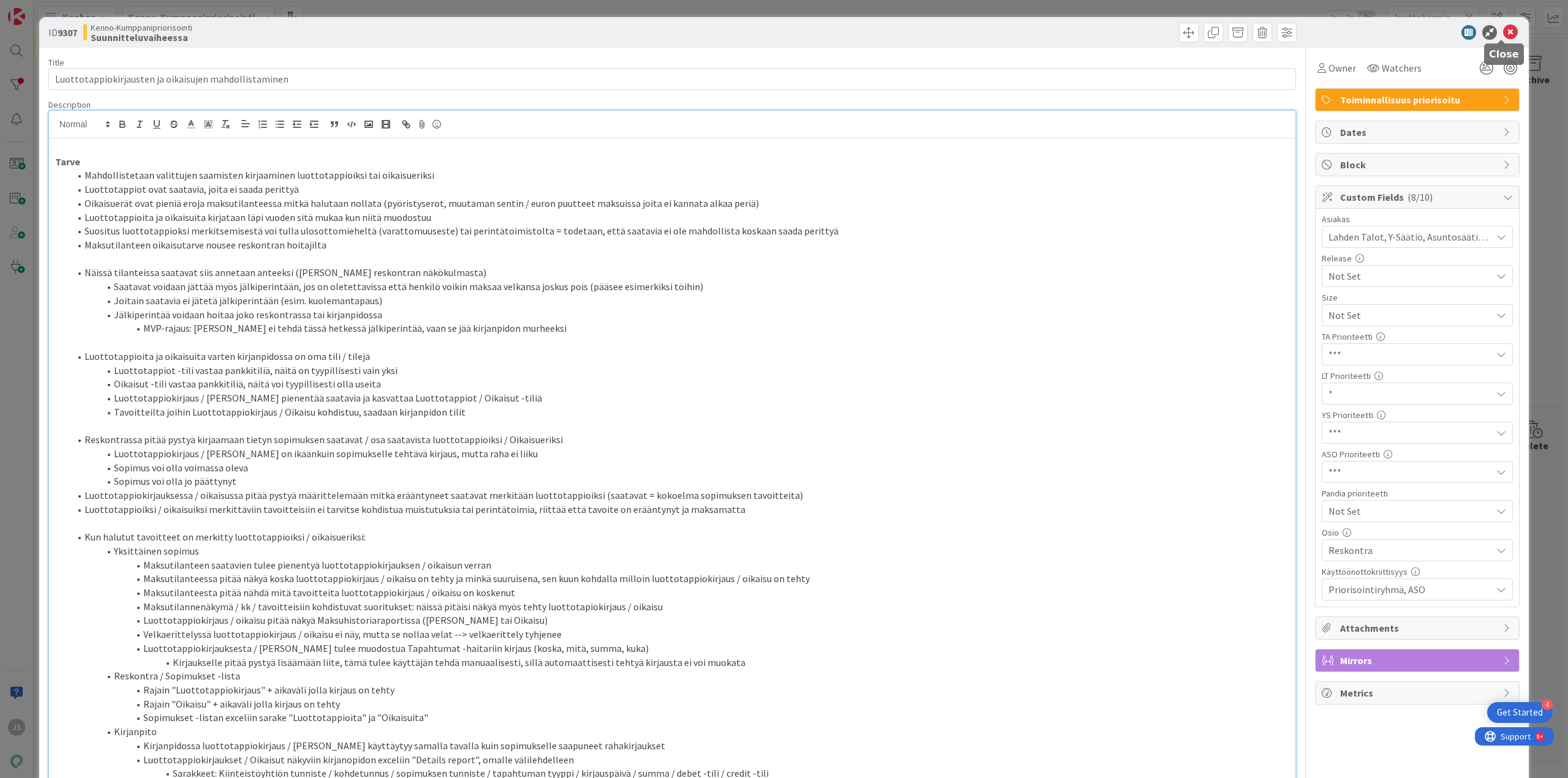
click at [1503, 25] on icon at bounding box center [1511, 33] width 15 height 15
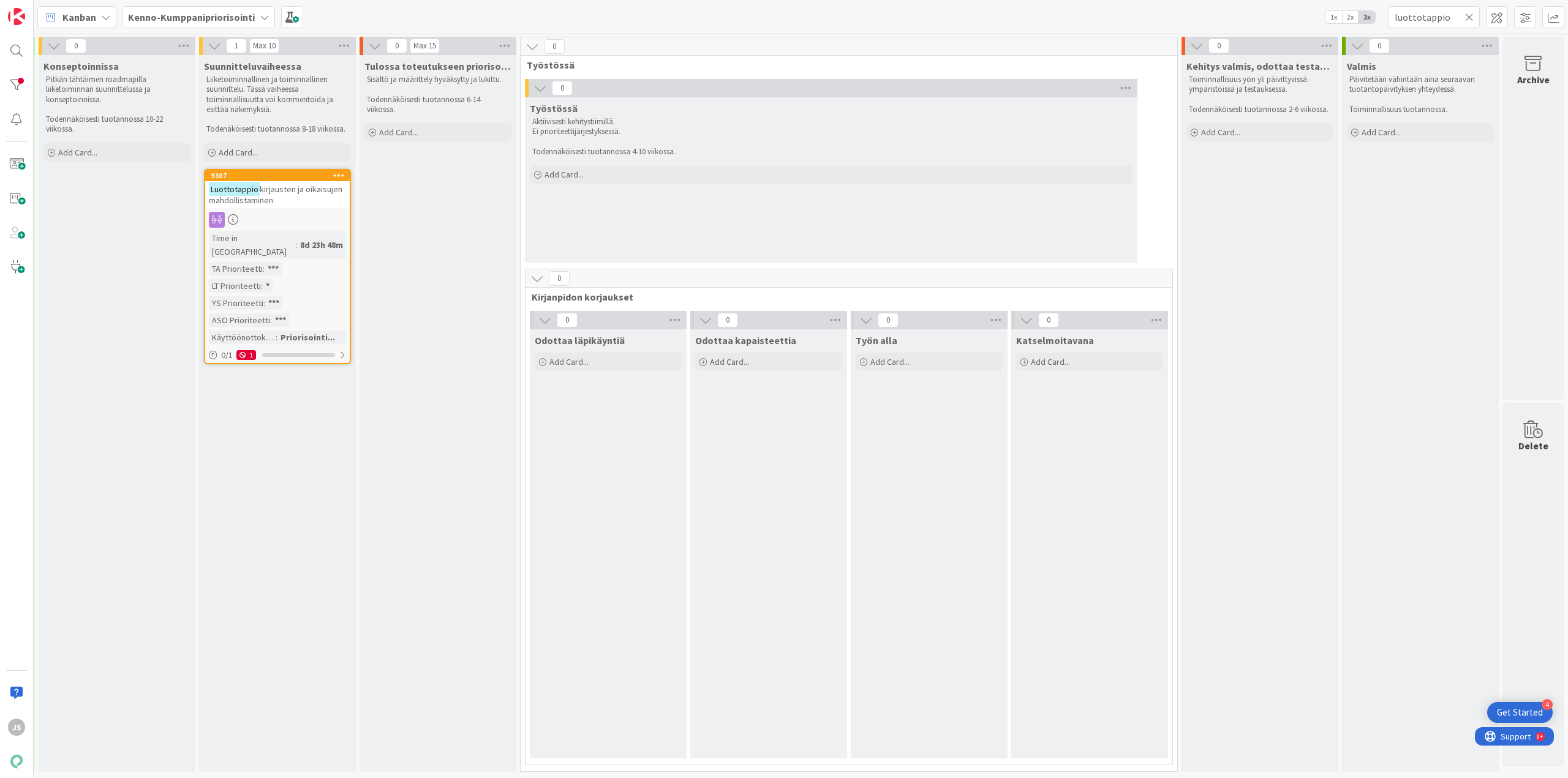
click at [1466, 18] on icon at bounding box center [1469, 16] width 8 height 11
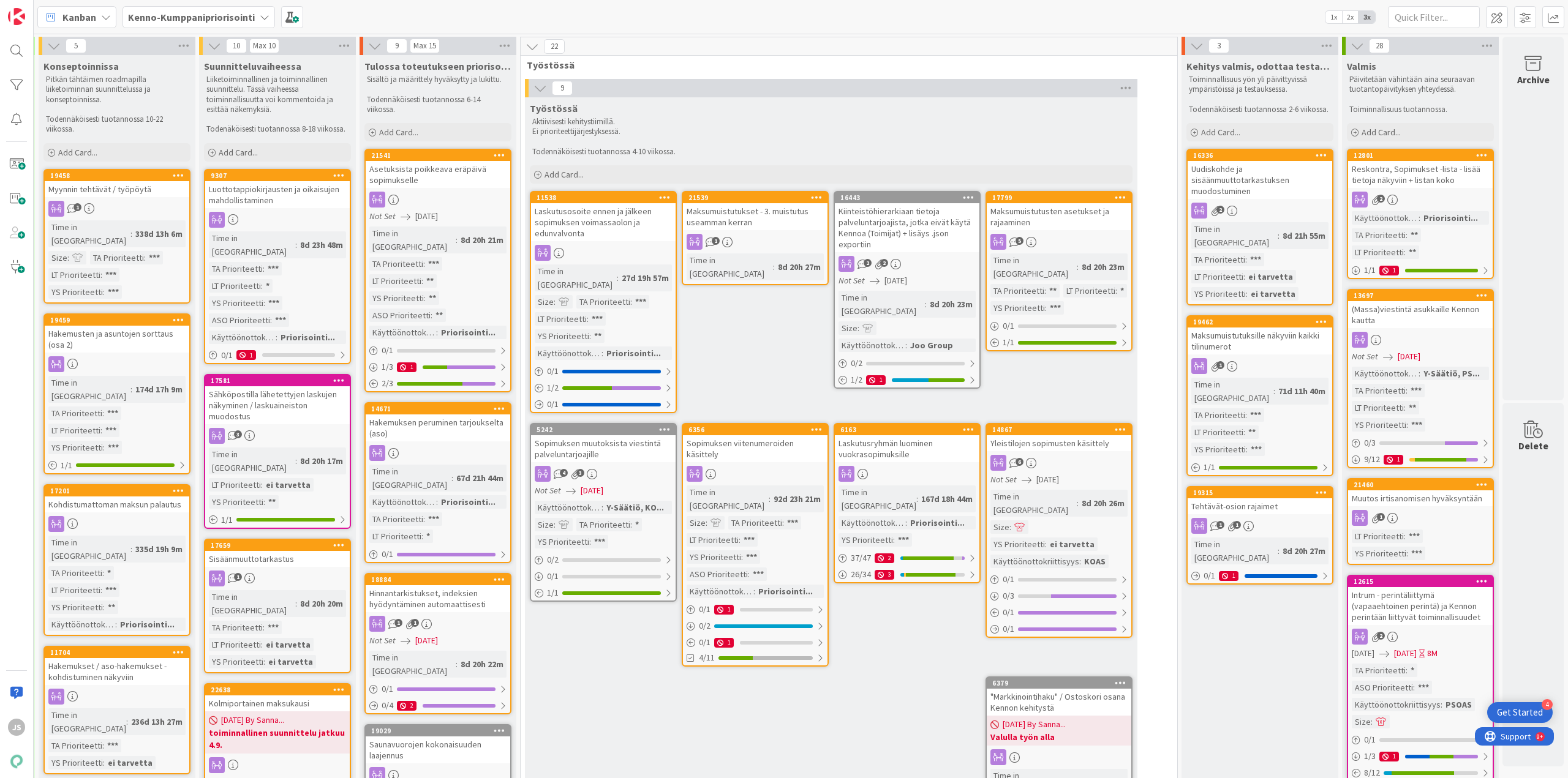
click at [647, 768] on div "Työstössä Aktiivisesti kehitystiimillä. Ei prioriteettijärjestyksessä. Todennäk…" at bounding box center [831, 462] width 612 height 729
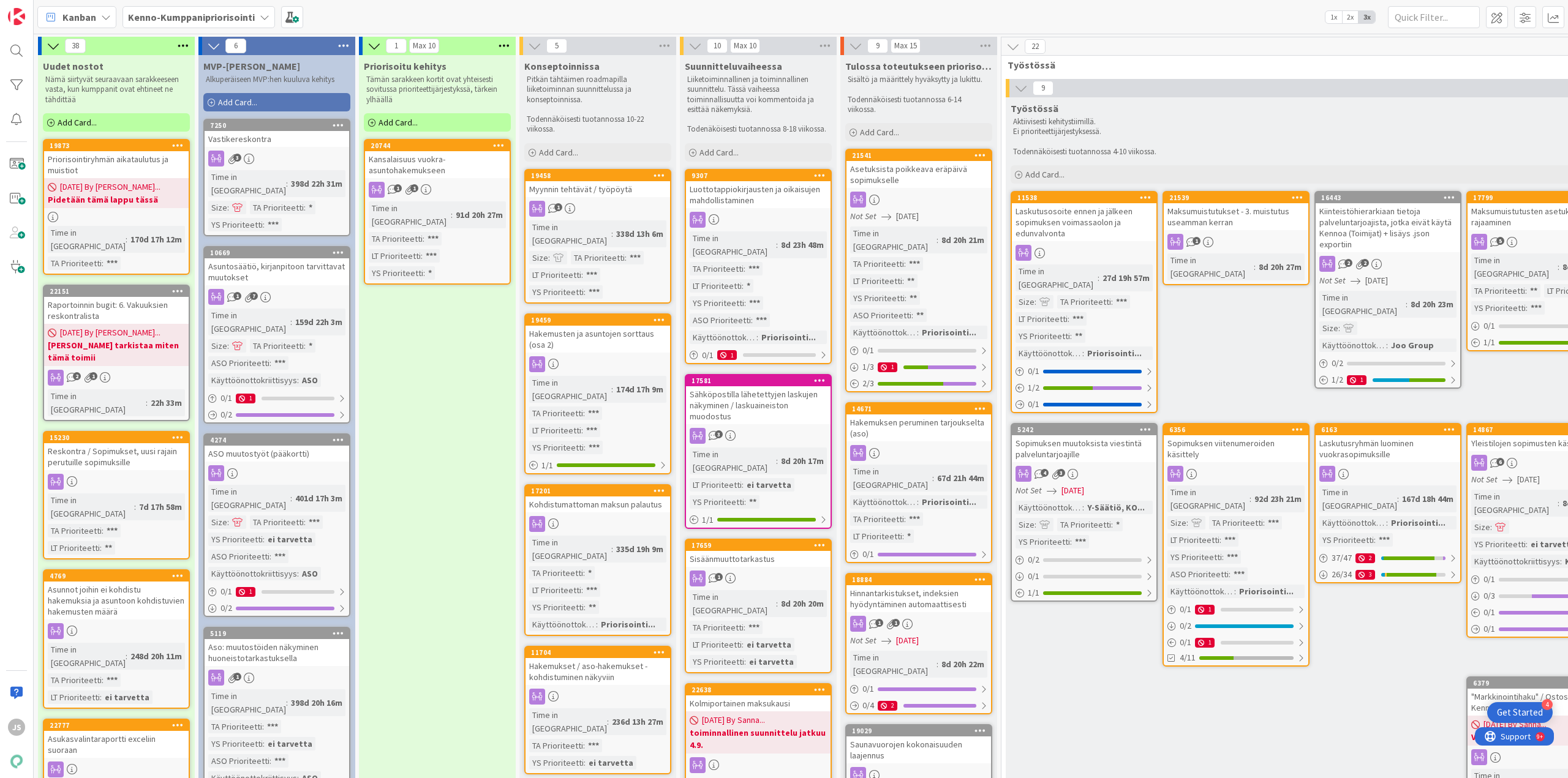
click at [95, 297] on div "Raportoinnin bugit: 6. Vakuuksien reskontralista" at bounding box center [116, 310] width 145 height 27
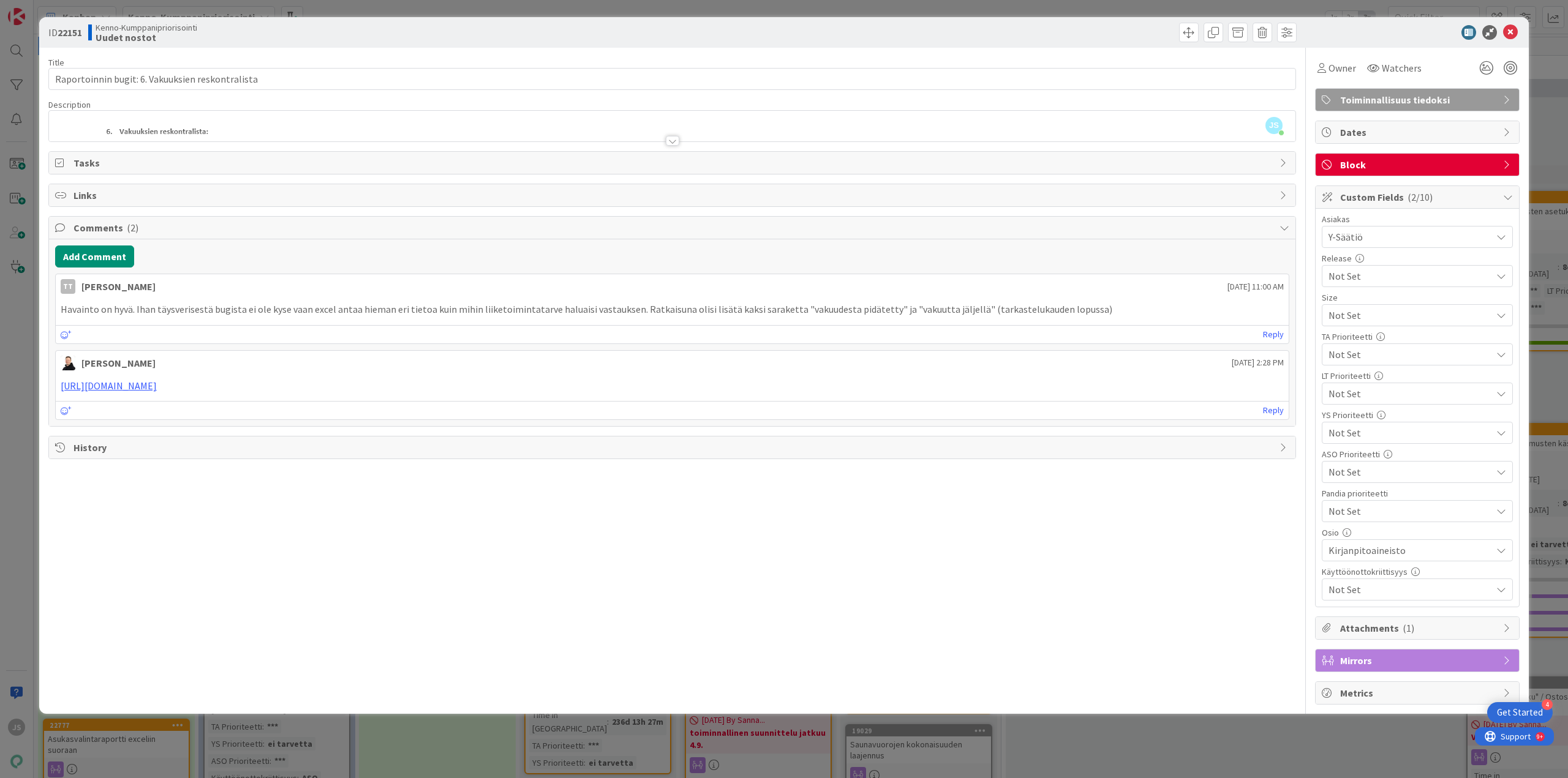
click at [669, 139] on div at bounding box center [673, 141] width 13 height 10
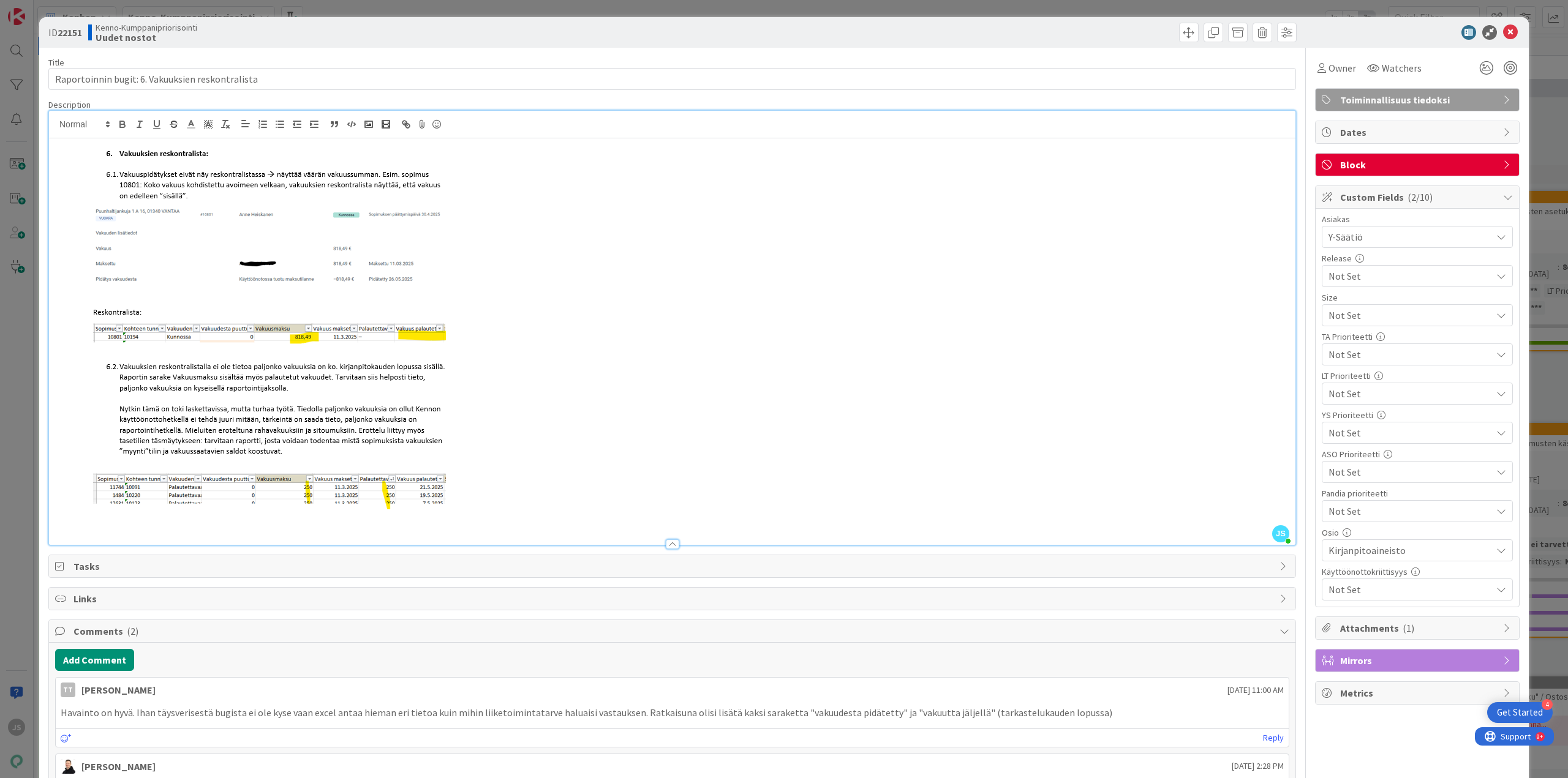
click at [1353, 324] on span "Not Set" at bounding box center [1407, 315] width 157 height 17
click at [1368, 453] on span "ei tarvetta" at bounding box center [1426, 445] width 160 height 18
click at [1503, 30] on icon at bounding box center [1511, 33] width 15 height 15
